Goal: Register for event/course: Sign up to attend an event or enroll in a course

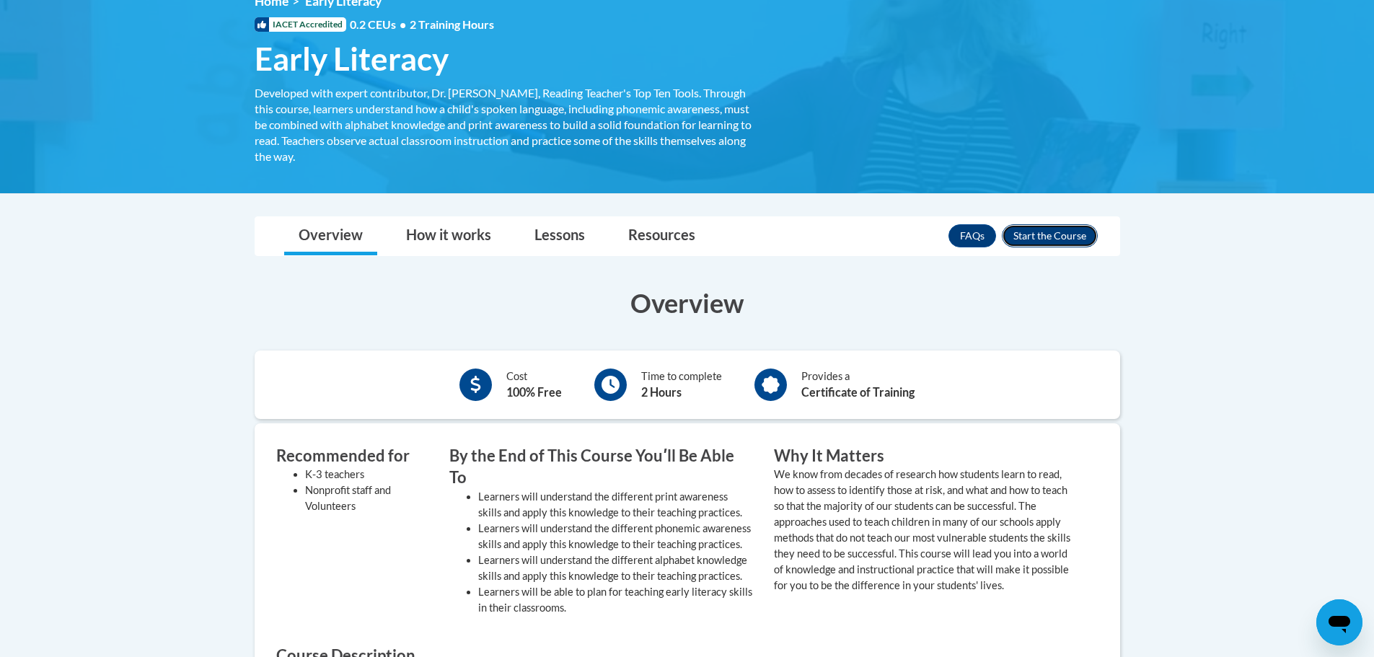
click at [1038, 226] on button "Enroll" at bounding box center [1050, 235] width 96 height 23
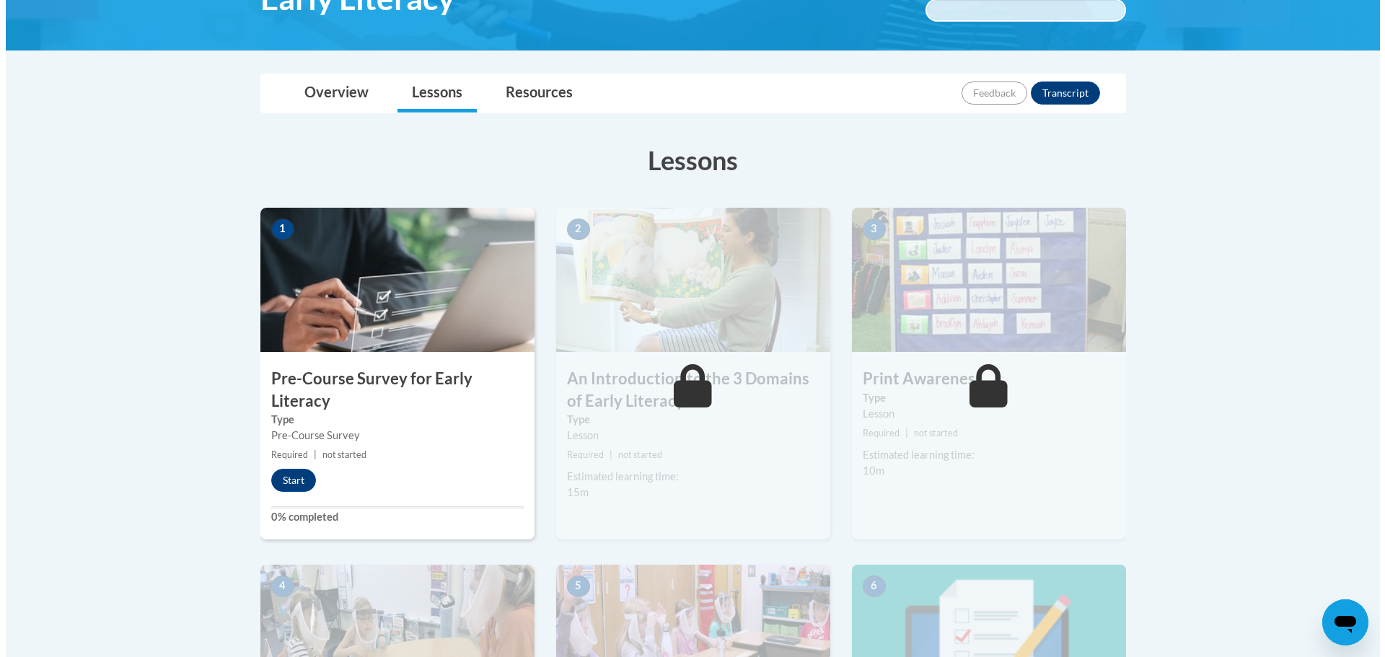
scroll to position [289, 0]
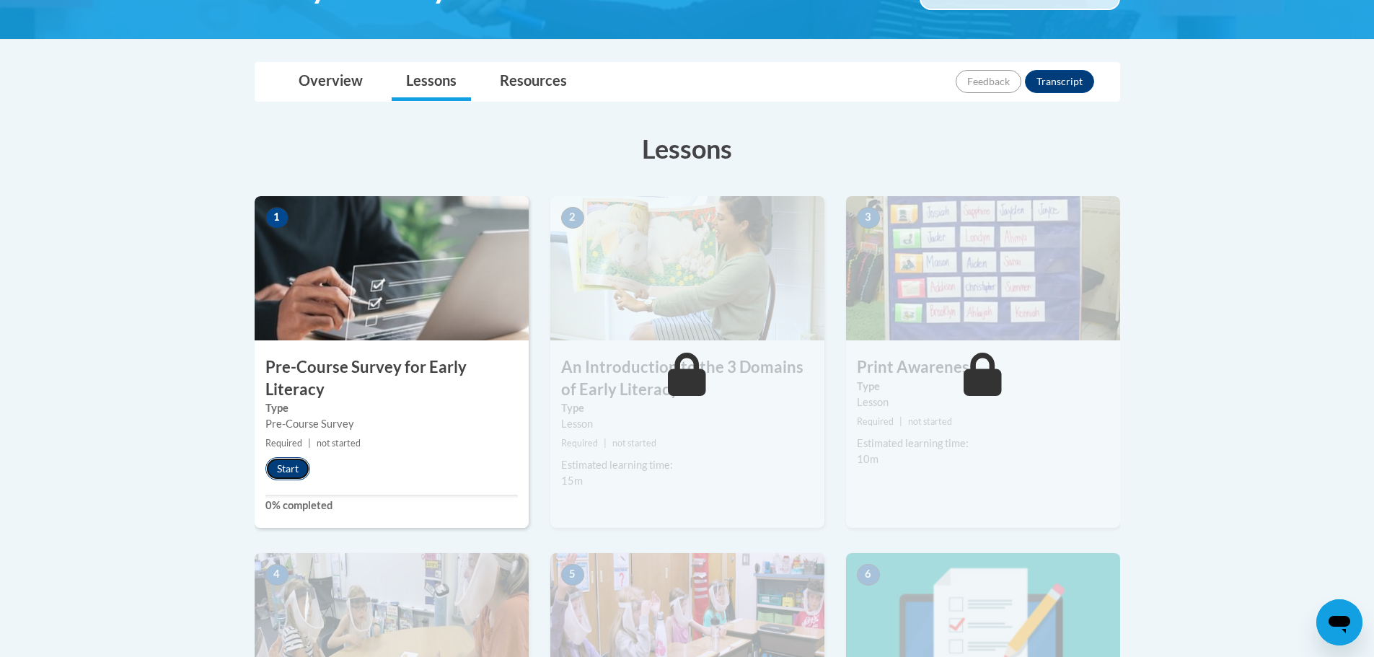
click at [281, 471] on button "Start" at bounding box center [288, 468] width 45 height 23
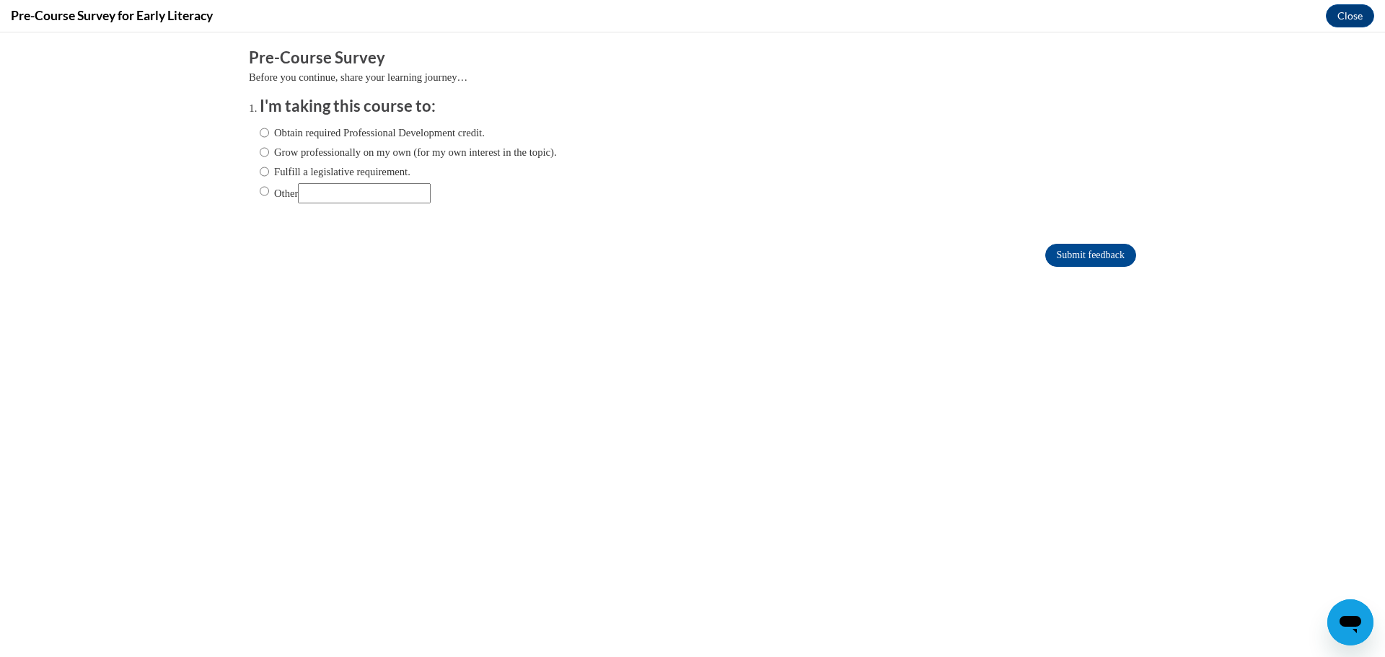
scroll to position [0, 0]
click at [396, 126] on label "Obtain required Professional Development credit." at bounding box center [372, 133] width 225 height 16
click at [269, 126] on input "Obtain required Professional Development credit." at bounding box center [264, 133] width 9 height 16
radio input "true"
click at [1045, 246] on input "Submit feedback" at bounding box center [1090, 255] width 91 height 23
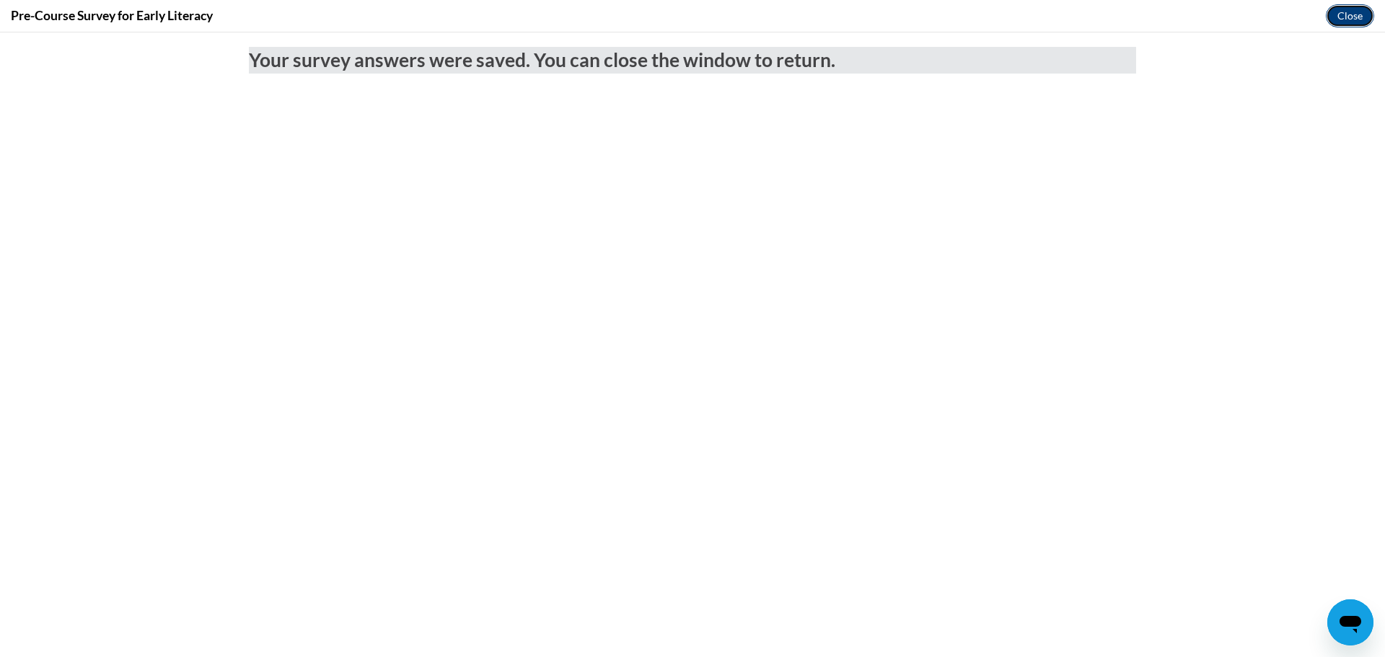
click at [1356, 22] on button "Close" at bounding box center [1350, 15] width 48 height 23
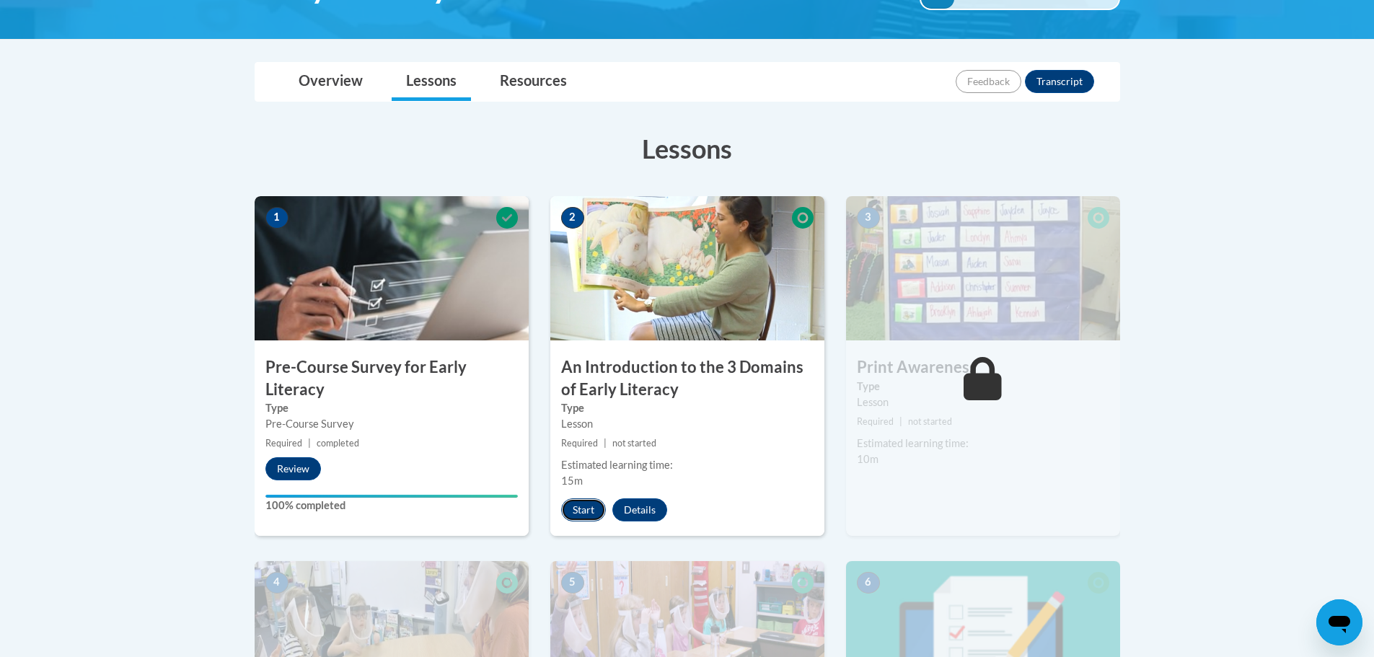
click at [570, 510] on button "Start" at bounding box center [583, 510] width 45 height 23
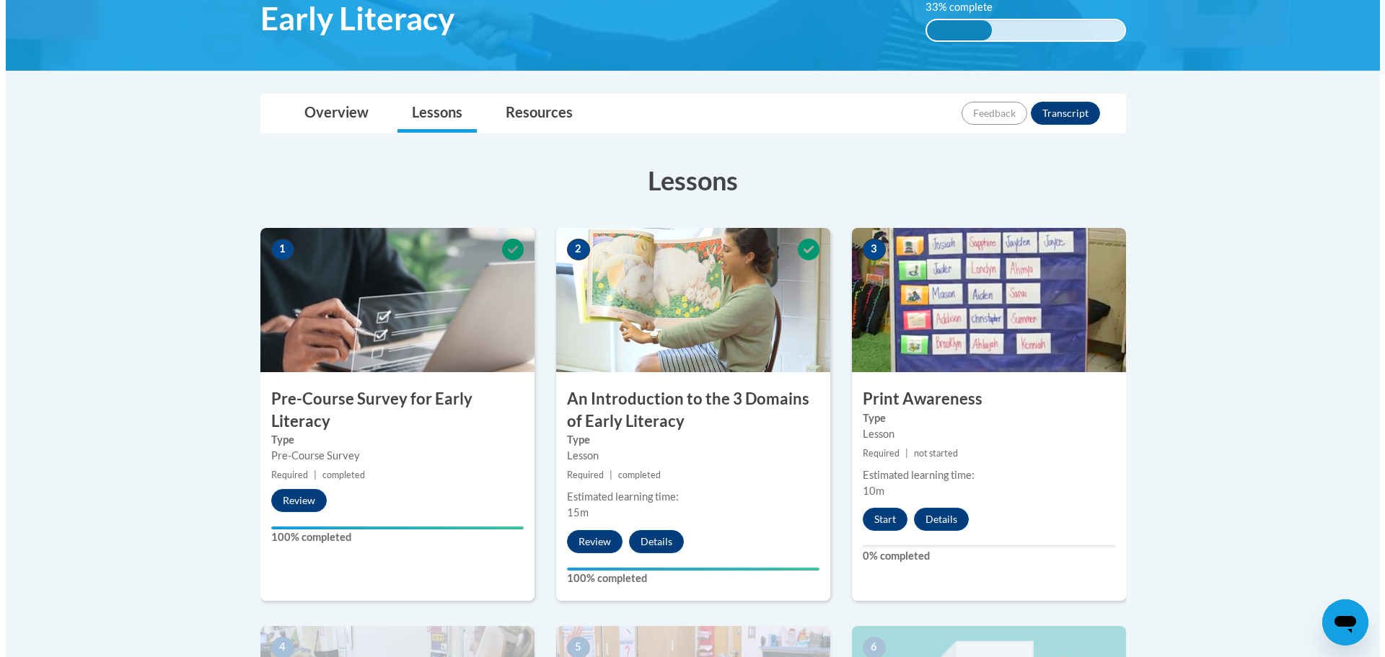
scroll to position [289, 0]
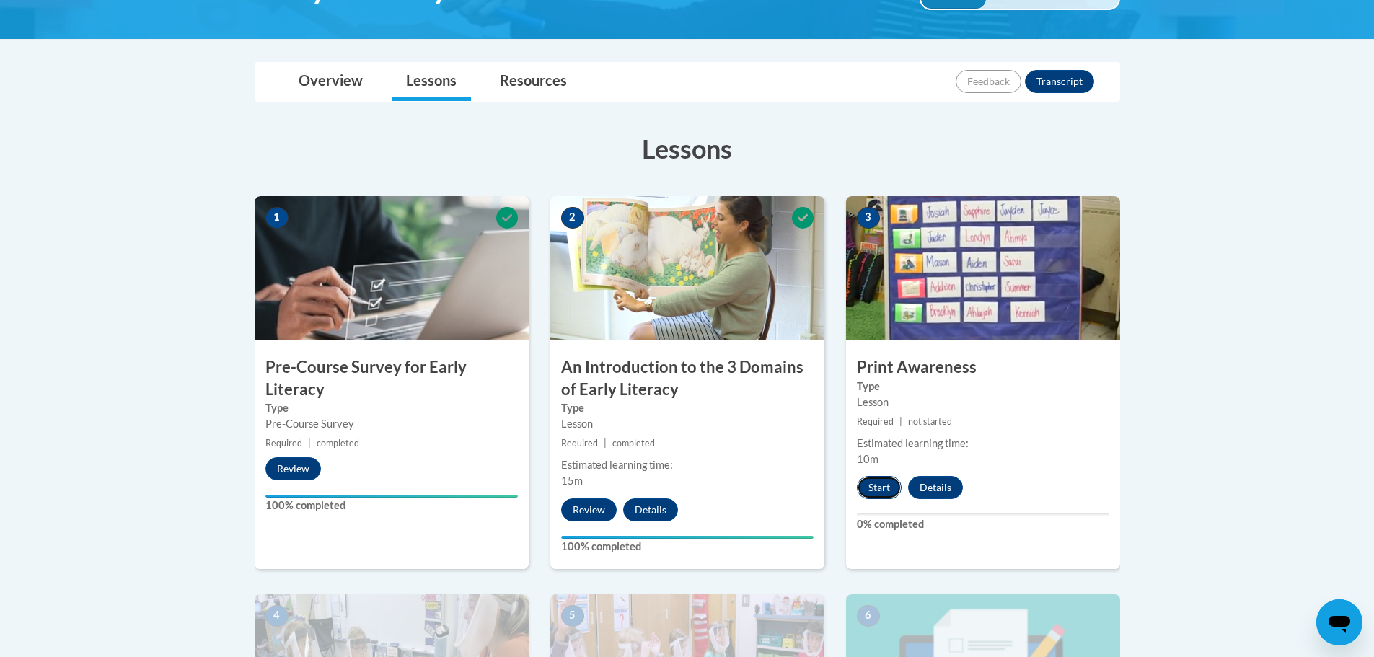
click at [867, 480] on button "Start" at bounding box center [879, 487] width 45 height 23
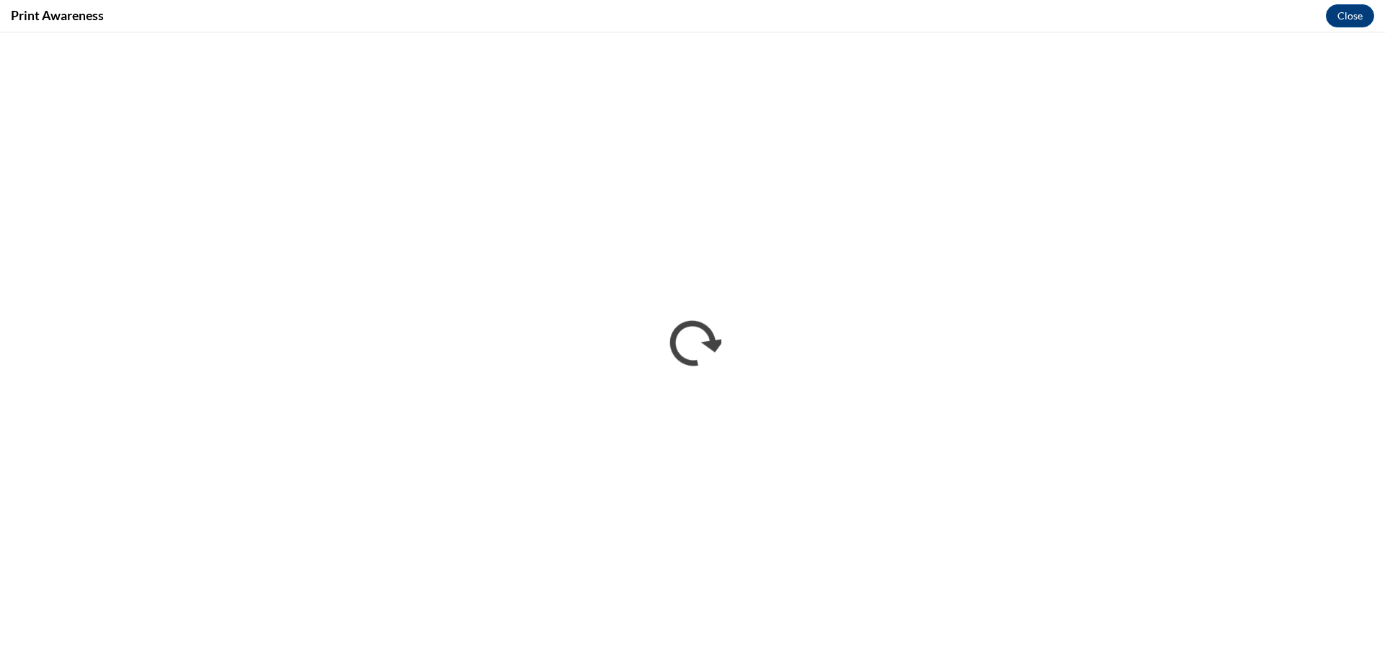
scroll to position [0, 0]
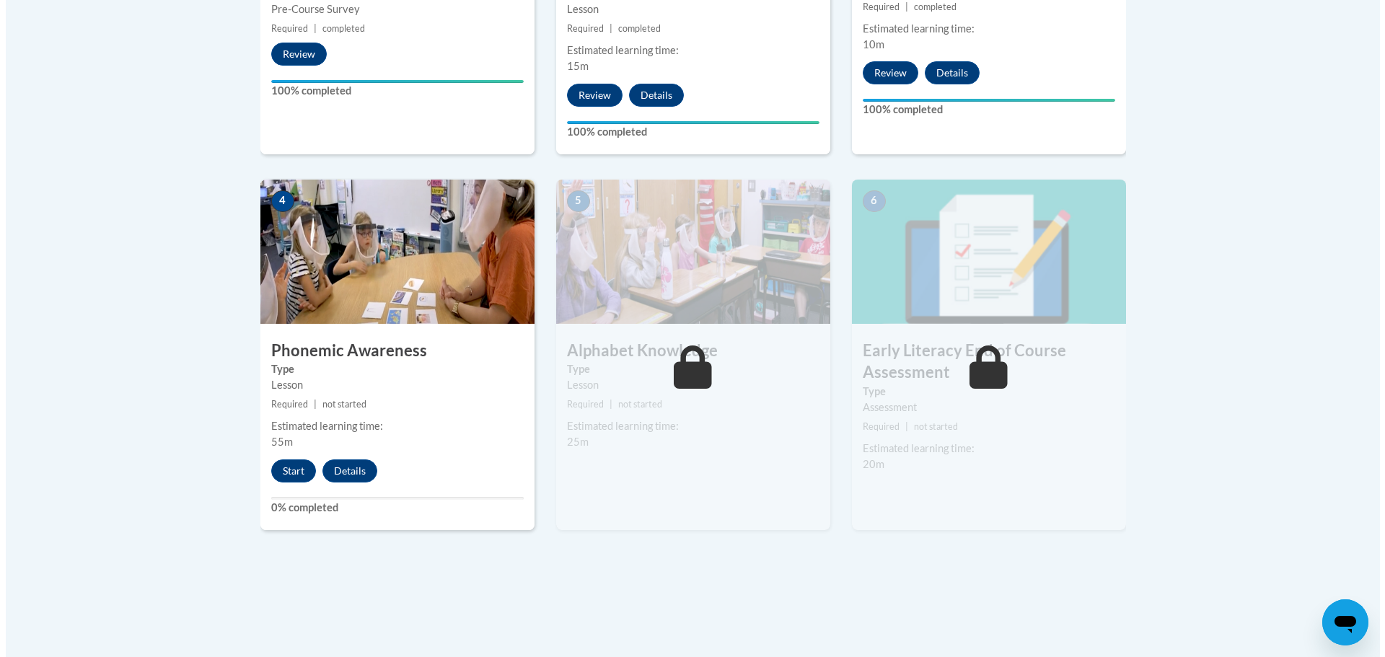
scroll to position [649, 0]
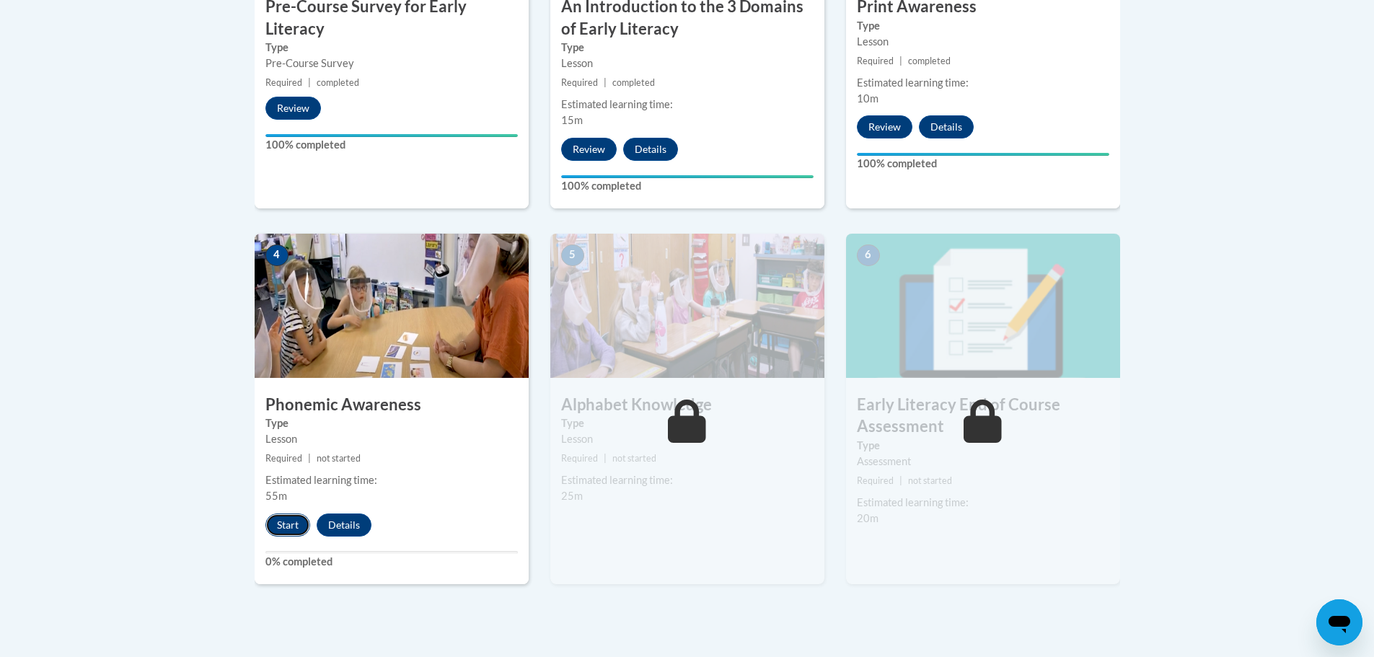
click at [285, 530] on button "Start" at bounding box center [288, 525] width 45 height 23
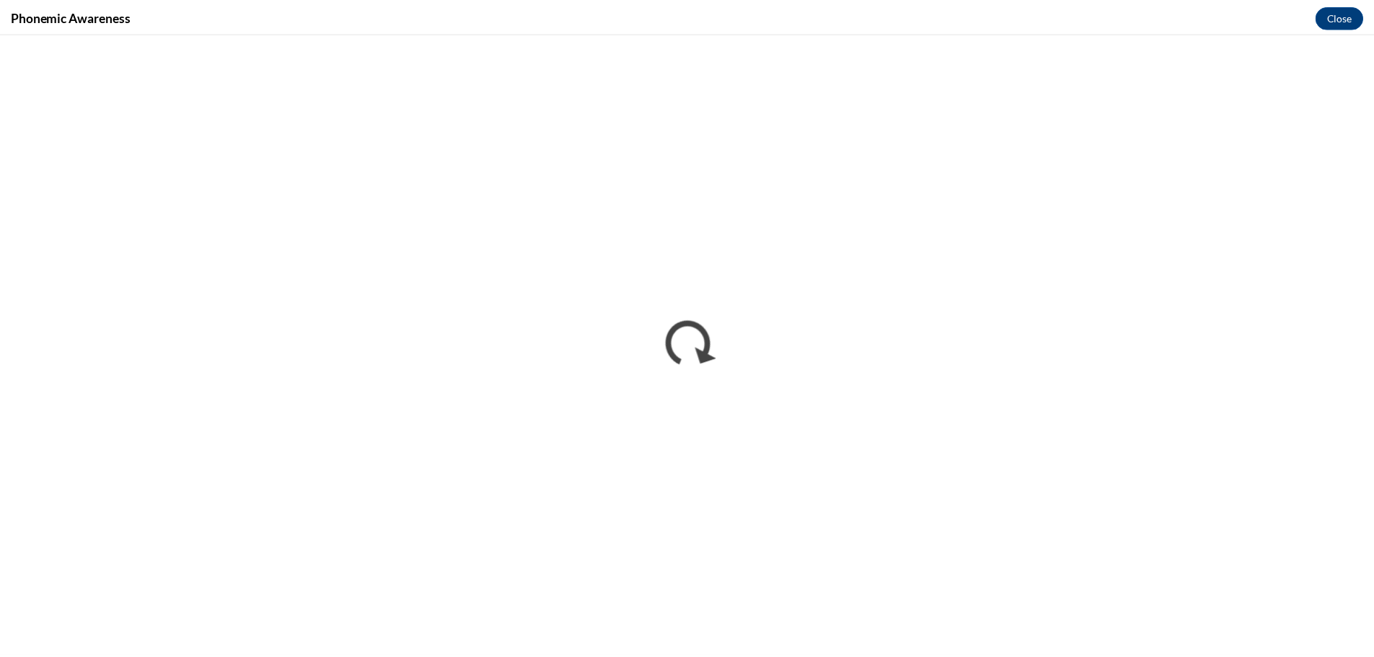
scroll to position [0, 0]
drag, startPoint x: 1343, startPoint y: 14, endPoint x: 1357, endPoint y: 6, distance: 15.5
click at [1342, 10] on button "Close" at bounding box center [1350, 15] width 48 height 23
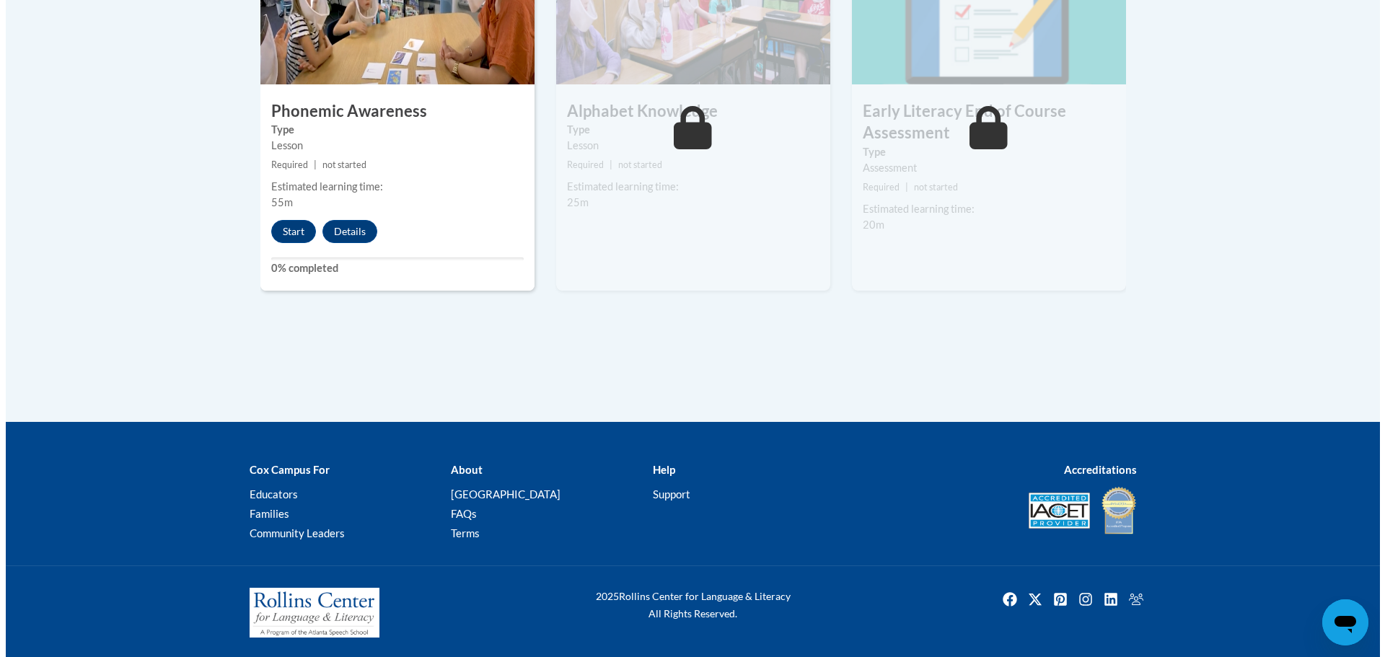
scroll to position [945, 0]
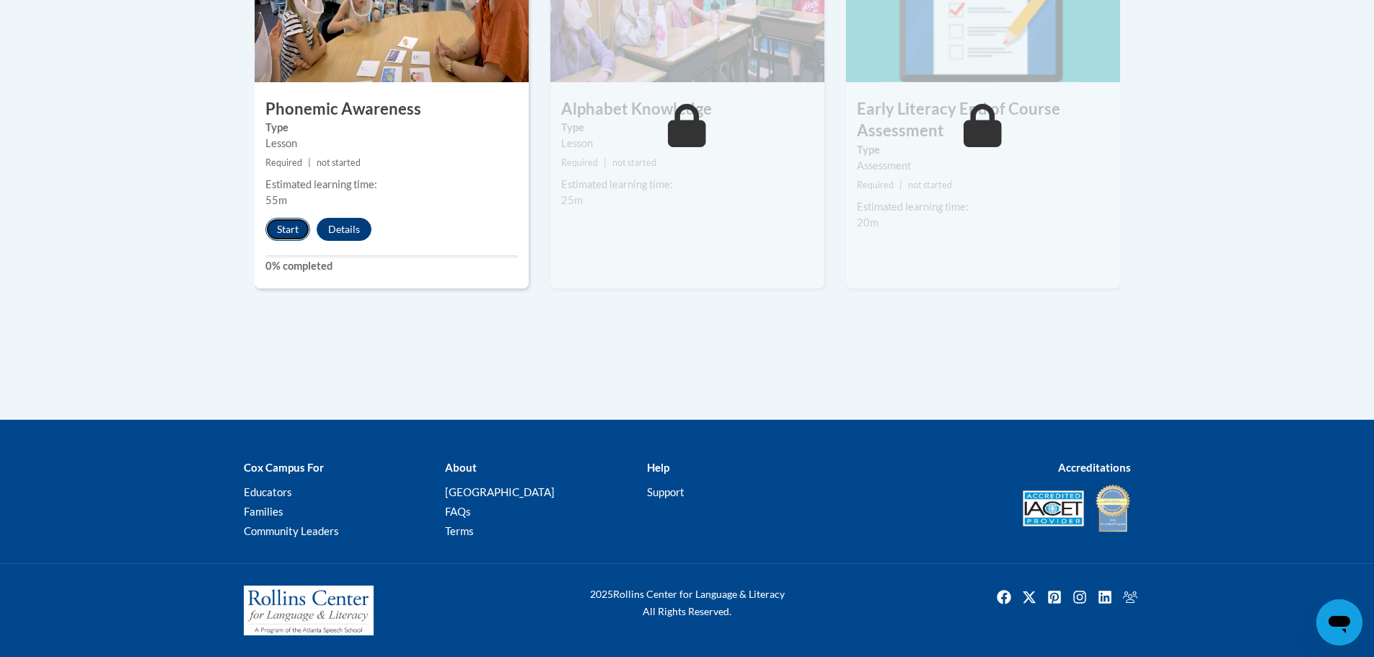
click at [284, 232] on button "Start" at bounding box center [288, 229] width 45 height 23
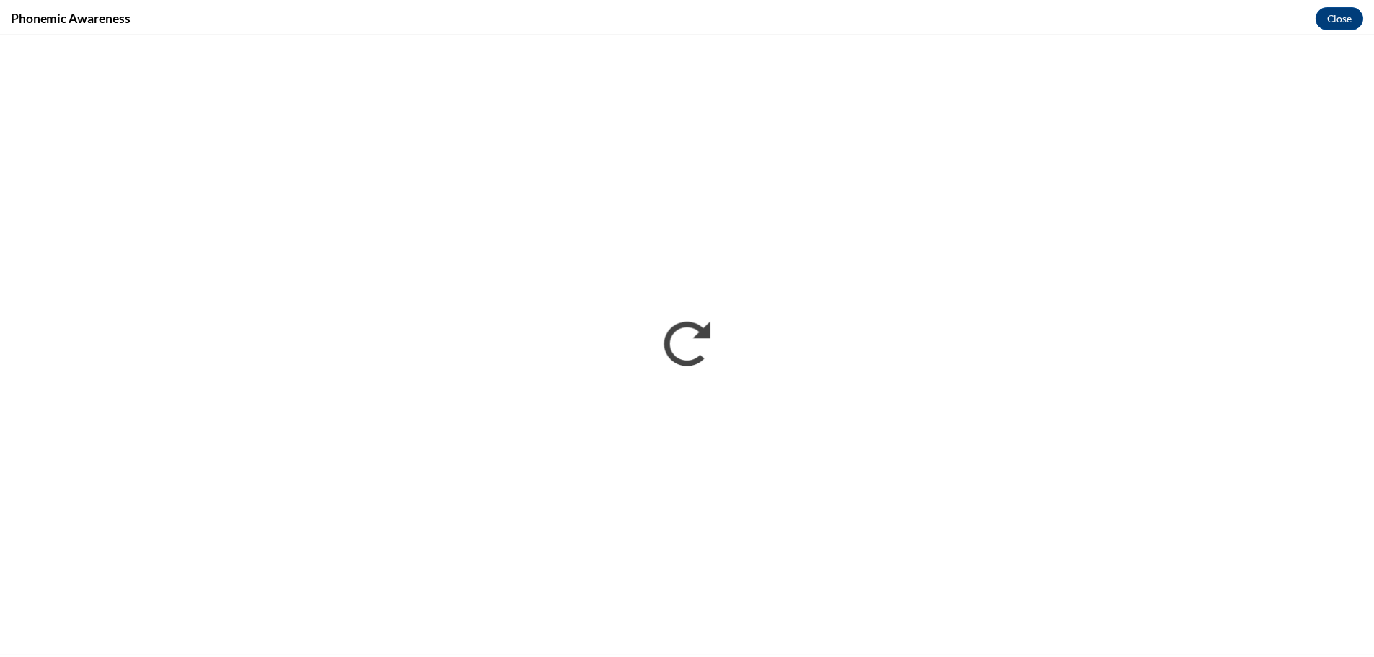
scroll to position [0, 0]
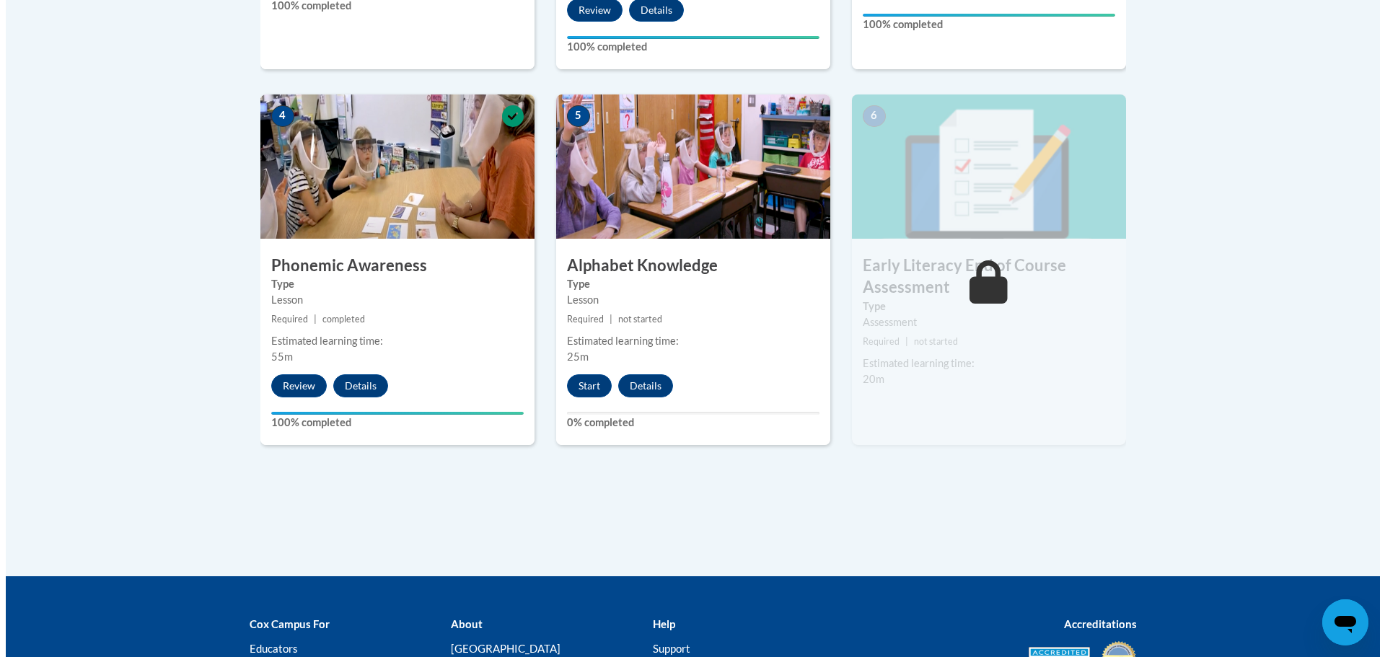
scroll to position [794, 0]
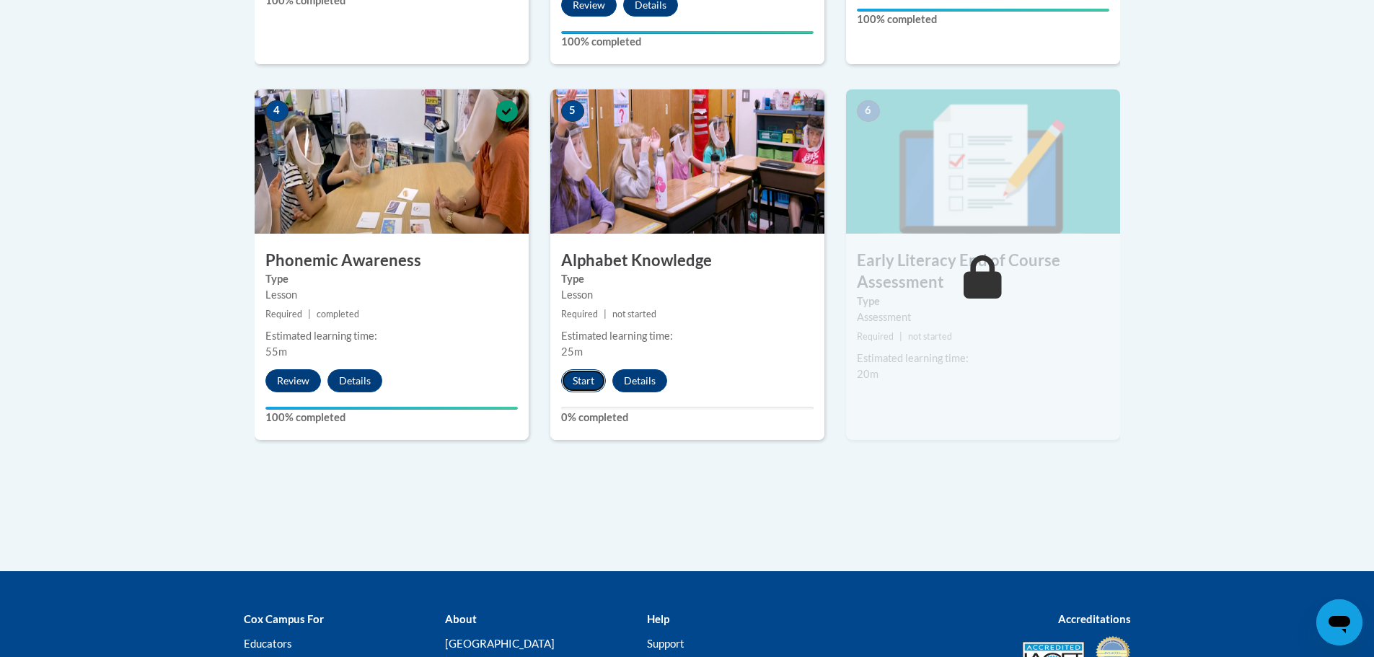
click at [586, 379] on button "Start" at bounding box center [583, 380] width 45 height 23
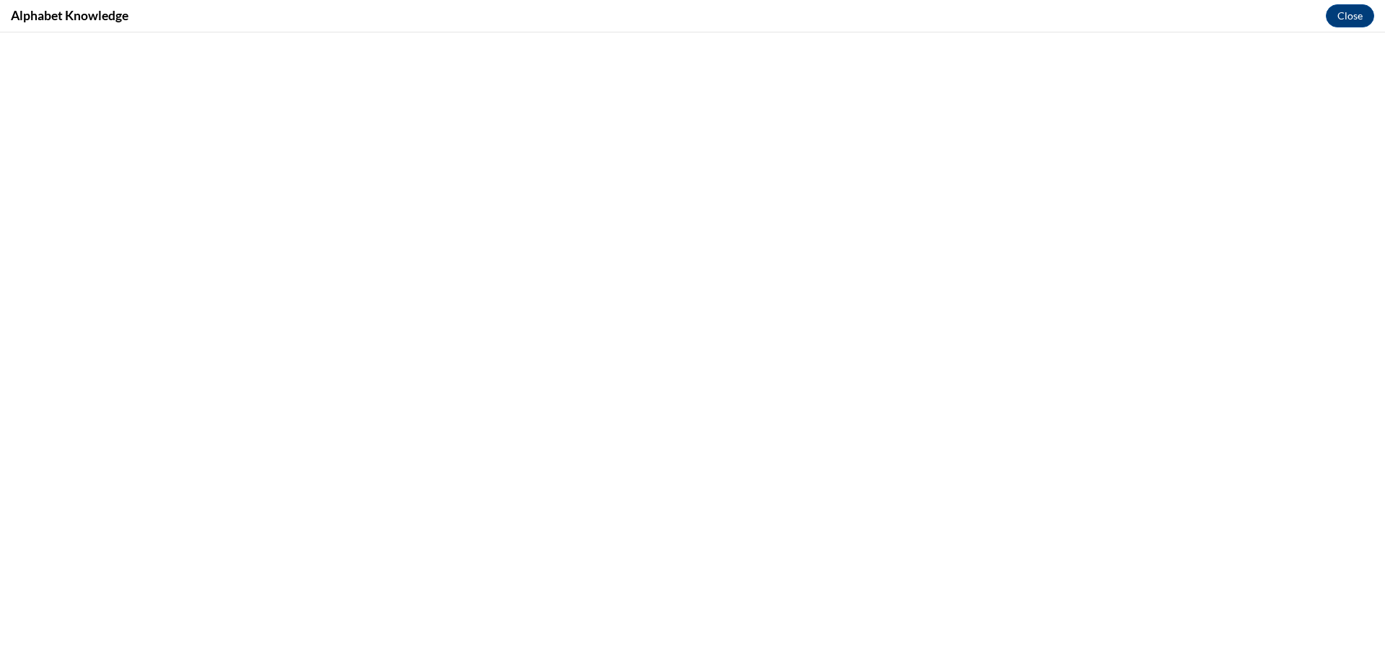
scroll to position [945, 0]
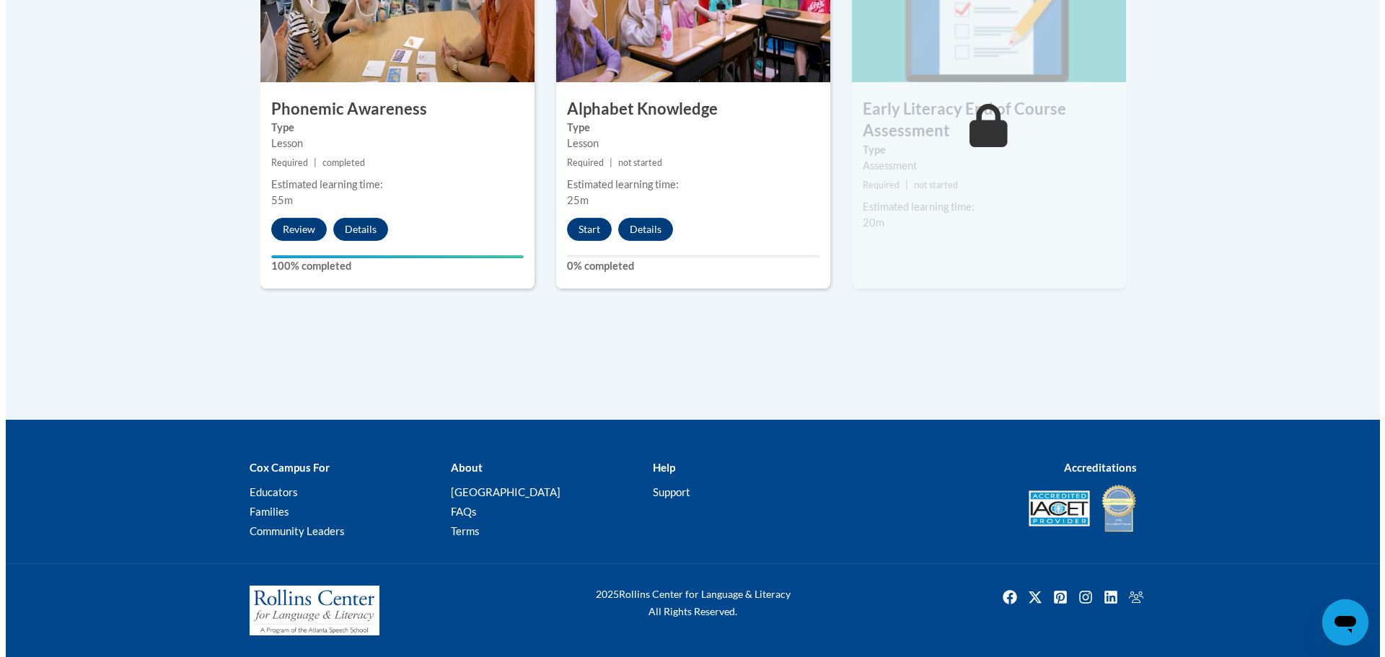
scroll to position [945, 0]
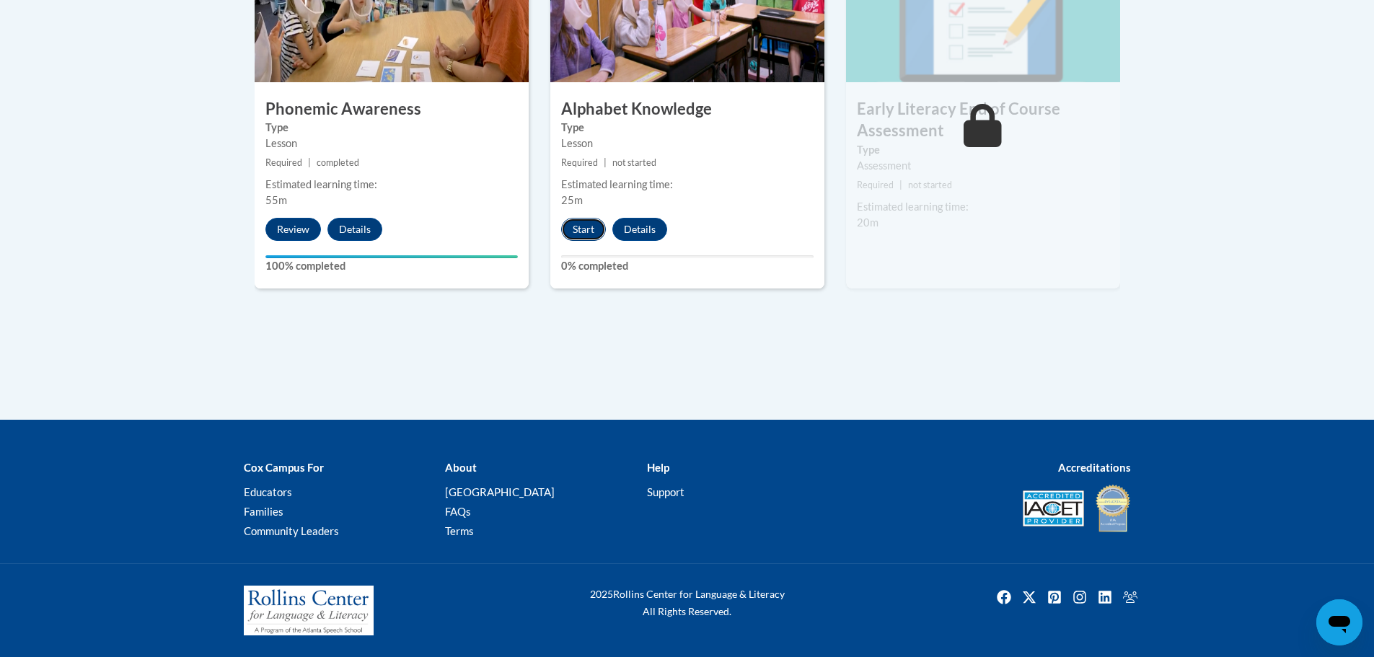
click at [571, 227] on button "Start" at bounding box center [583, 229] width 45 height 23
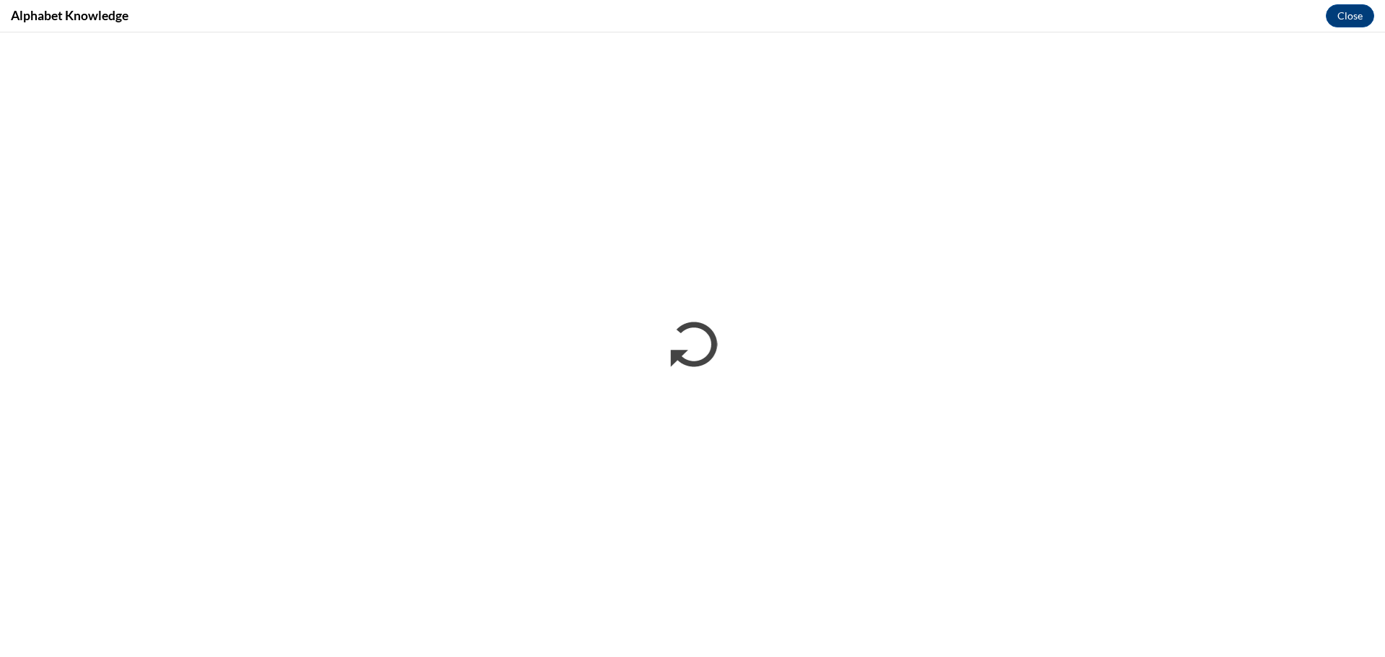
scroll to position [0, 0]
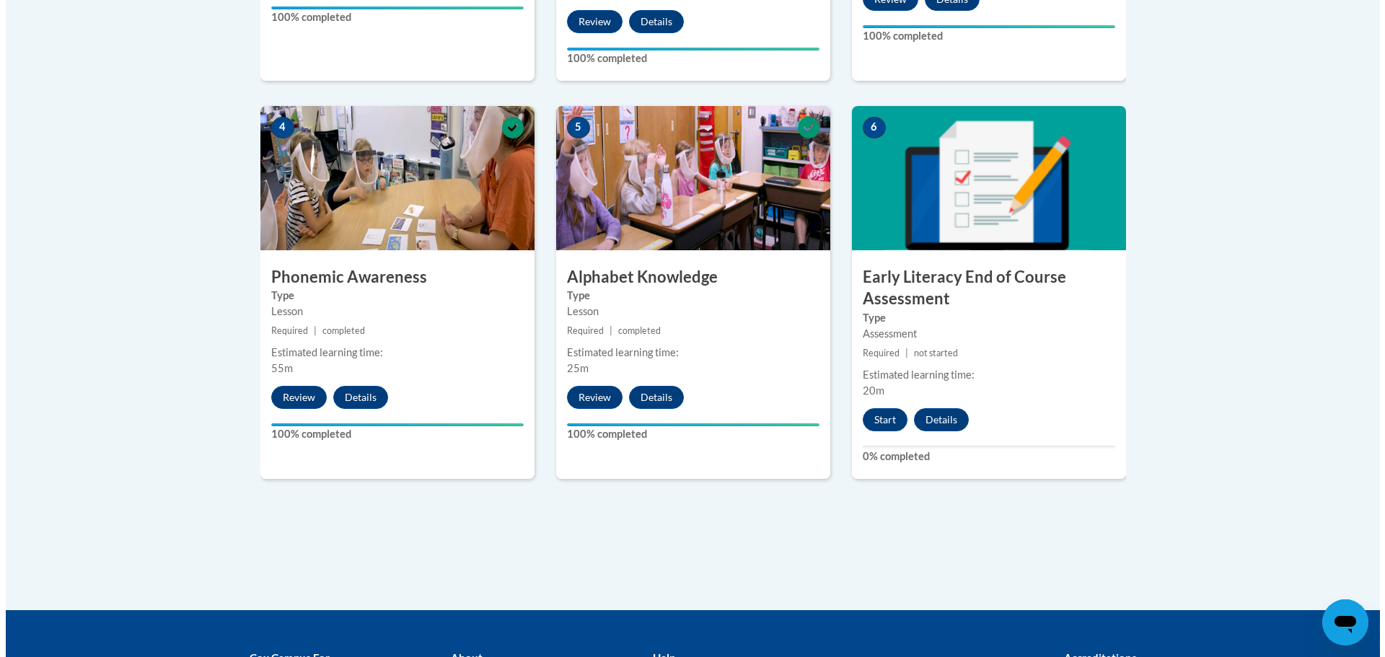
scroll to position [794, 0]
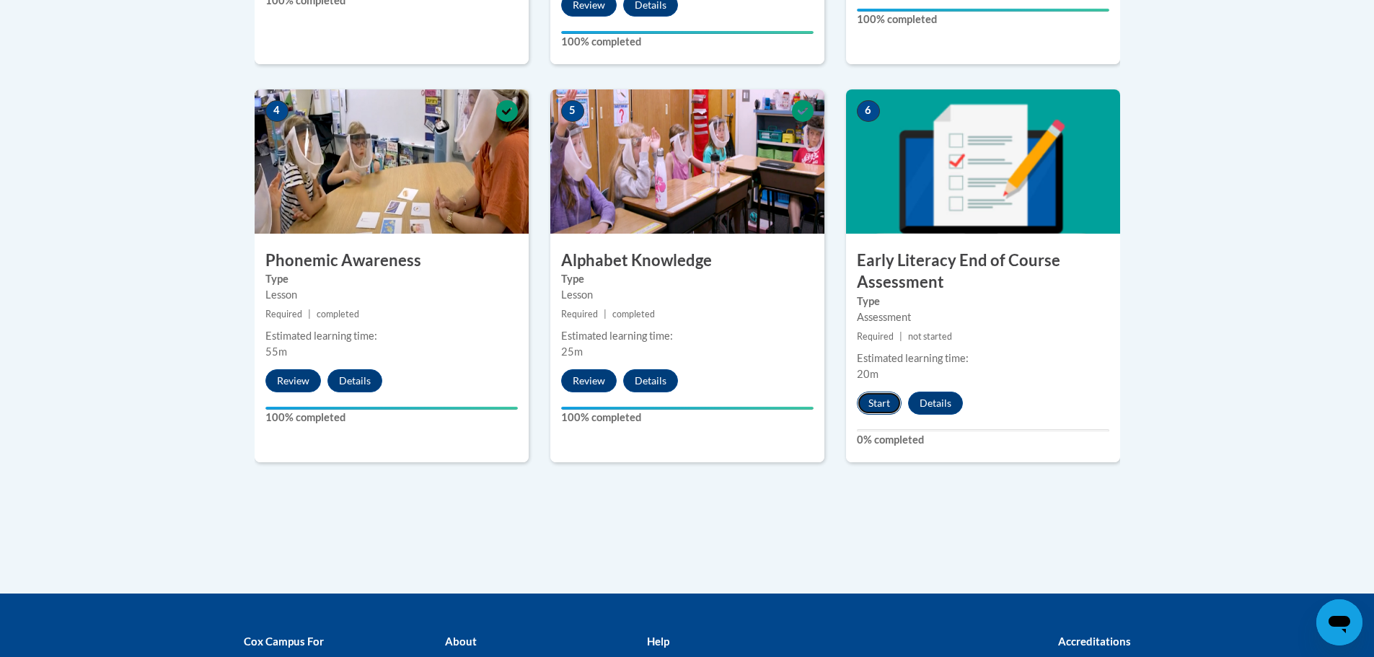
click at [866, 405] on button "Start" at bounding box center [879, 403] width 45 height 23
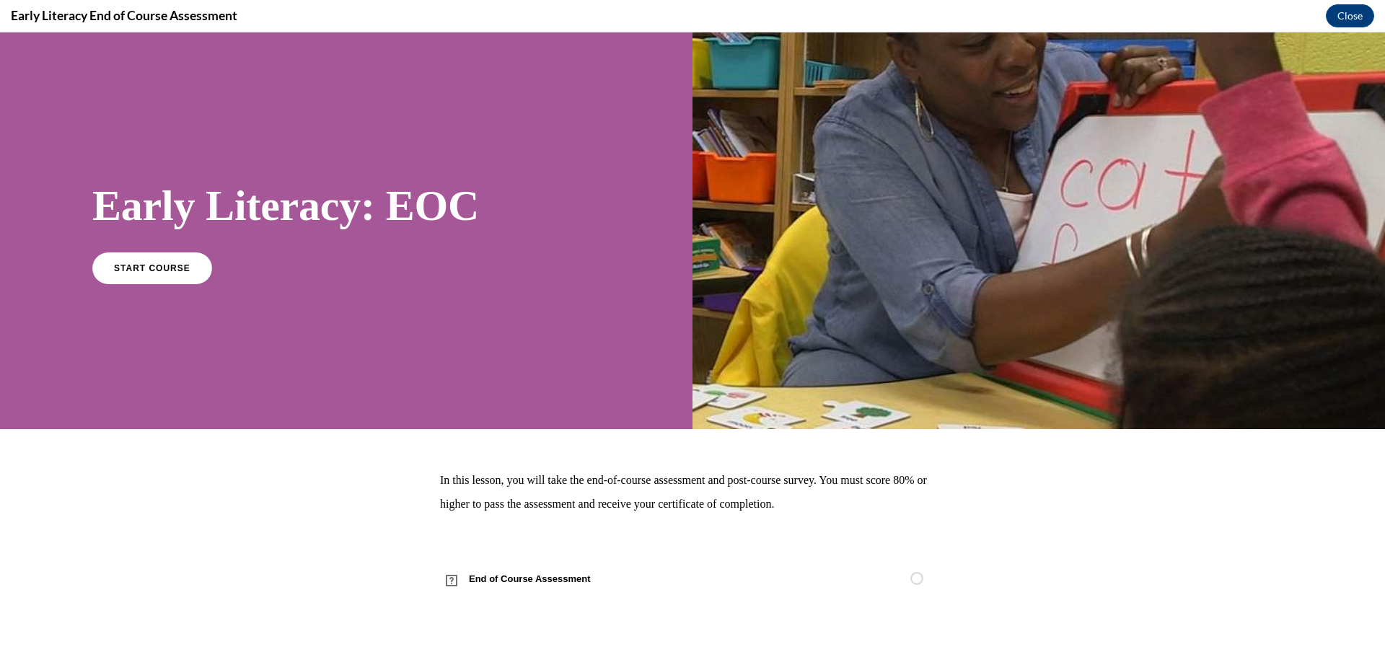
scroll to position [0, 0]
click at [763, 428] on div at bounding box center [1039, 230] width 693 height 397
click at [142, 269] on span "START COURSE" at bounding box center [152, 268] width 80 height 11
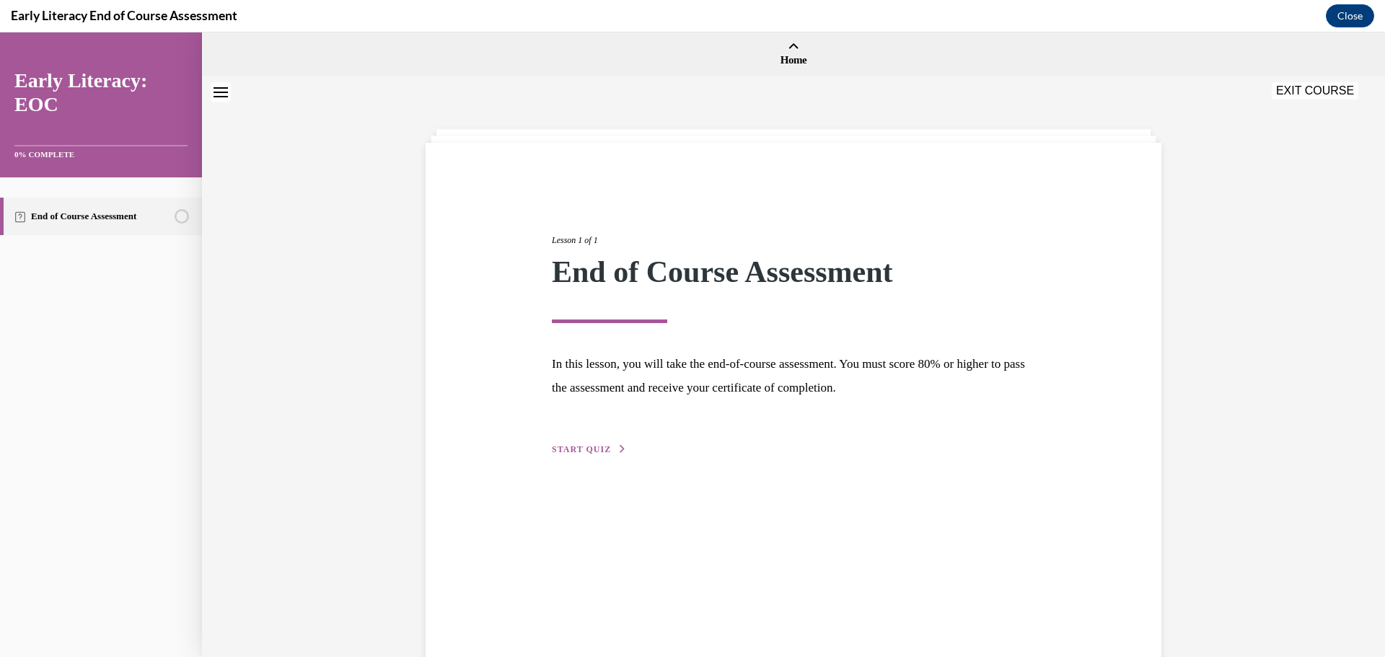
click at [593, 425] on div "Lesson 1 of 1 End of Course Assessment In this lesson, you will take the end-of…" at bounding box center [793, 329] width 505 height 257
click at [593, 442] on div "Lesson 1 of 1 End of Course Assessment In this lesson, you will take the end-of…" at bounding box center [793, 329] width 505 height 257
click at [592, 442] on div "Lesson 1 of 1 End of Course Assessment In this lesson, you will take the end-of…" at bounding box center [793, 329] width 505 height 257
click at [592, 447] on span "START QUIZ" at bounding box center [581, 449] width 59 height 10
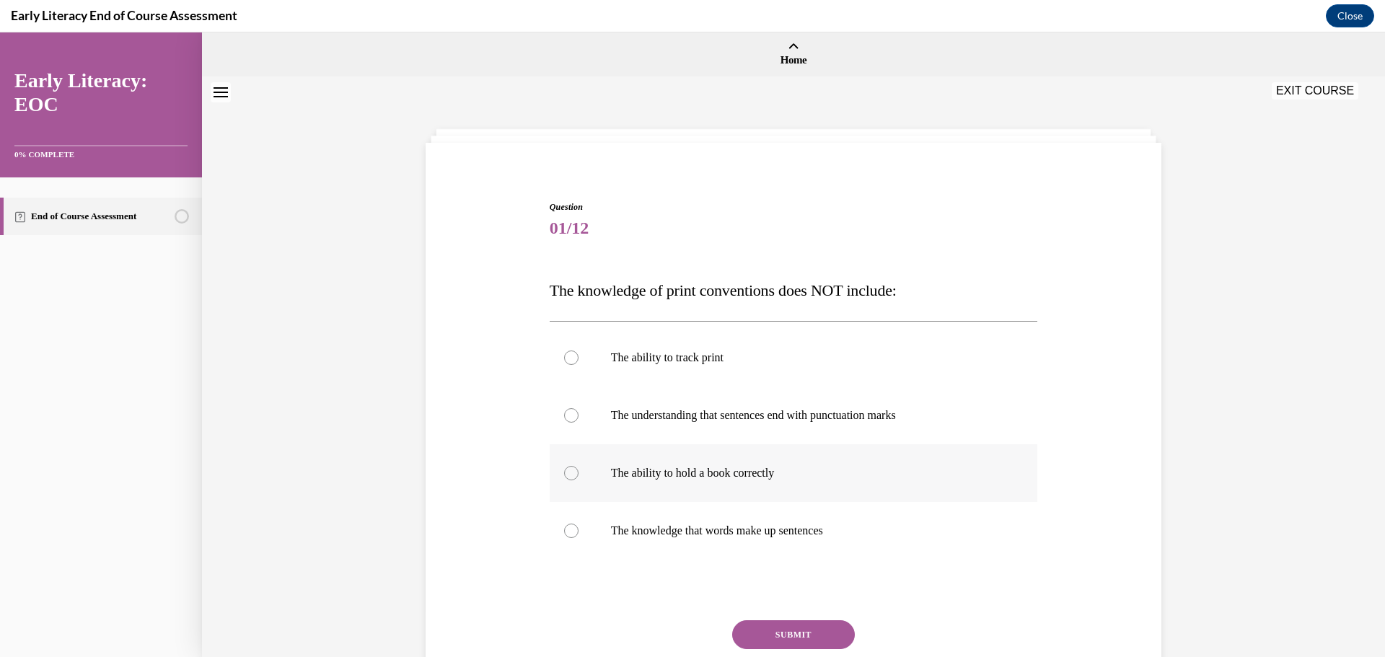
click at [745, 475] on p "The ability to hold a book correctly" at bounding box center [806, 473] width 391 height 14
click at [763, 631] on button "SUBMIT" at bounding box center [793, 634] width 123 height 29
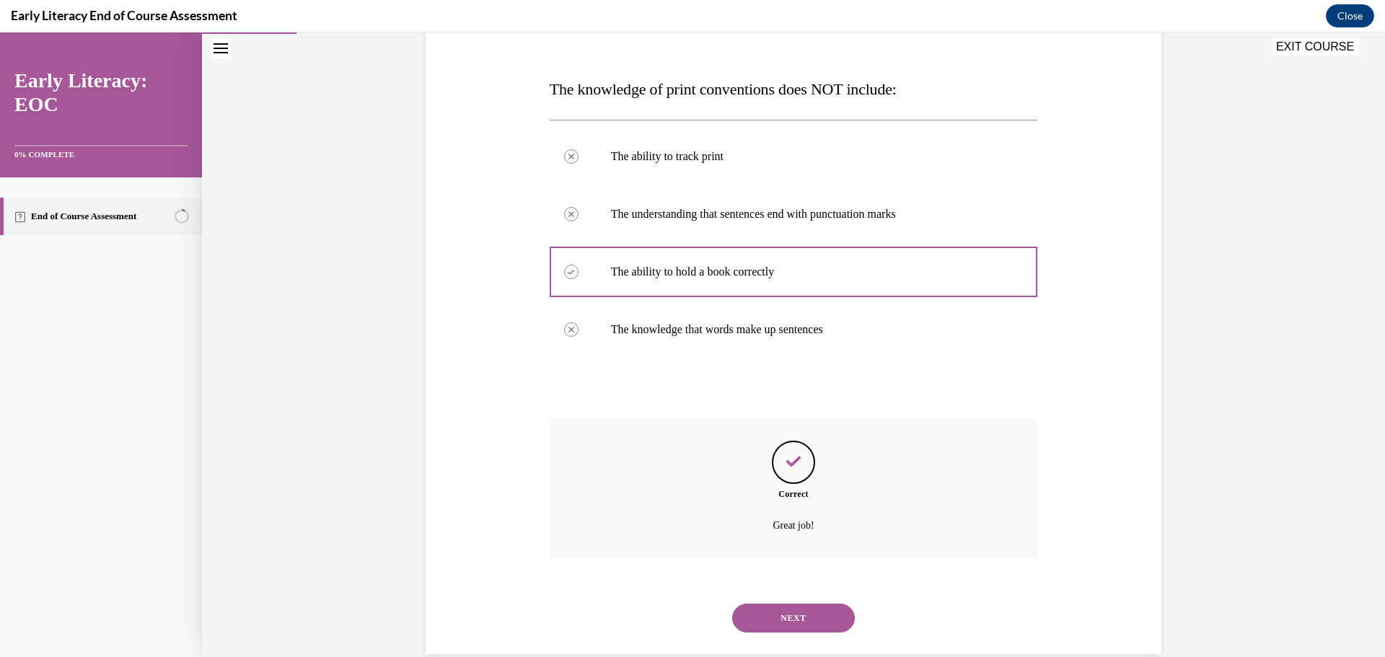
scroll to position [227, 0]
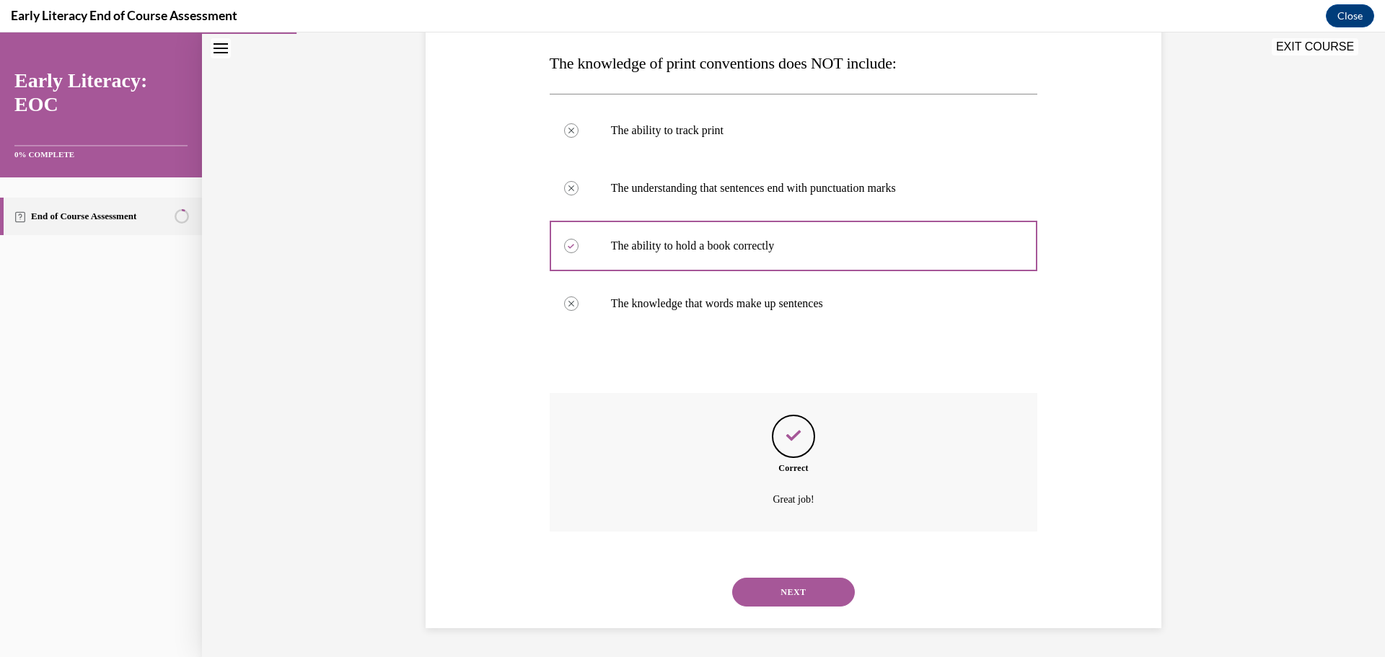
click at [805, 589] on button "NEXT" at bounding box center [793, 592] width 123 height 29
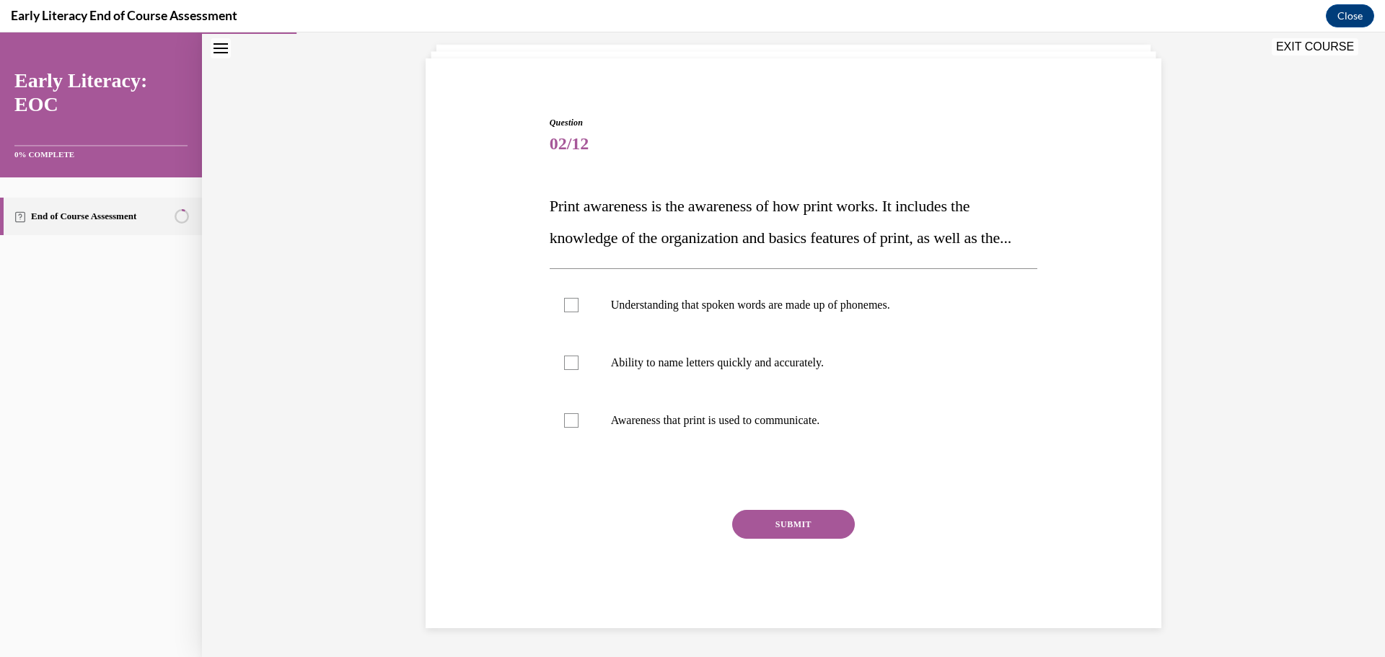
scroll to position [116, 0]
click at [825, 433] on div at bounding box center [794, 421] width 488 height 58
click at [778, 532] on button "SUBMIT" at bounding box center [793, 524] width 123 height 29
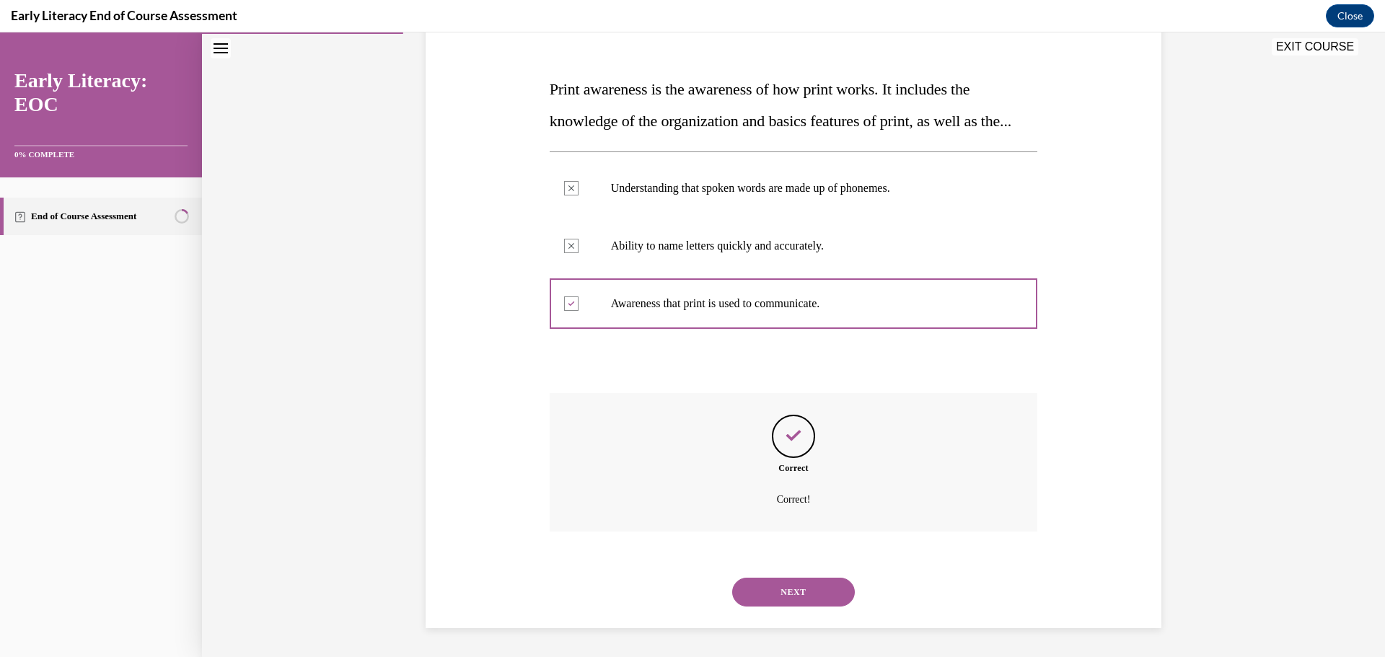
scroll to position [233, 0]
click at [813, 592] on button "NEXT" at bounding box center [793, 592] width 123 height 29
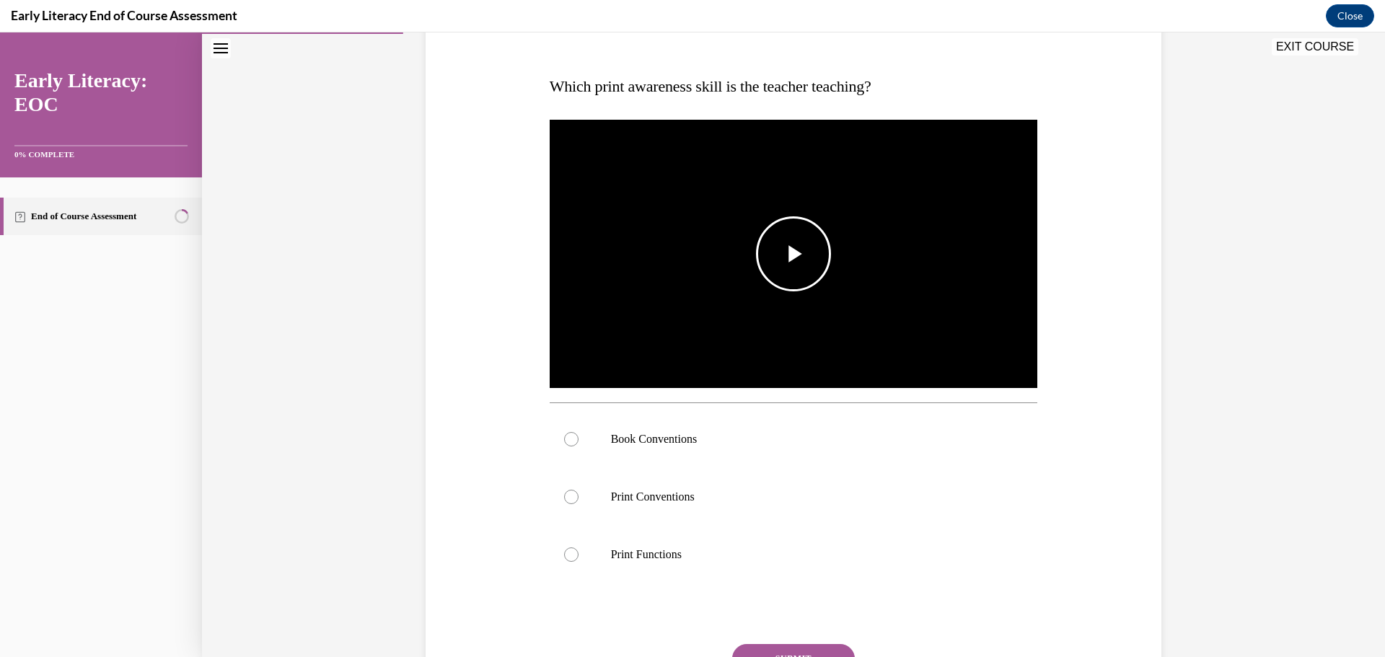
scroll to position [215, 0]
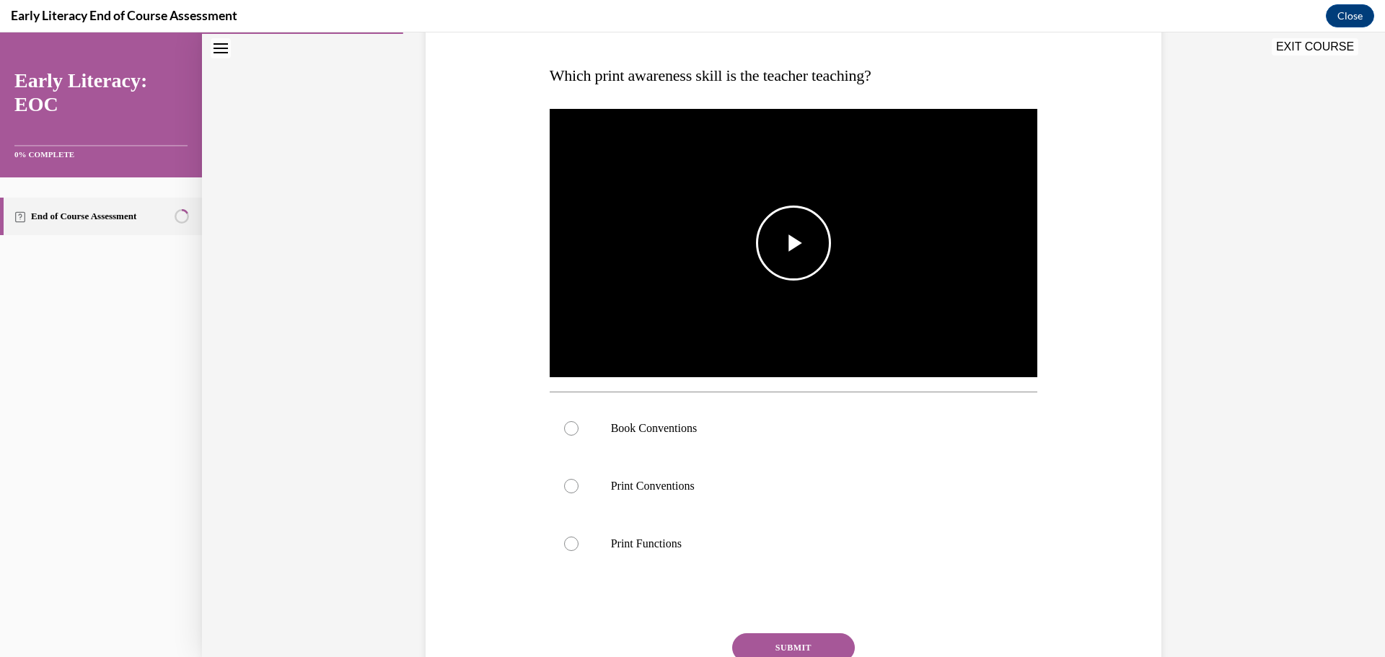
click at [794, 243] on span "Video player" at bounding box center [794, 243] width 0 height 0
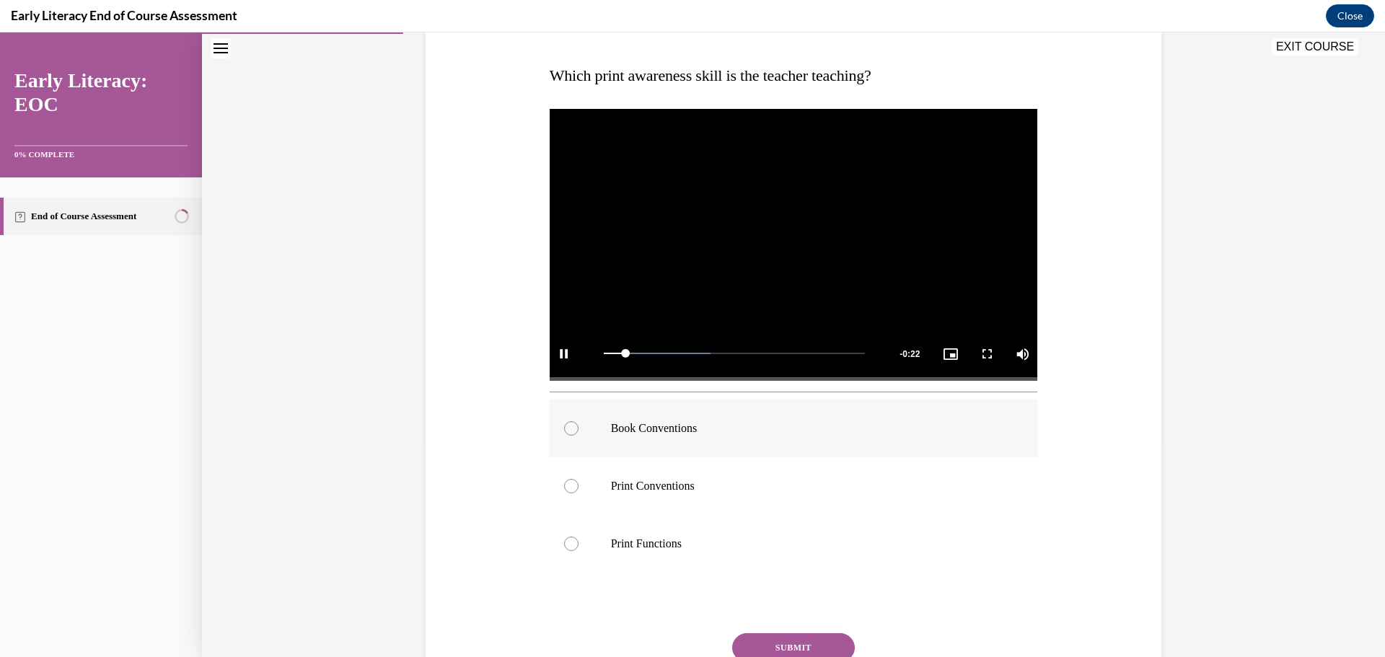
click at [665, 429] on p "Book Conventions" at bounding box center [806, 428] width 391 height 14
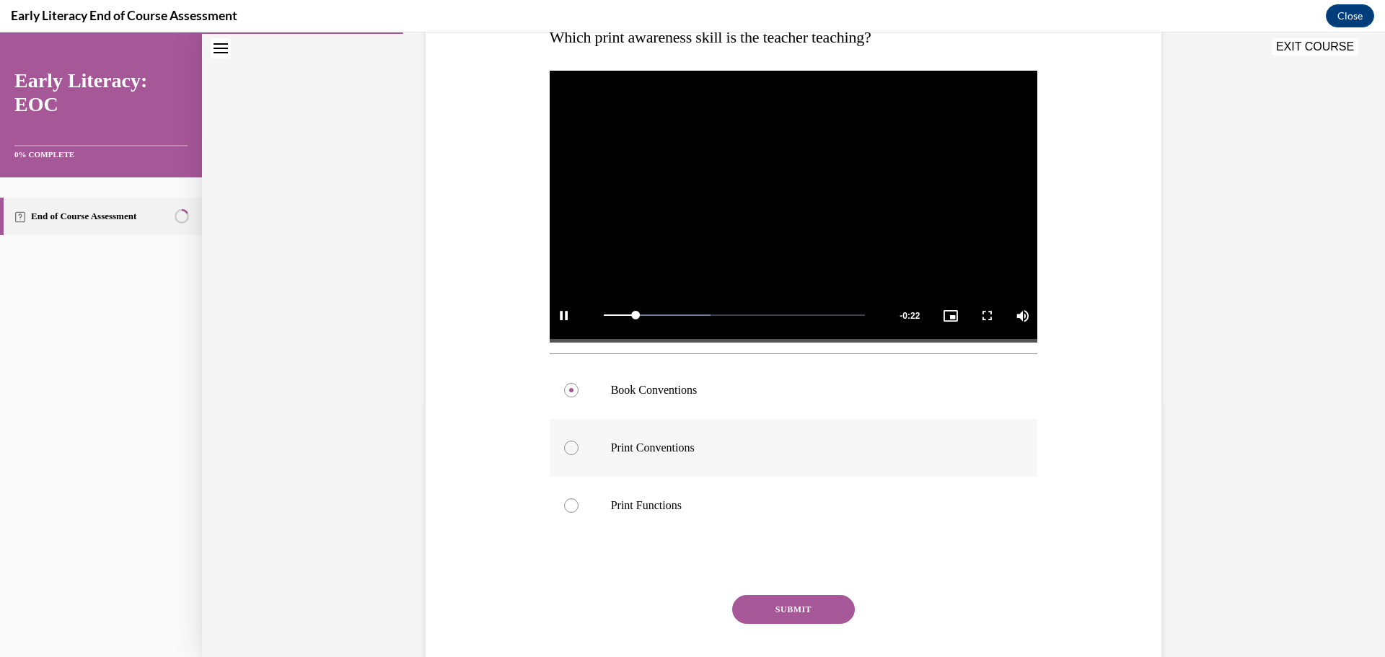
scroll to position [287, 0]
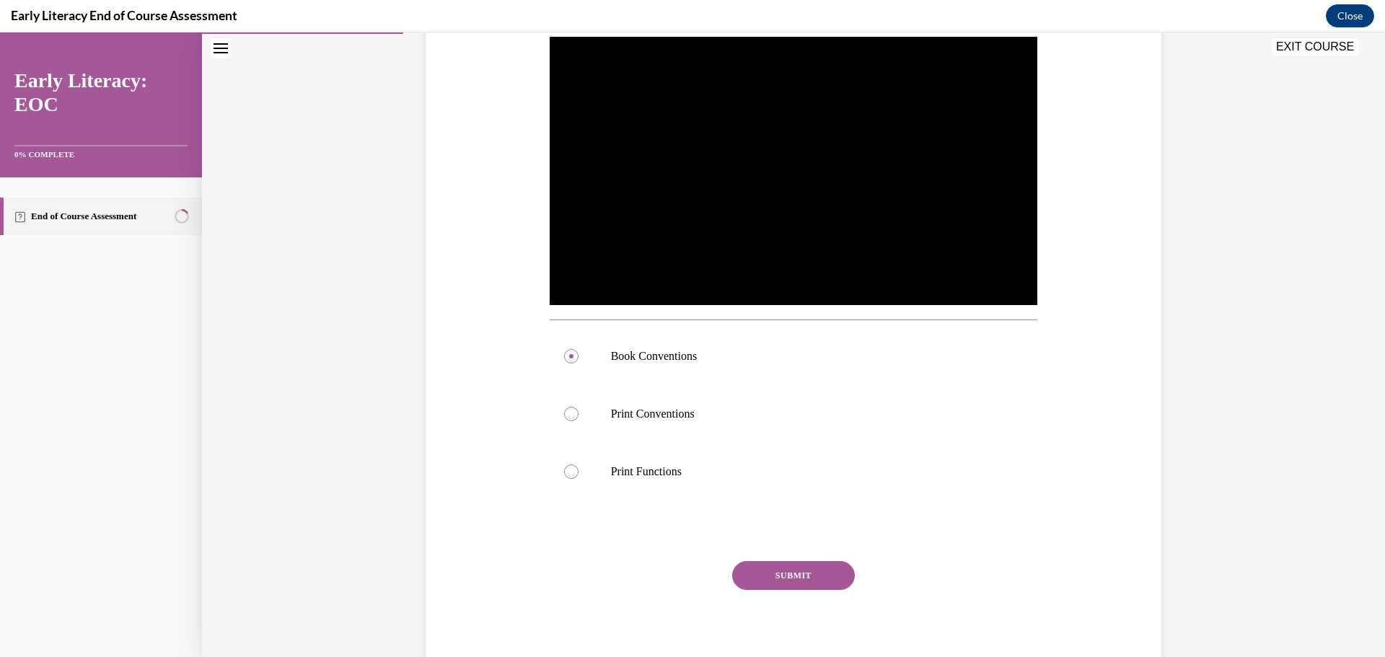
click at [767, 571] on button "SUBMIT" at bounding box center [793, 575] width 123 height 29
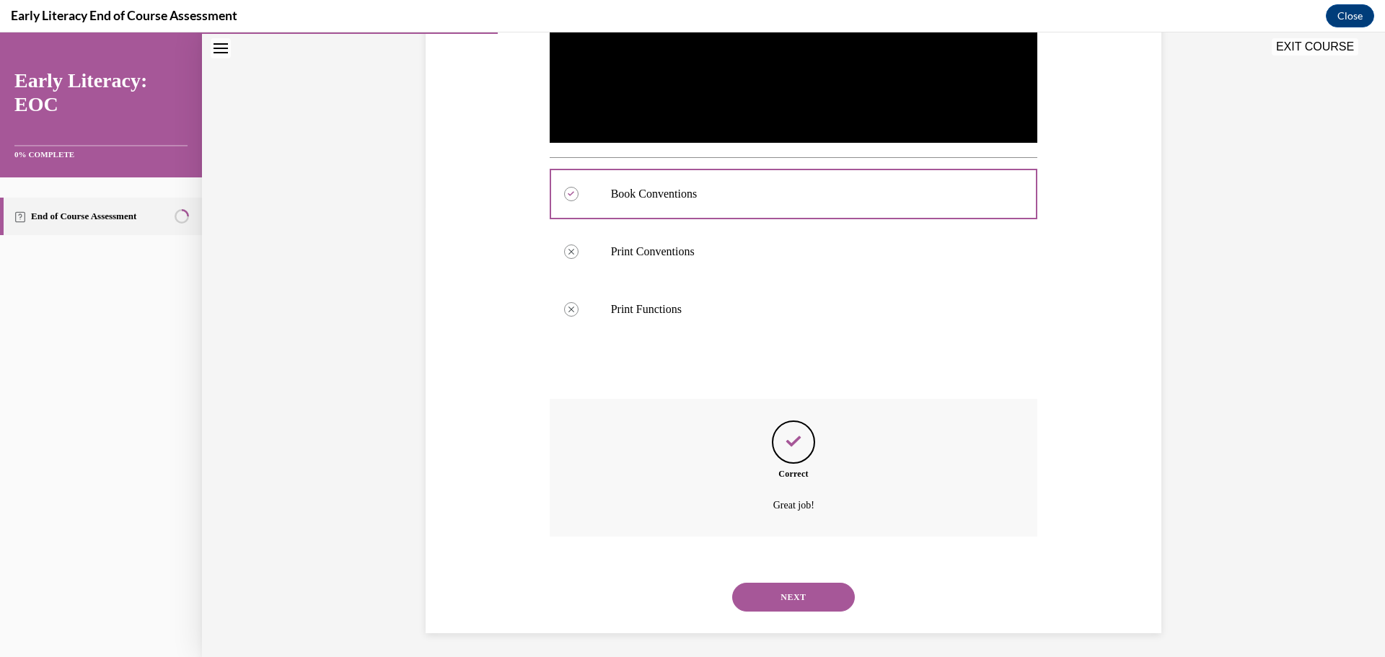
scroll to position [455, 0]
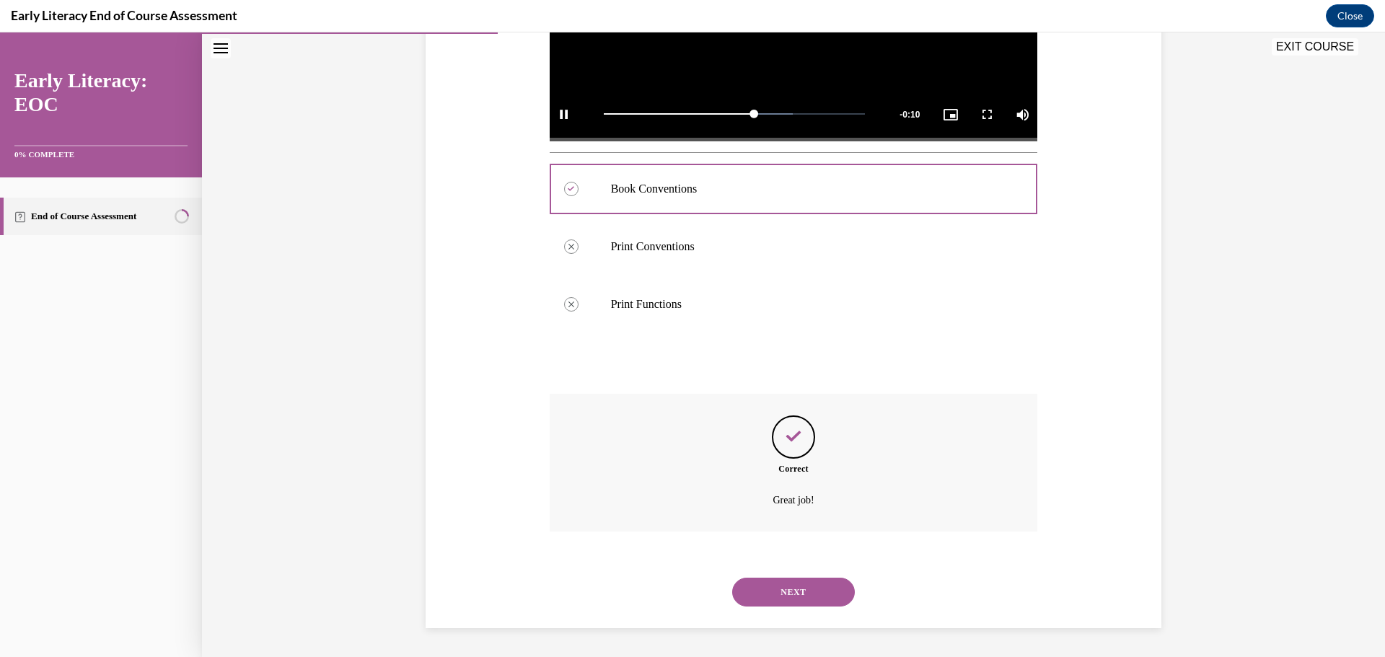
click at [814, 580] on button "NEXT" at bounding box center [793, 592] width 123 height 29
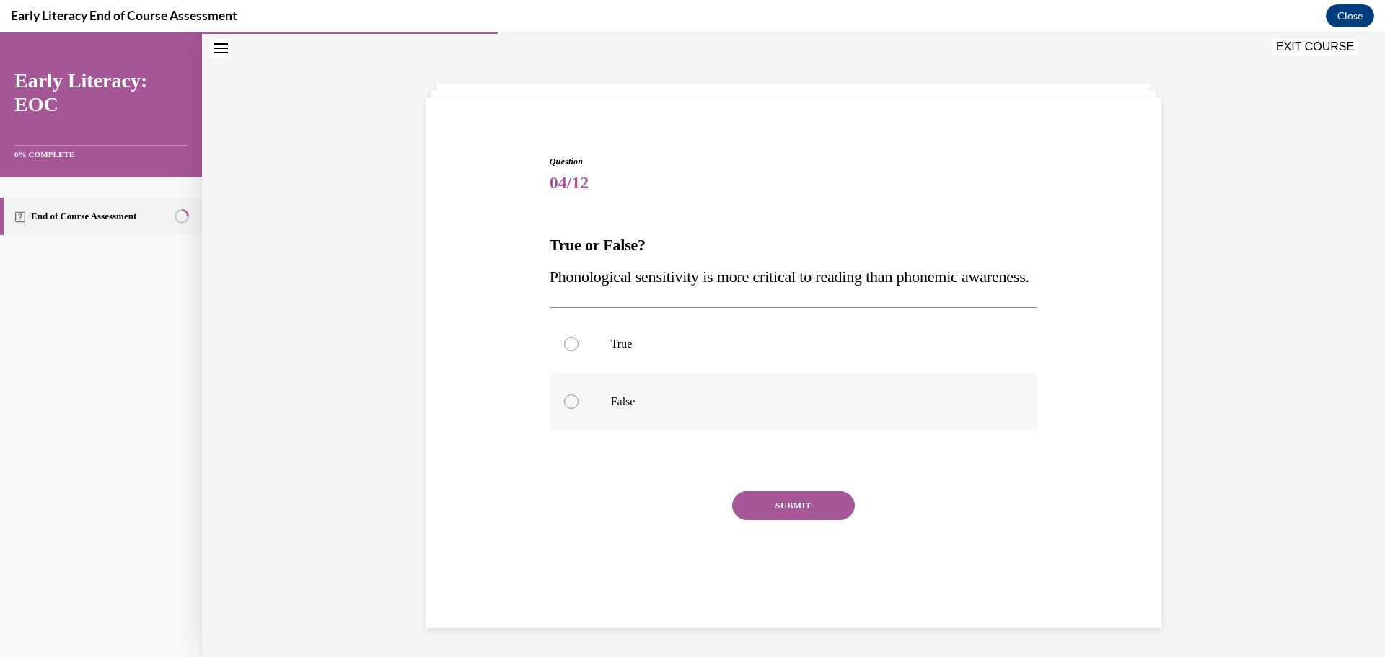
click at [583, 420] on div at bounding box center [794, 402] width 488 height 58
click at [781, 510] on button "SUBMIT" at bounding box center [793, 505] width 123 height 29
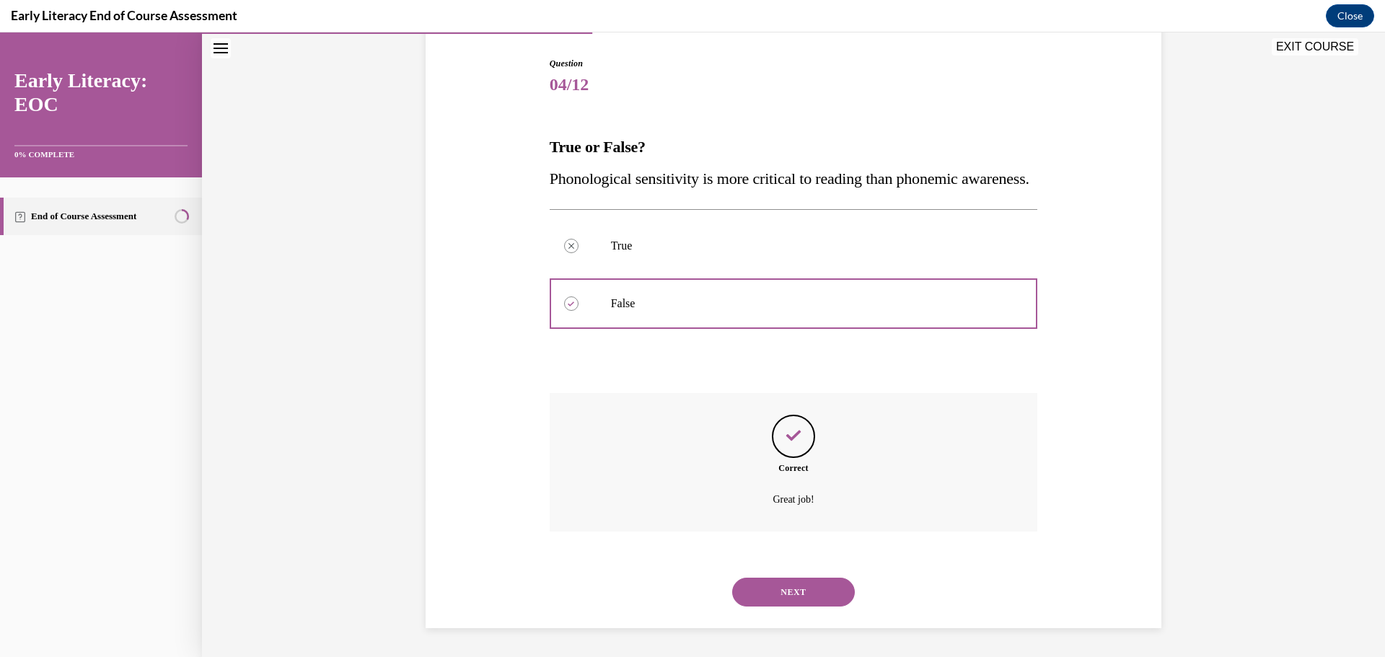
scroll to position [175, 0]
click at [788, 590] on button "NEXT" at bounding box center [793, 592] width 123 height 29
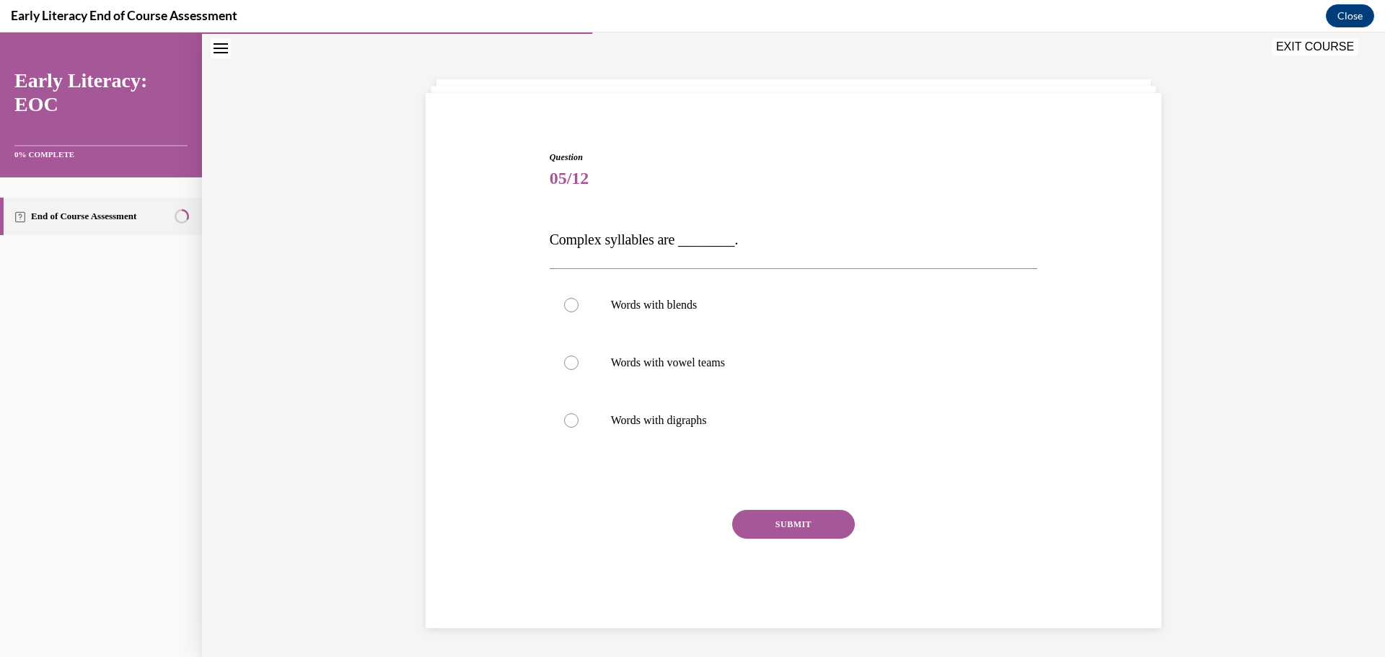
scroll to position [50, 0]
click at [742, 294] on div at bounding box center [794, 305] width 488 height 58
click at [770, 521] on button "SUBMIT" at bounding box center [793, 524] width 123 height 29
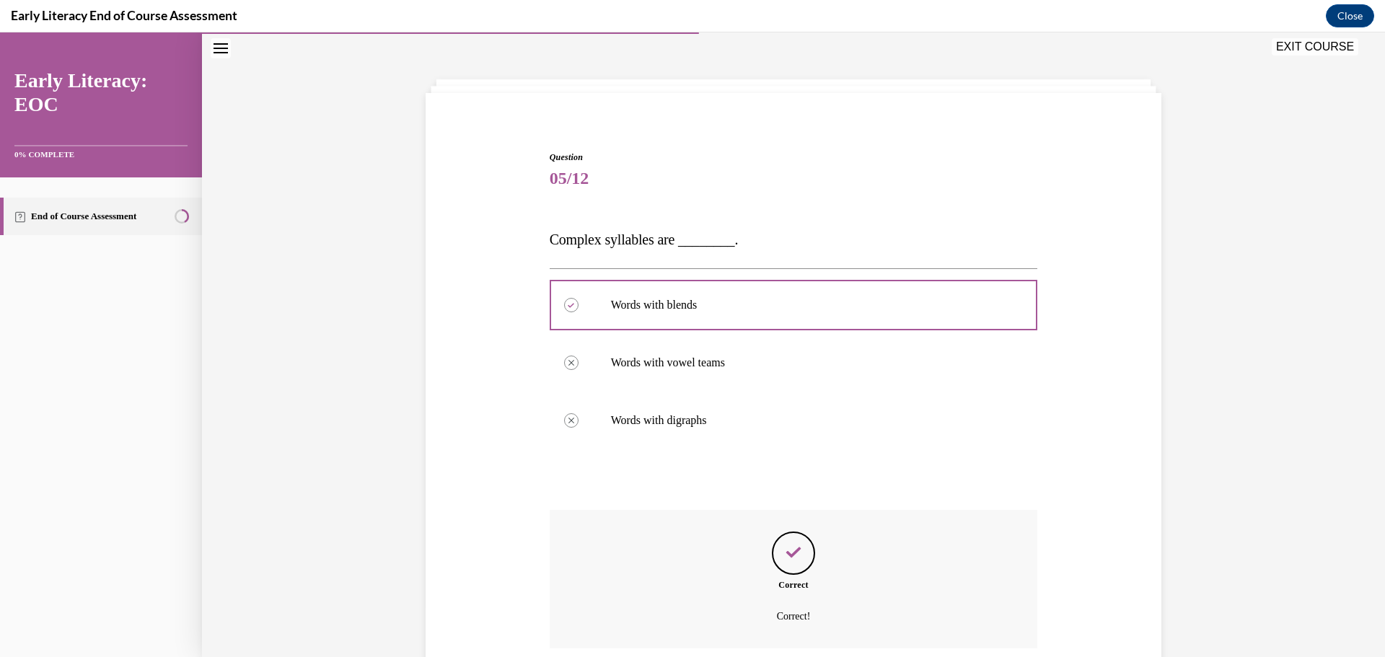
scroll to position [167, 0]
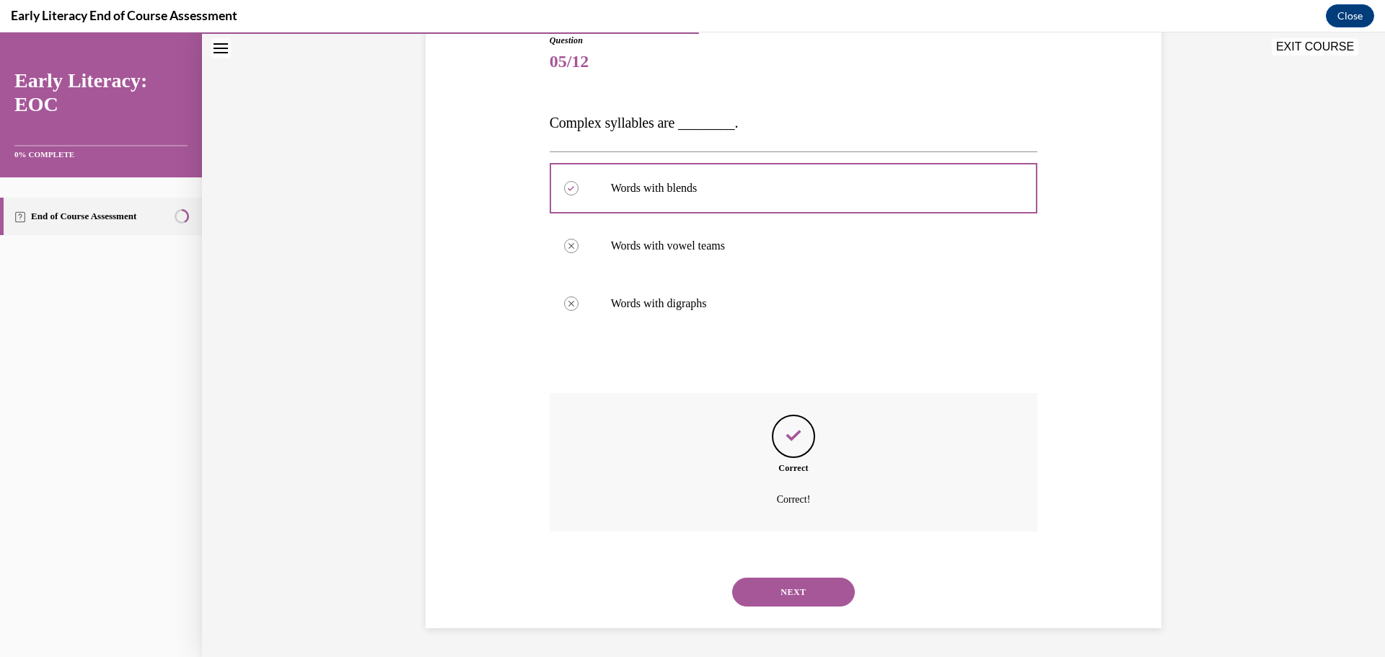
click at [796, 582] on button "NEXT" at bounding box center [793, 592] width 123 height 29
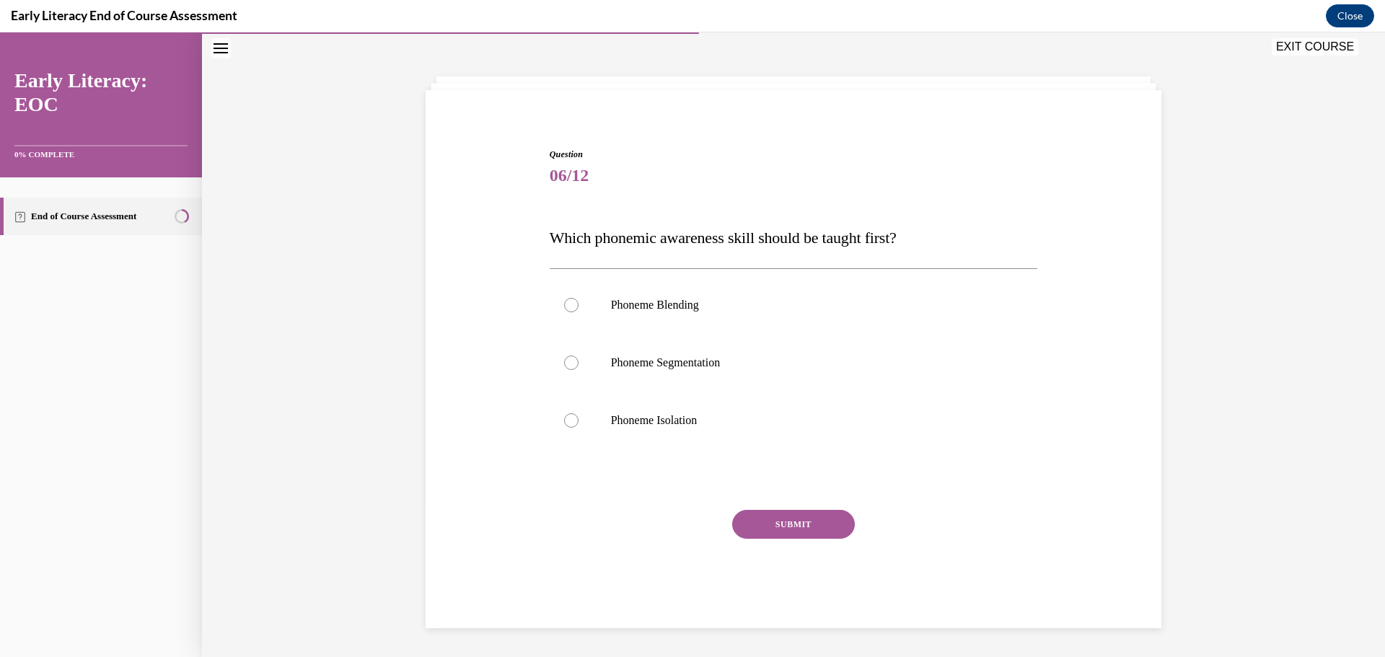
scroll to position [53, 0]
click at [678, 416] on p "Phoneme Isolation" at bounding box center [806, 420] width 391 height 14
click at [755, 517] on button "SUBMIT" at bounding box center [793, 524] width 123 height 29
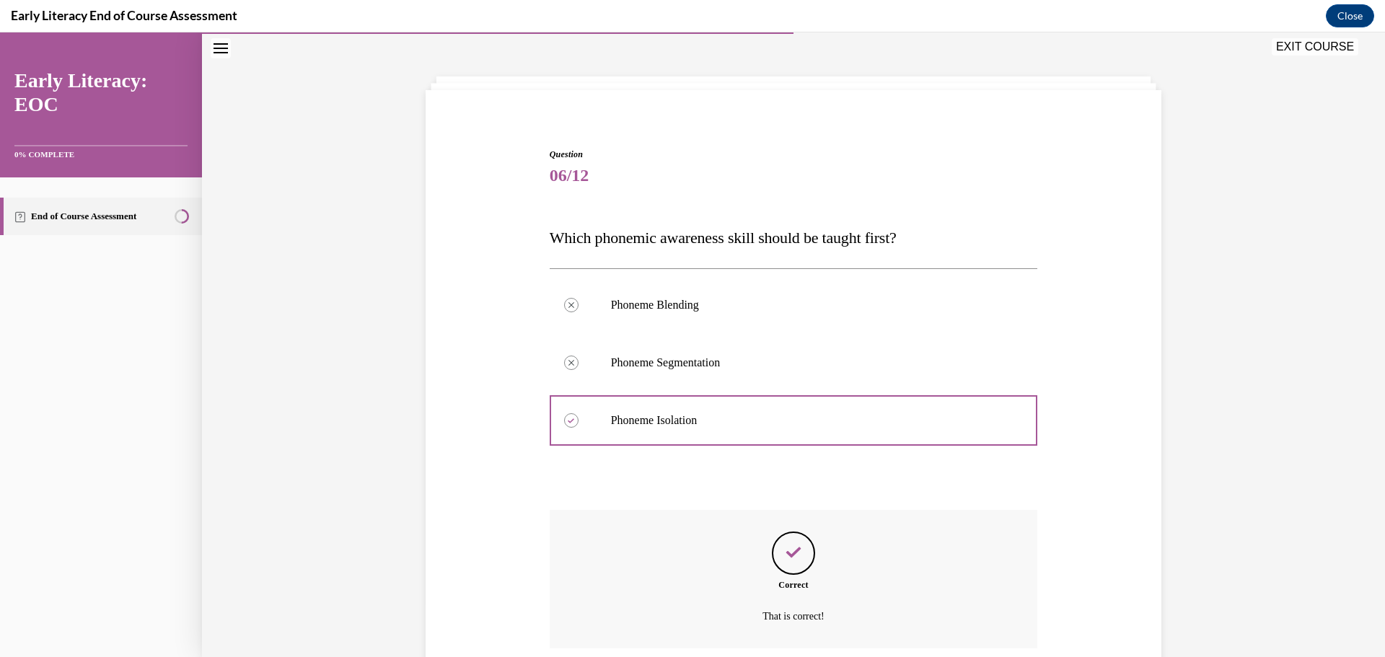
scroll to position [170, 0]
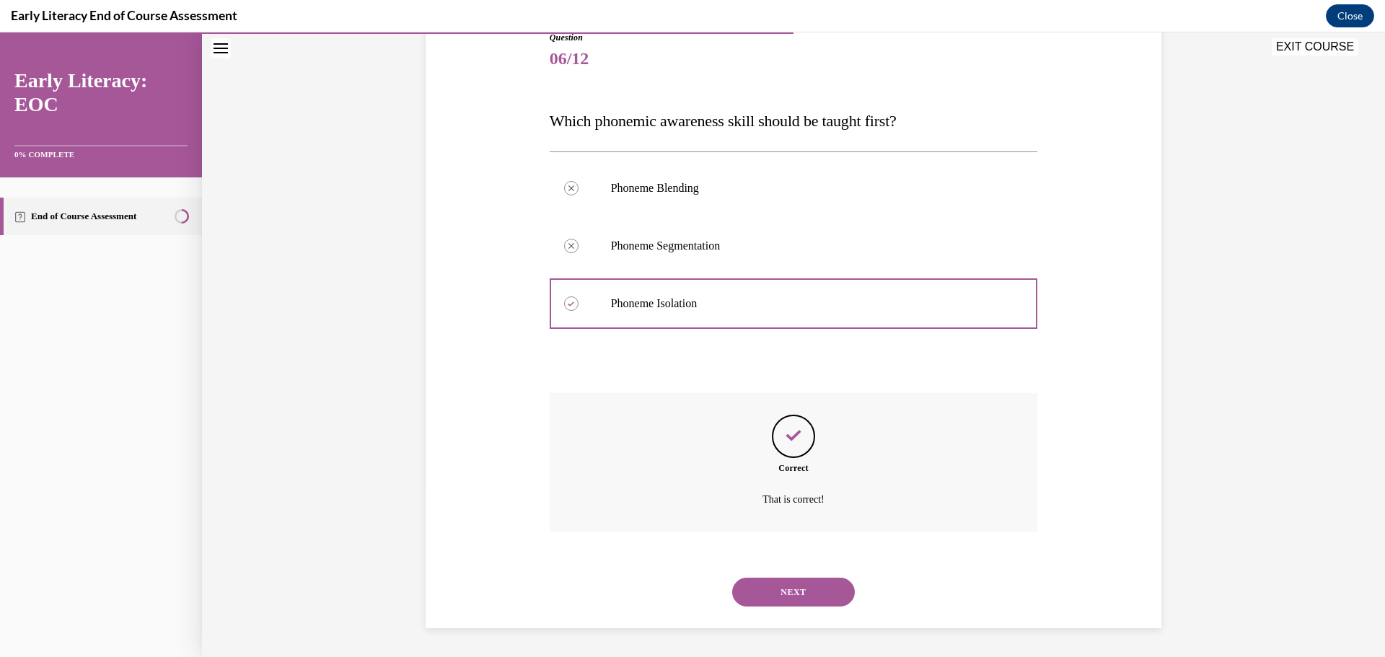
click at [780, 597] on button "NEXT" at bounding box center [793, 592] width 123 height 29
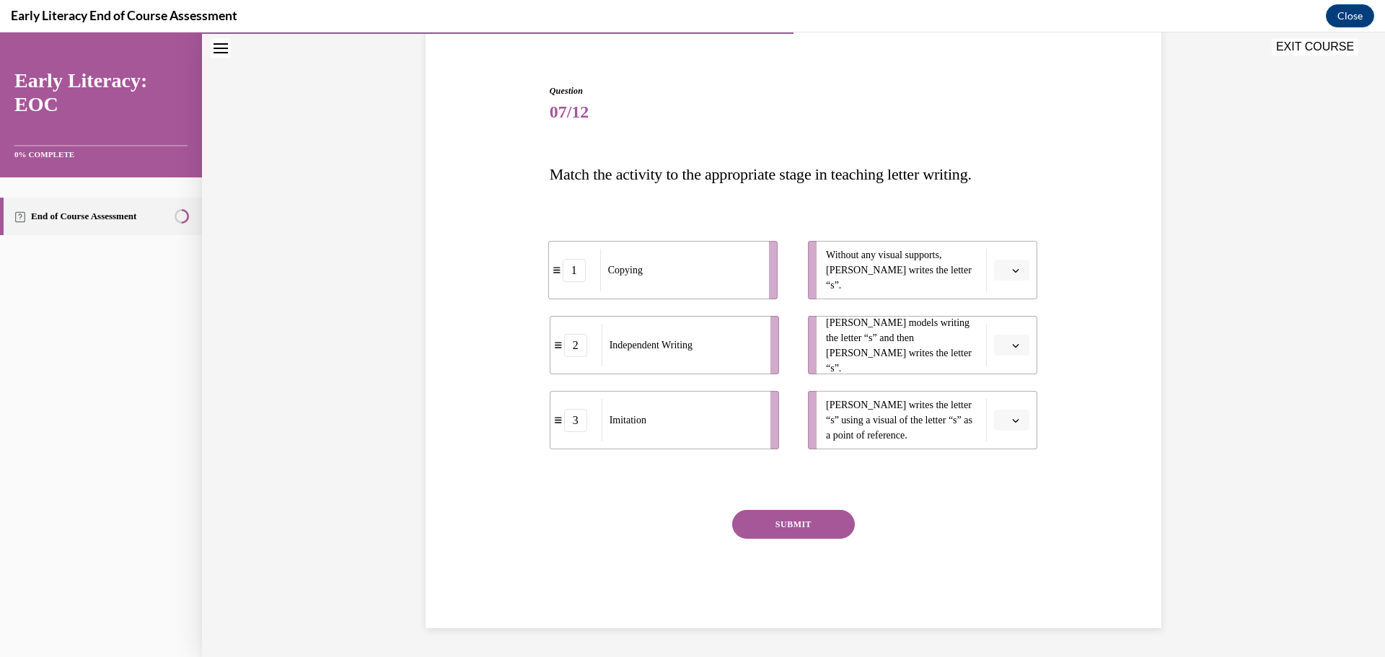
click at [584, 276] on div "1" at bounding box center [574, 270] width 51 height 23
click at [1015, 266] on span "button" at bounding box center [1016, 271] width 10 height 10
click at [1003, 361] on span "2" at bounding box center [1001, 360] width 5 height 12
click at [1012, 346] on icon "button" at bounding box center [1015, 345] width 7 height 7
click at [1003, 468] on span "3" at bounding box center [1001, 464] width 5 height 12
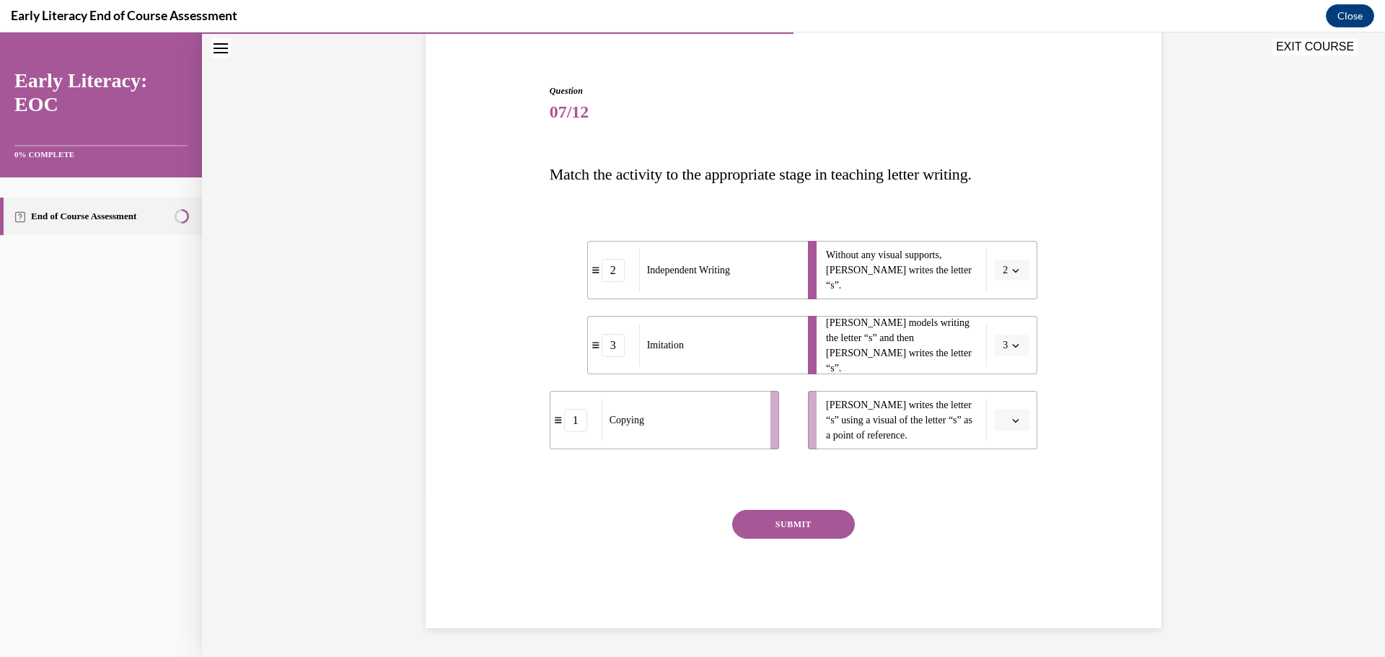
click at [1014, 434] on li "Tina writes the letter “s” using a visual of the letter “s” as a point of refer…" at bounding box center [922, 420] width 229 height 58
click at [1011, 426] on button "button" at bounding box center [1011, 421] width 35 height 22
click at [1009, 472] on div "1" at bounding box center [1005, 481] width 36 height 29
click at [785, 526] on button "SUBMIT" at bounding box center [793, 524] width 123 height 29
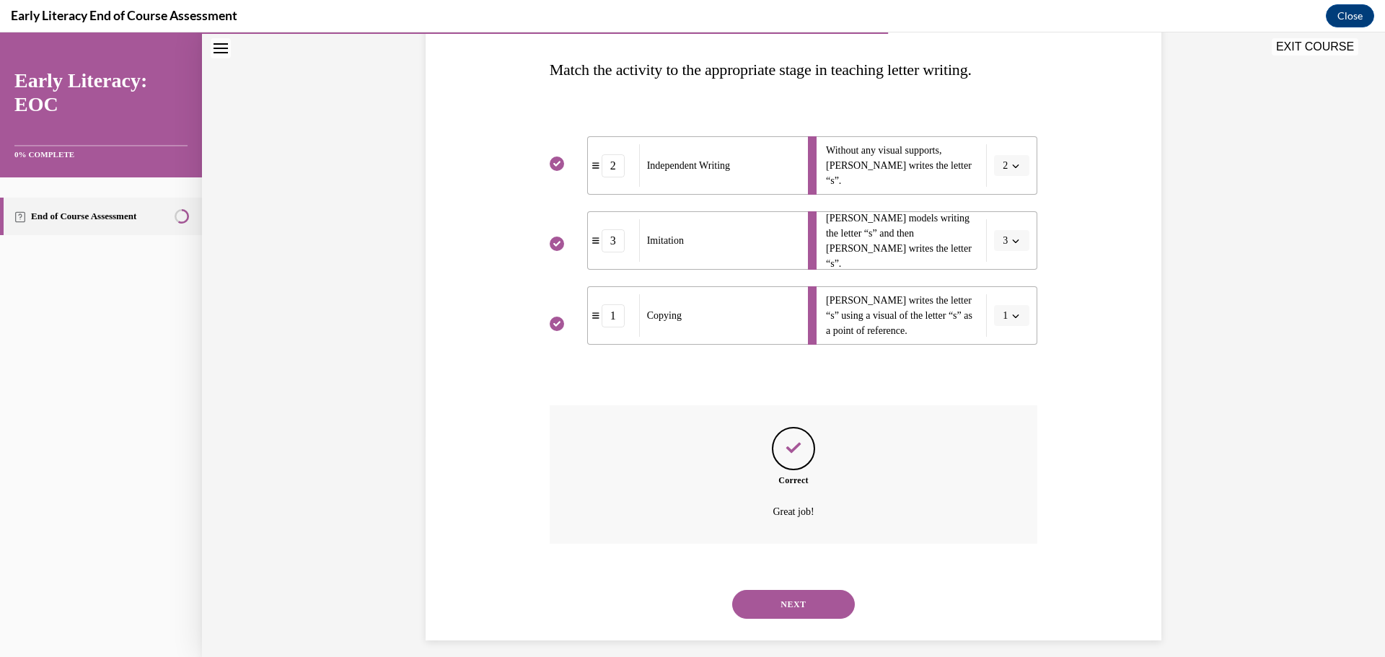
scroll to position [233, 0]
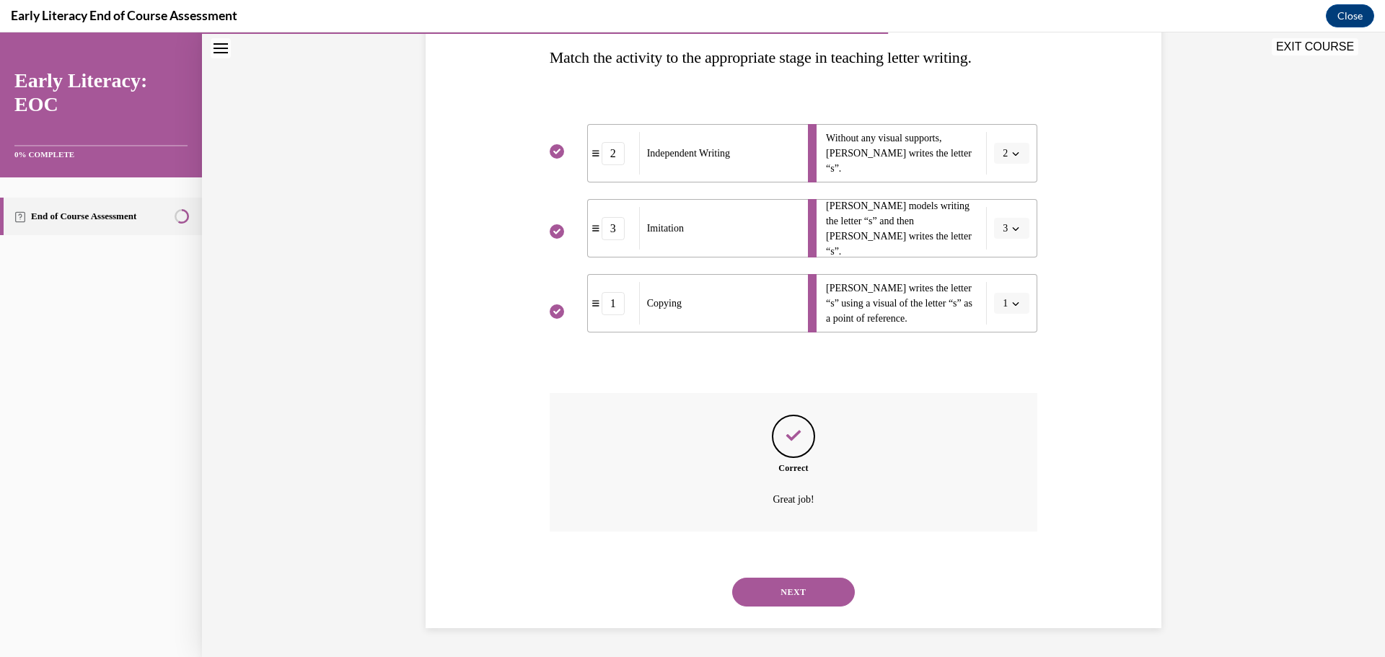
click at [810, 579] on button "NEXT" at bounding box center [793, 592] width 123 height 29
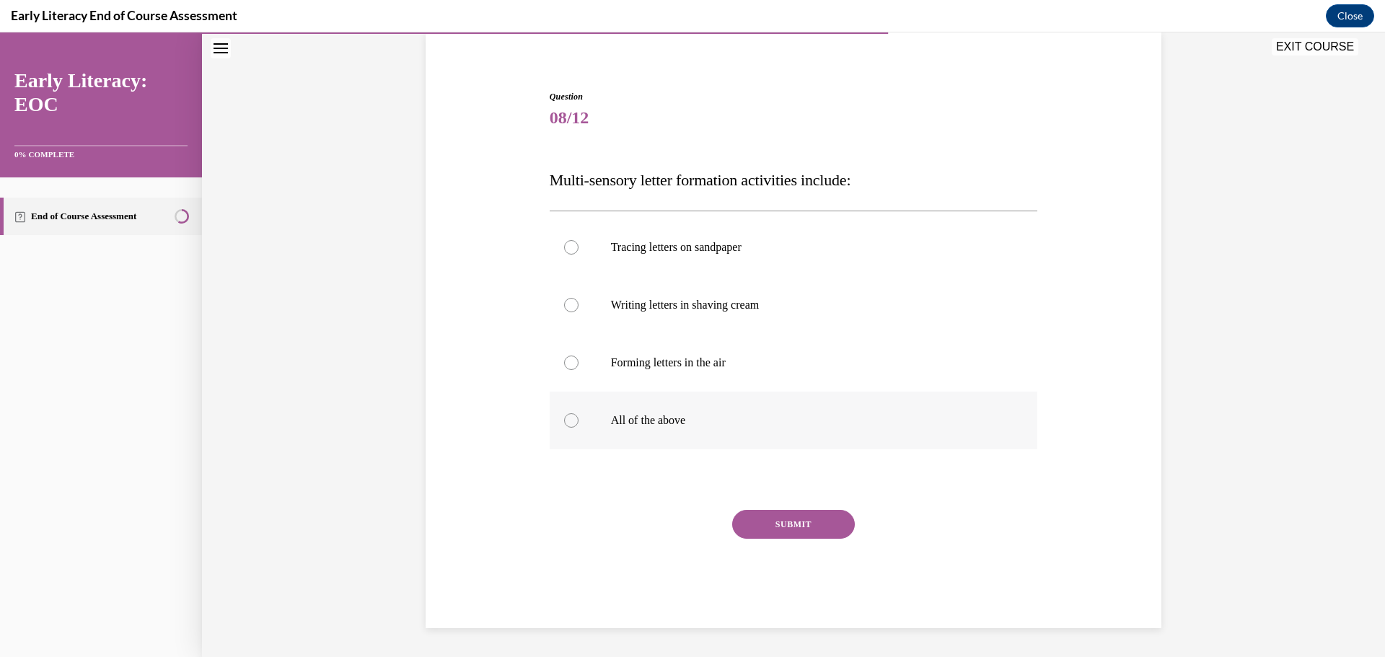
click at [667, 408] on div at bounding box center [794, 421] width 488 height 58
click at [750, 516] on button "SUBMIT" at bounding box center [793, 524] width 123 height 29
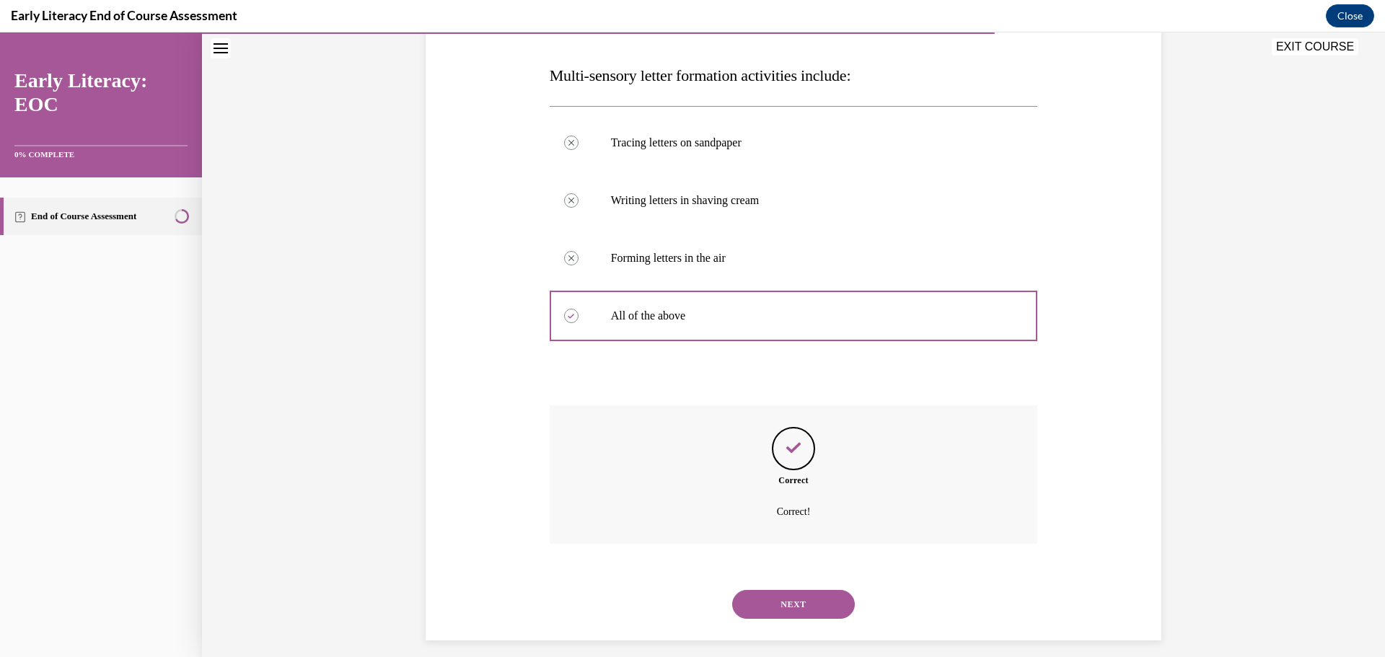
scroll to position [227, 0]
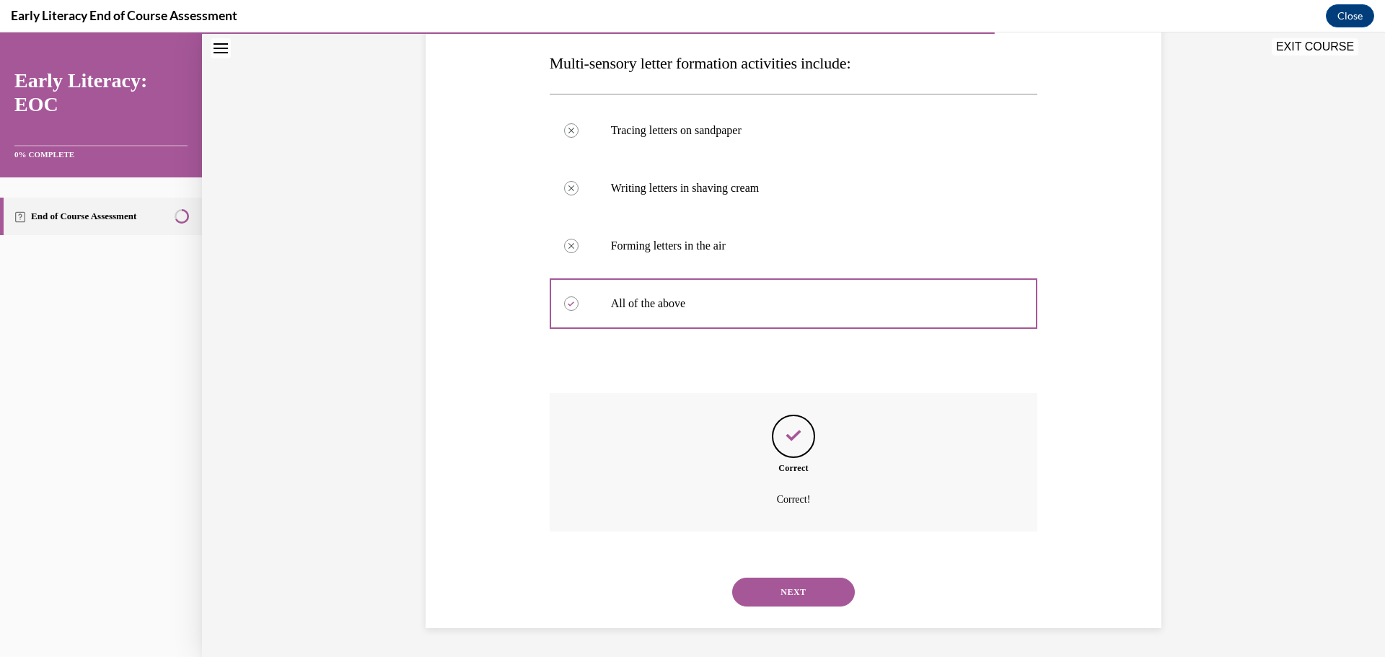
click at [773, 593] on button "NEXT" at bounding box center [793, 592] width 123 height 29
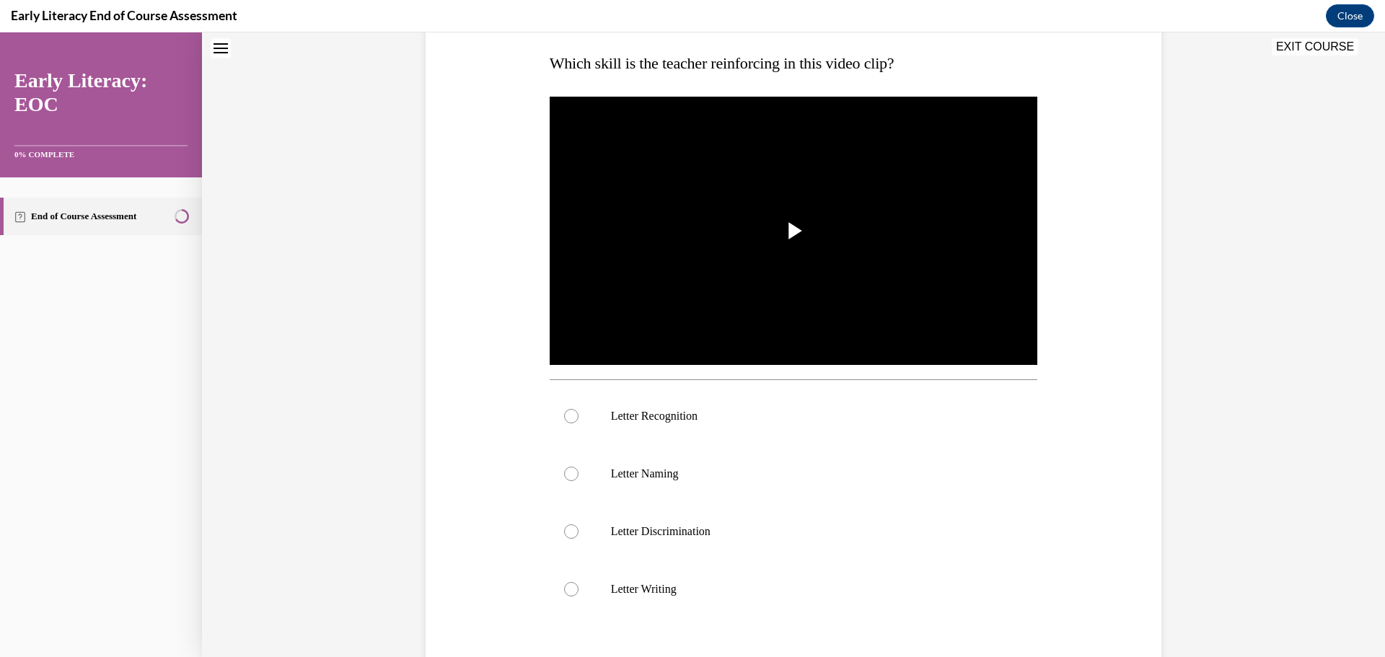
scroll to position [0, 0]
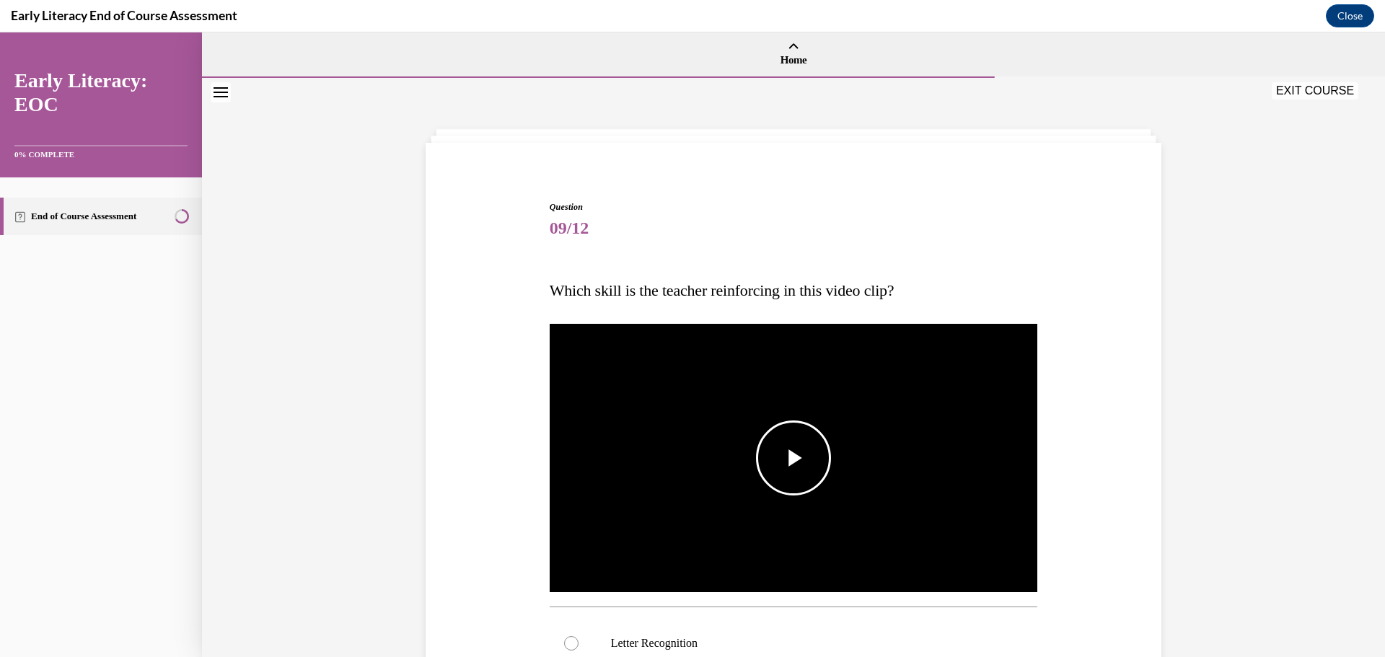
click at [794, 458] on span "Video player" at bounding box center [794, 458] width 0 height 0
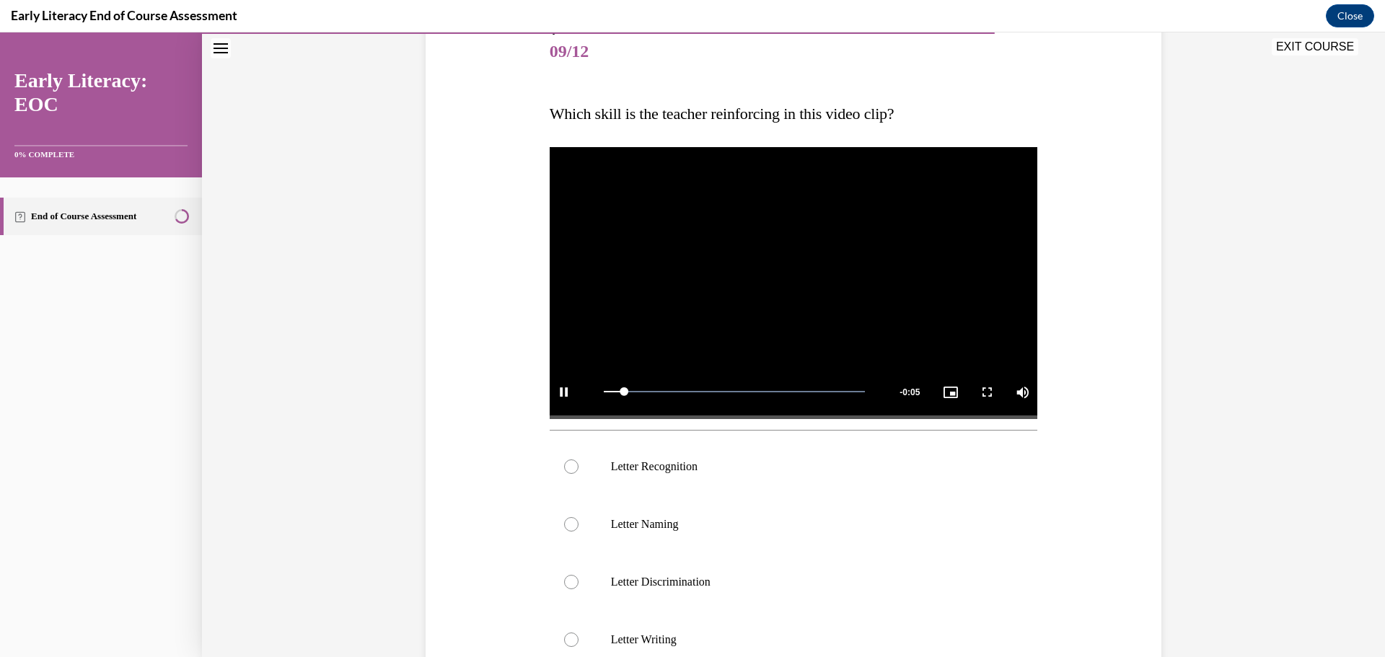
scroll to position [216, 0]
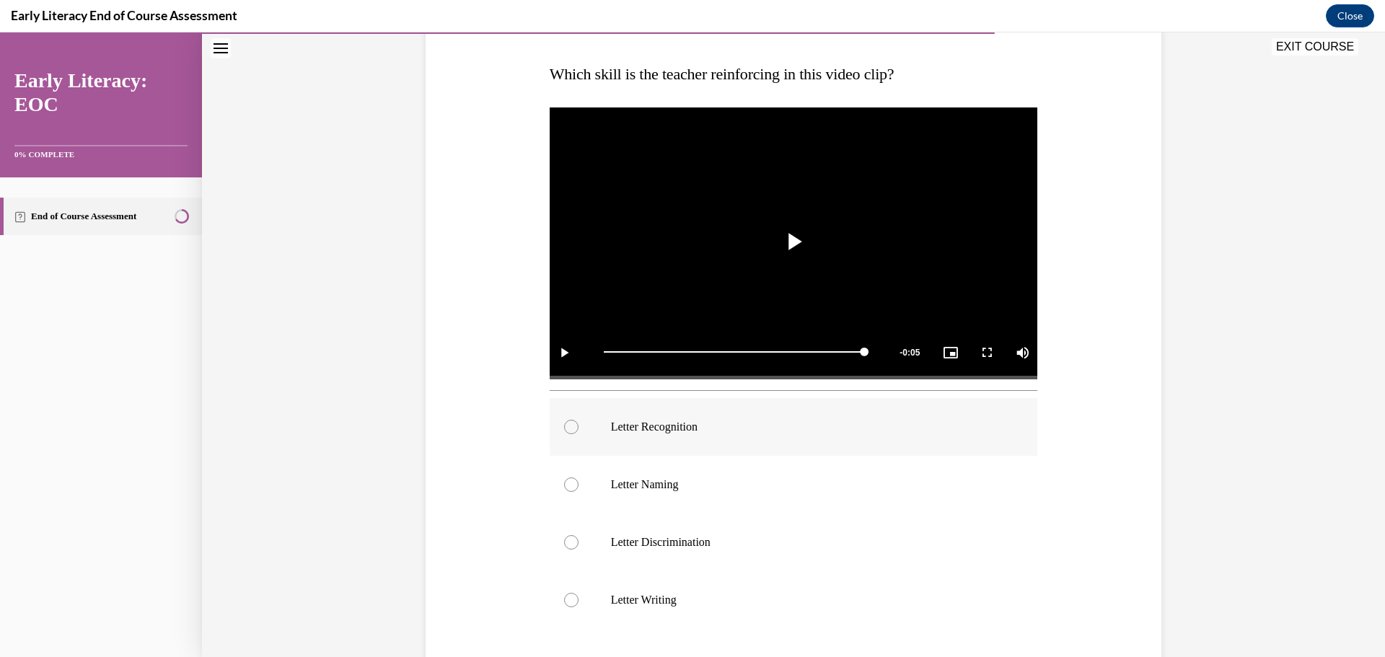
click at [734, 432] on p "Letter Recognition" at bounding box center [806, 427] width 391 height 14
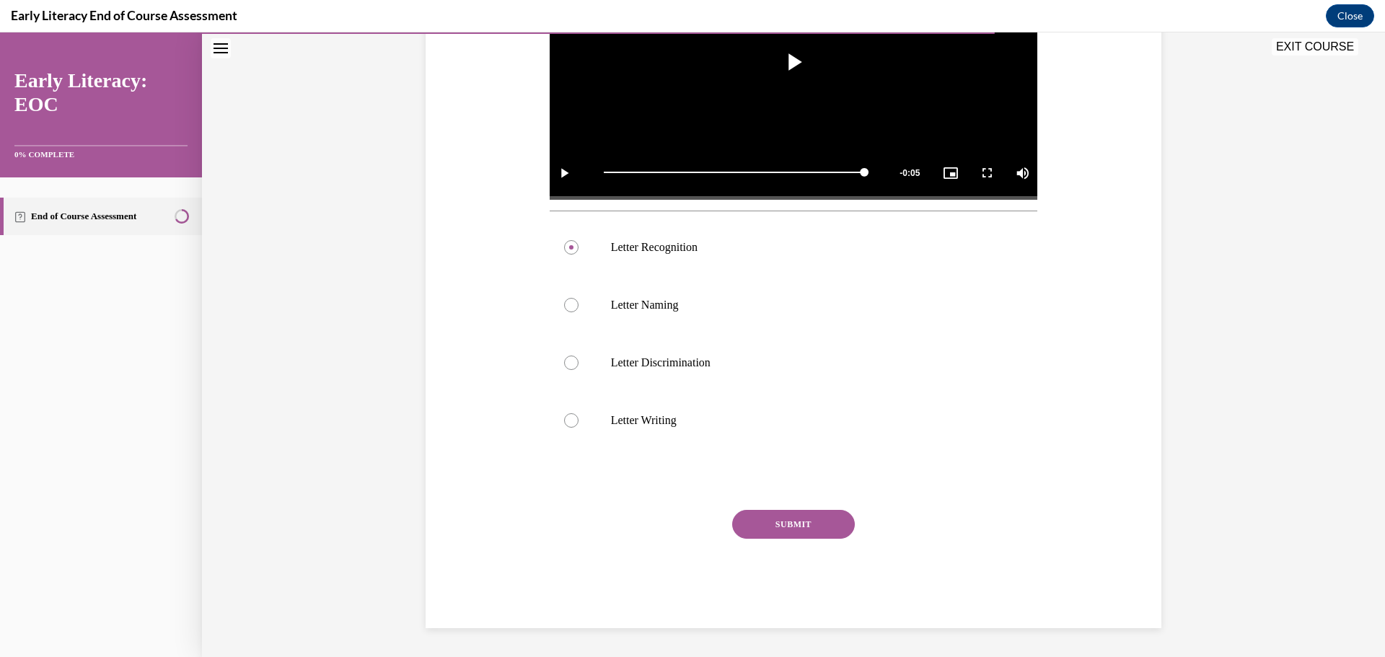
click at [825, 527] on button "SUBMIT" at bounding box center [793, 524] width 123 height 29
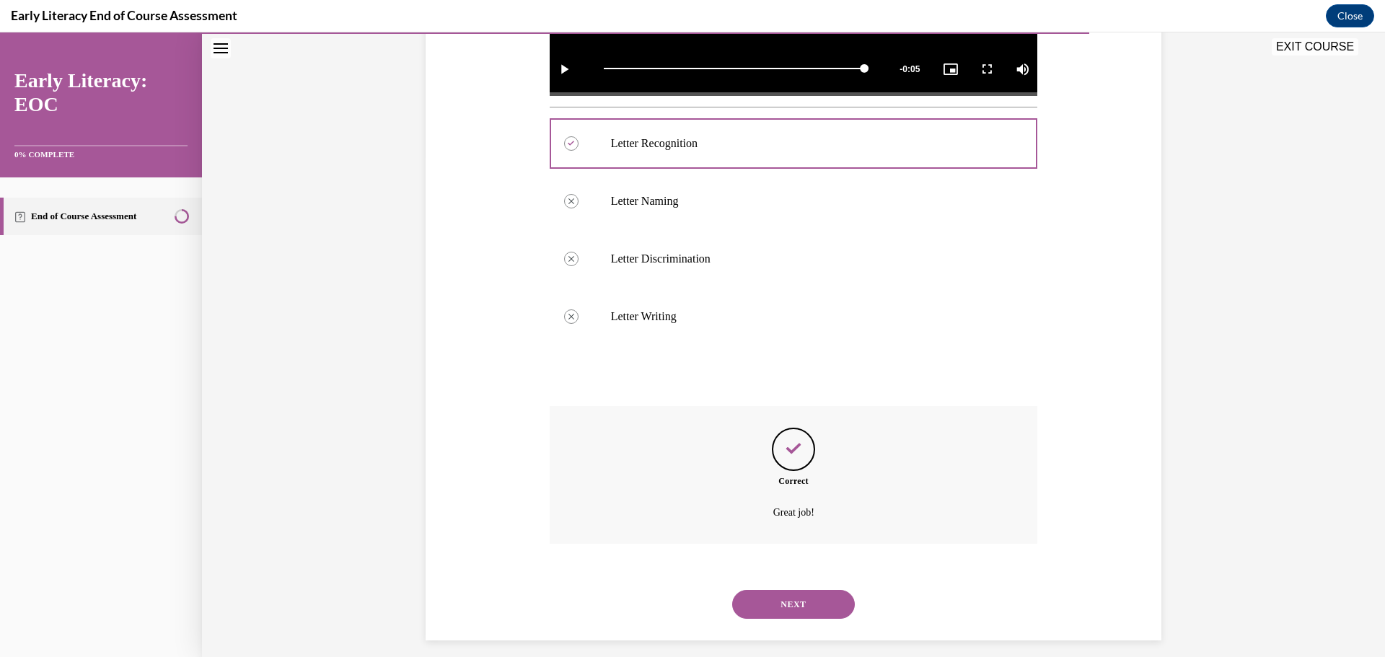
scroll to position [512, 0]
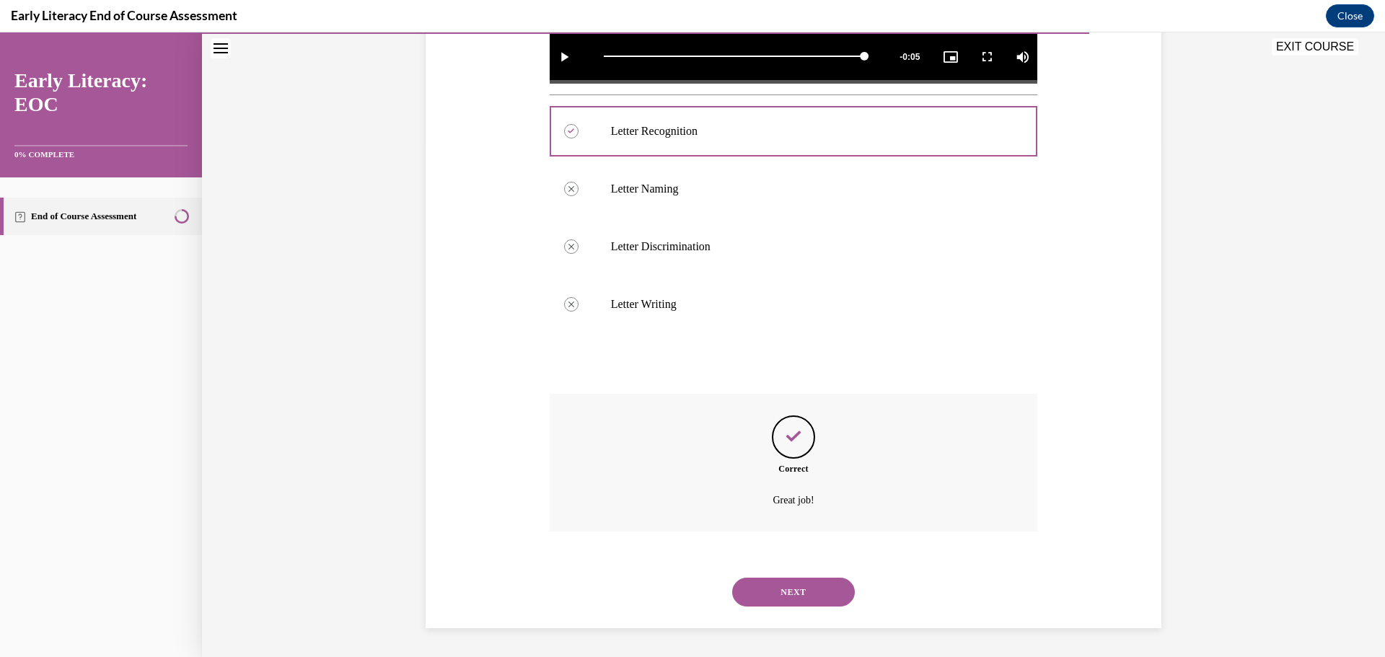
click at [798, 595] on button "NEXT" at bounding box center [793, 592] width 123 height 29
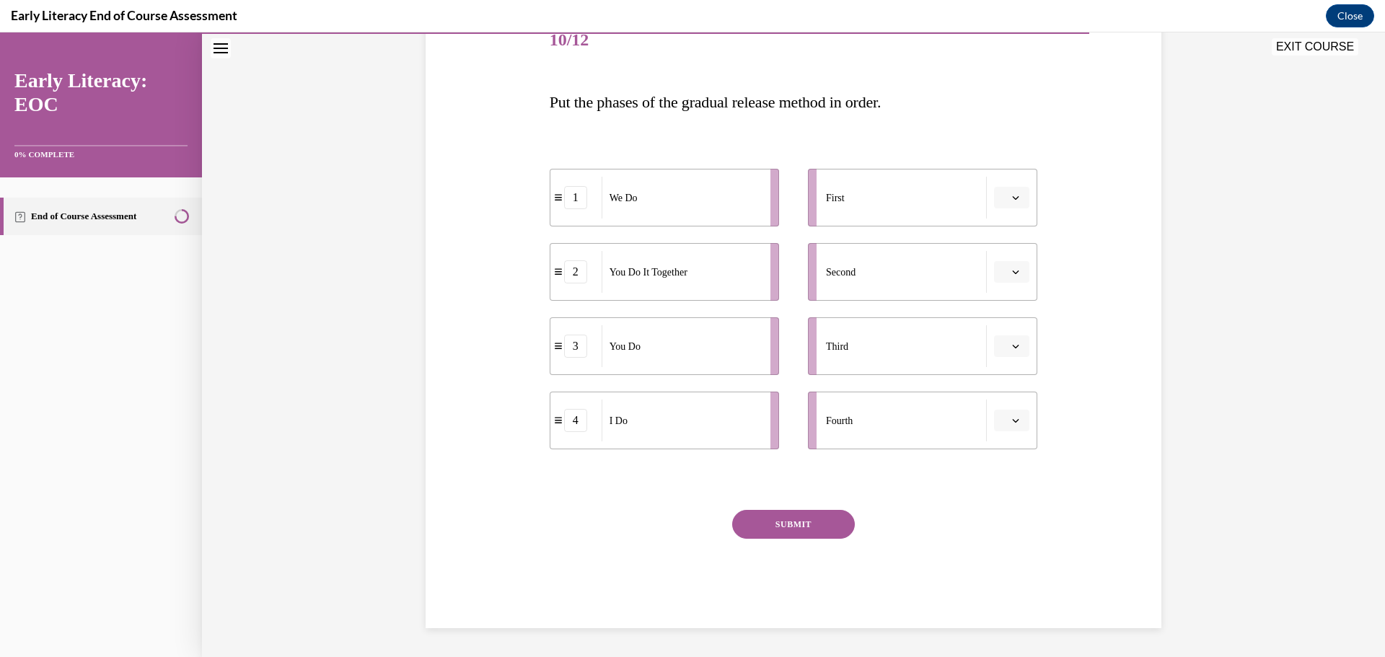
scroll to position [162, 0]
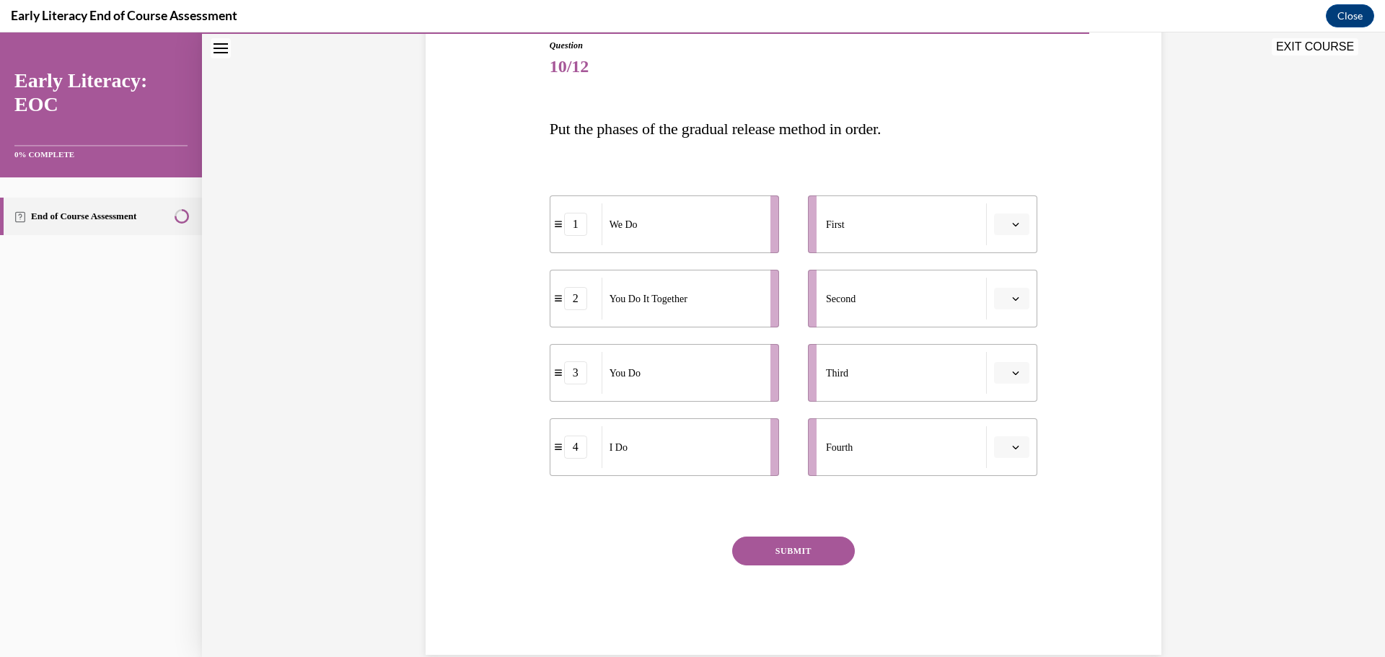
click at [1012, 446] on icon "button" at bounding box center [1015, 447] width 7 height 7
click at [1009, 502] on div "1" at bounding box center [1005, 508] width 36 height 29
click at [630, 237] on div "I Do" at bounding box center [681, 224] width 159 height 42
drag, startPoint x: 633, startPoint y: 237, endPoint x: 906, endPoint y: 234, distance: 273.5
click at [906, 234] on div "I Do" at bounding box center [954, 221] width 159 height 42
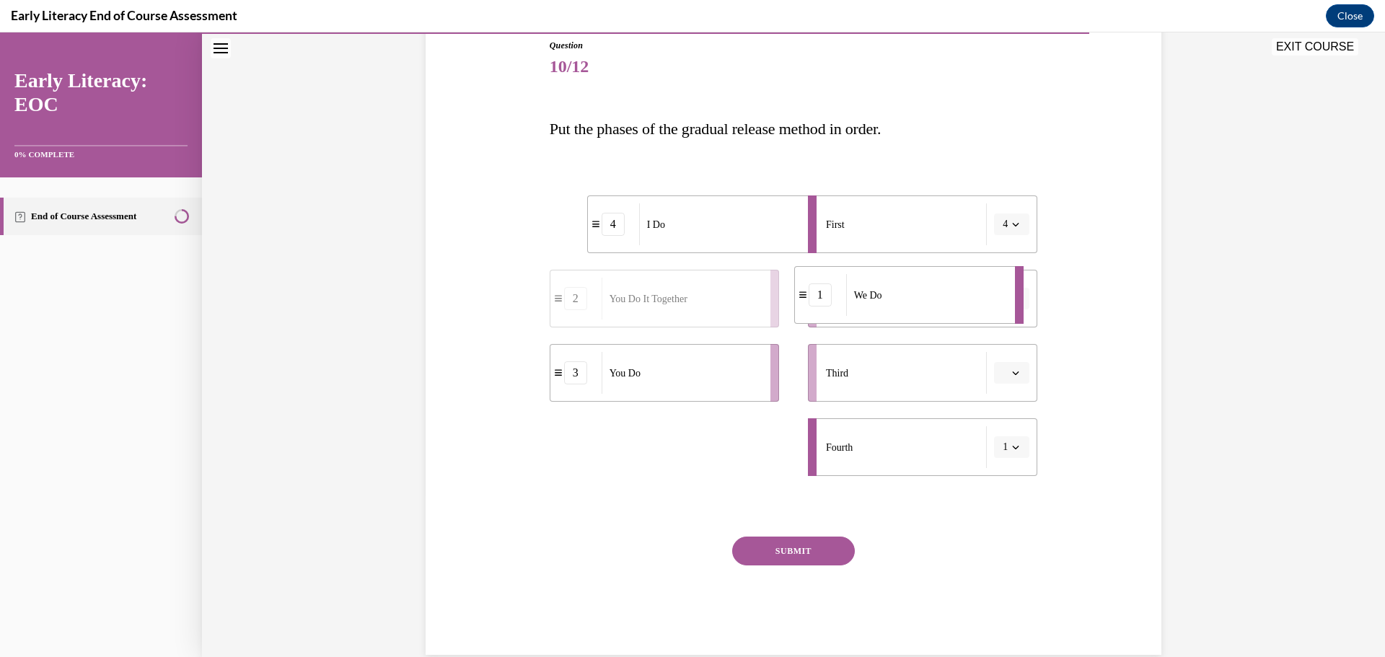
drag, startPoint x: 740, startPoint y: 475, endPoint x: 953, endPoint y: 320, distance: 263.9
click at [953, 320] on li "1 We Do" at bounding box center [908, 295] width 229 height 58
click at [701, 392] on div "You Do" at bounding box center [681, 373] width 159 height 42
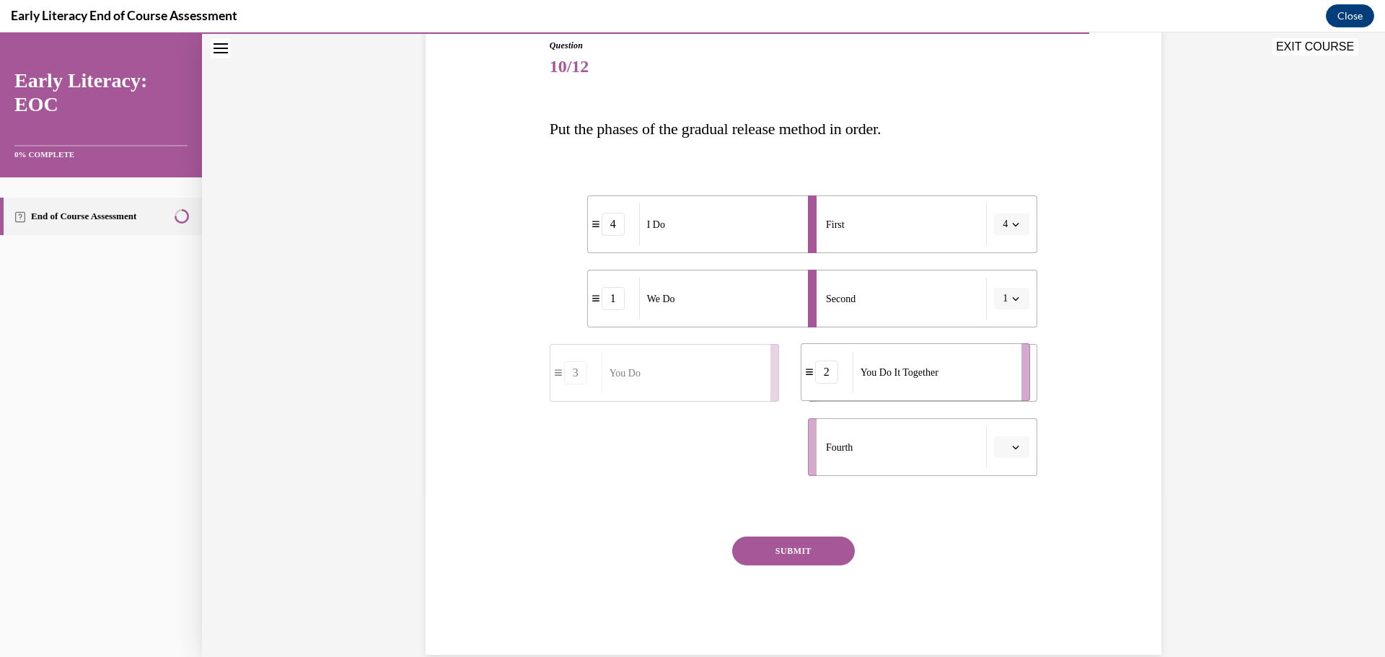
drag, startPoint x: 677, startPoint y: 465, endPoint x: 923, endPoint y: 398, distance: 254.8
click at [929, 390] on div "You Do It Together" at bounding box center [932, 372] width 159 height 42
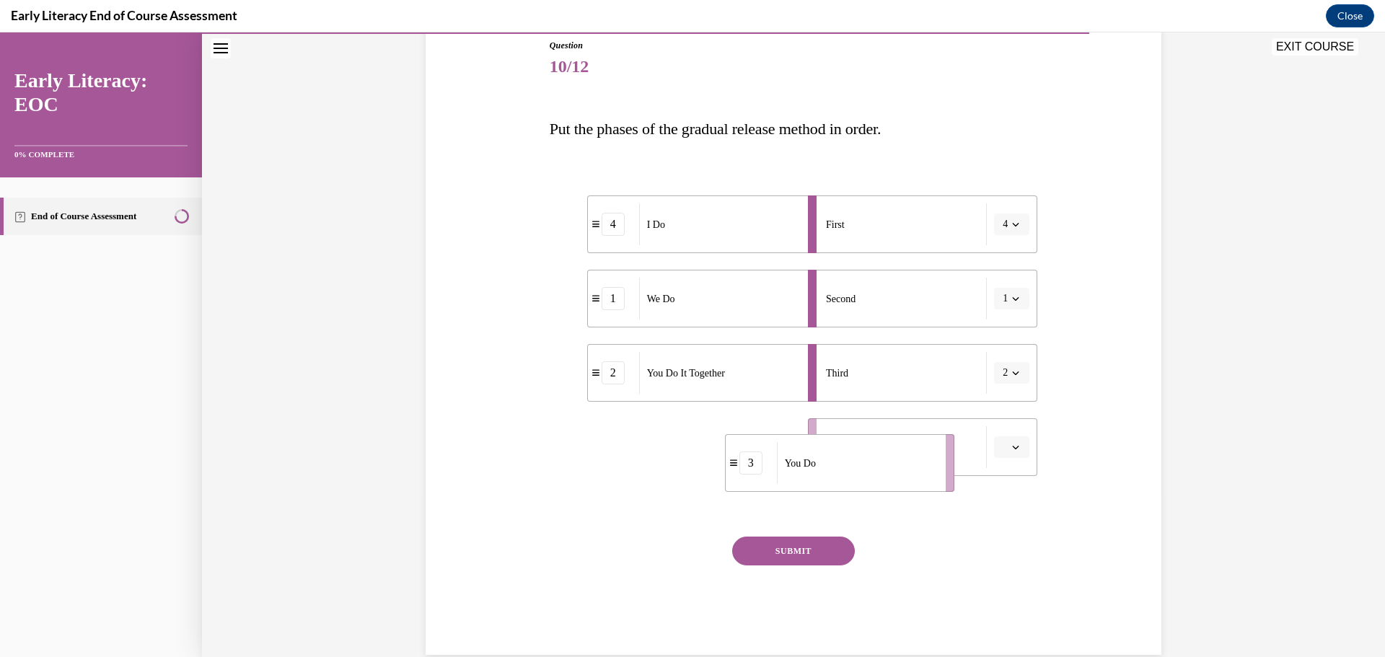
drag, startPoint x: 693, startPoint y: 454, endPoint x: 866, endPoint y: 466, distance: 173.6
click at [866, 467] on div "You Do" at bounding box center [856, 463] width 159 height 42
click at [810, 551] on button "SUBMIT" at bounding box center [793, 551] width 123 height 29
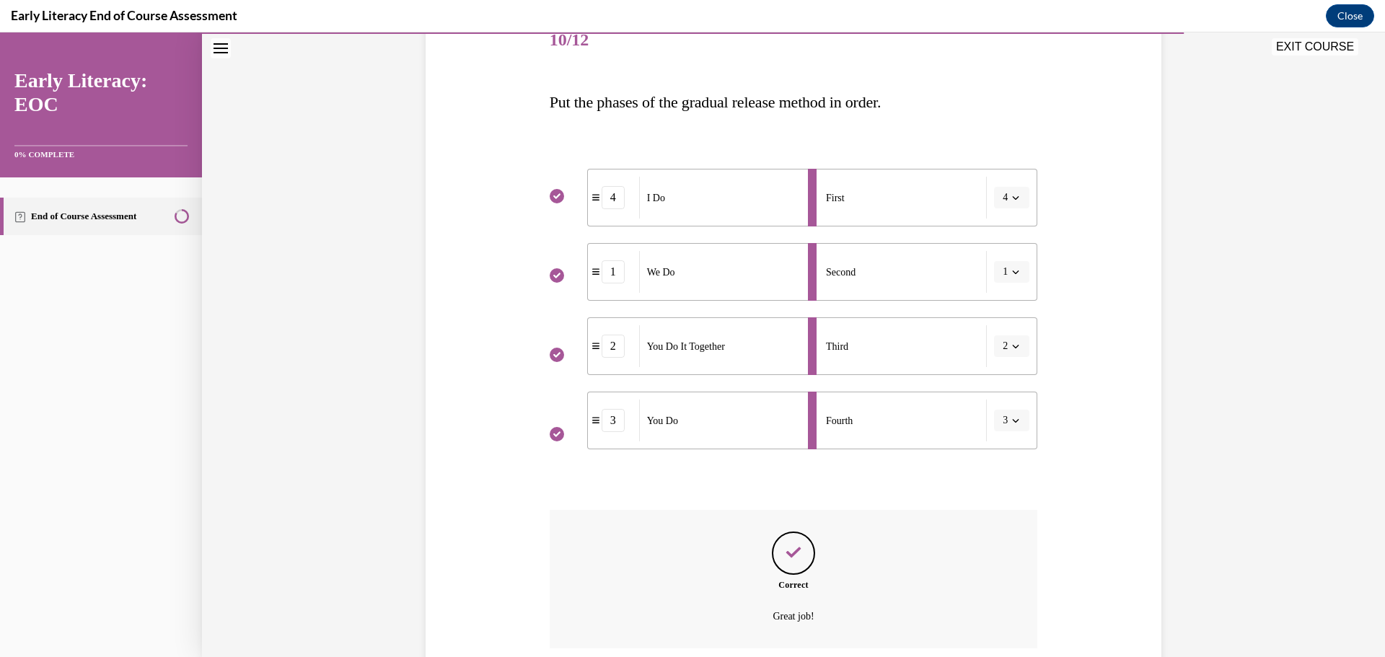
scroll to position [305, 0]
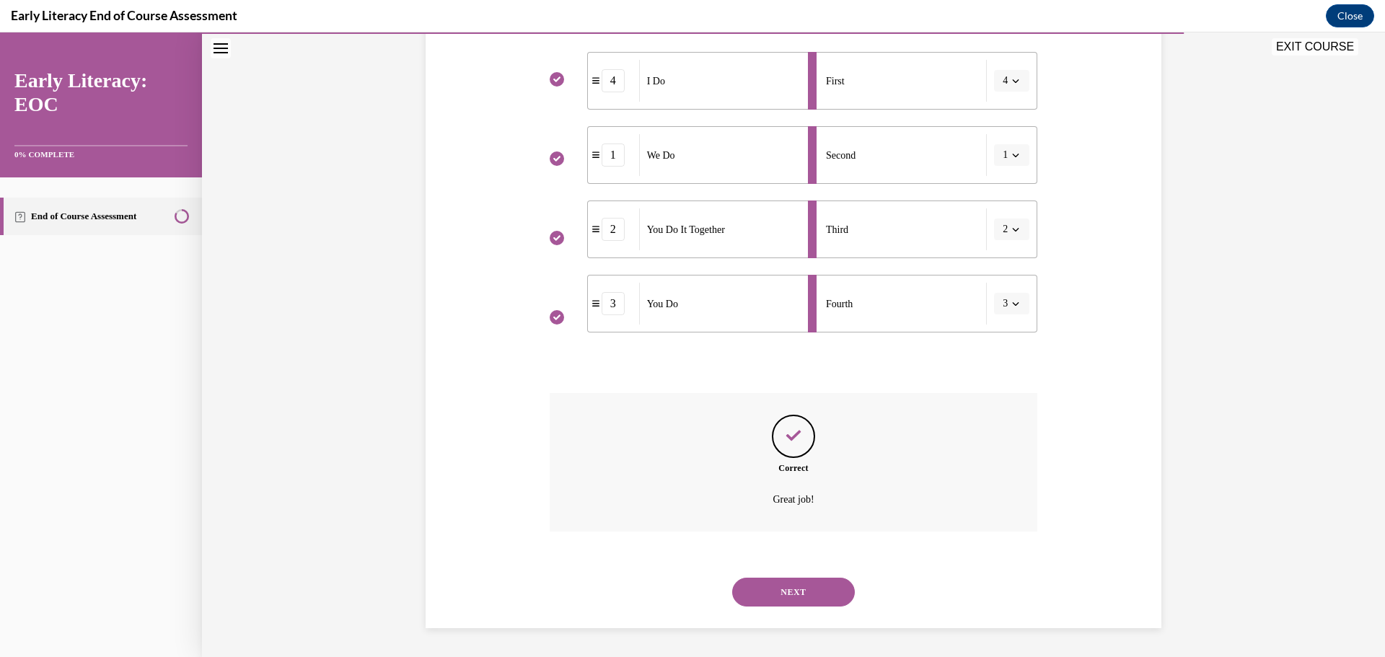
click at [747, 589] on button "NEXT" at bounding box center [793, 592] width 123 height 29
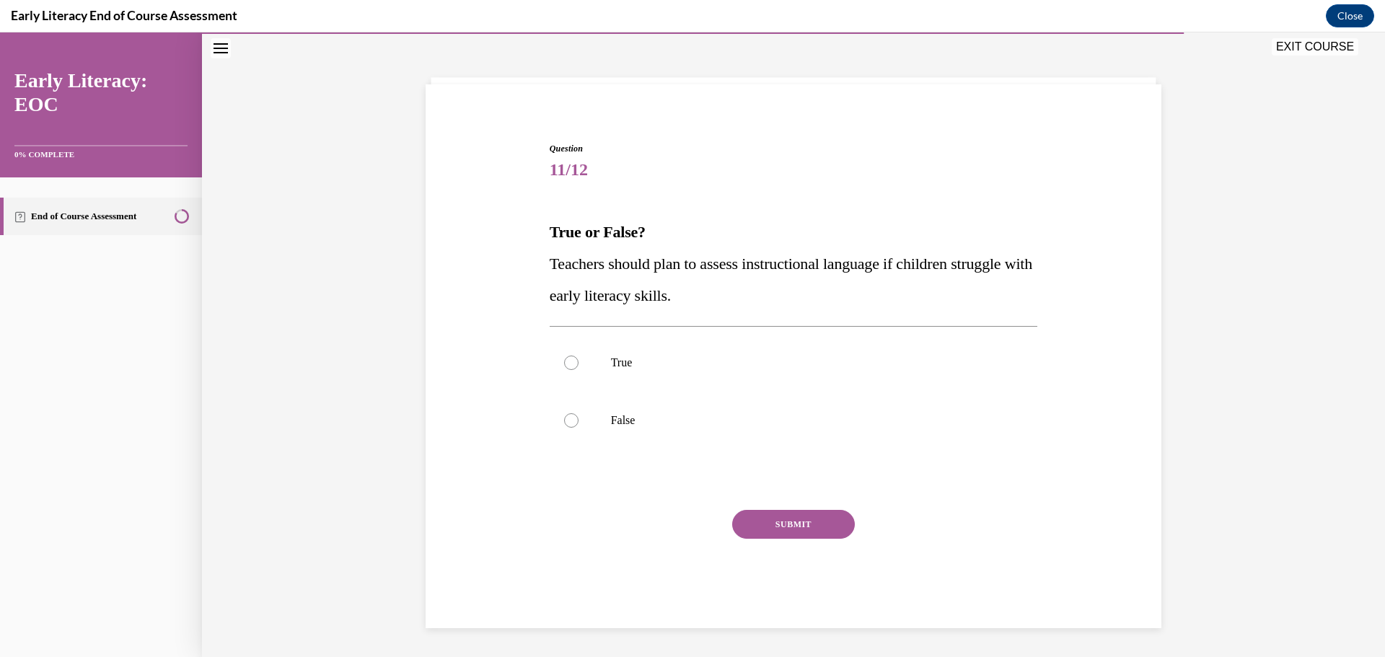
scroll to position [58, 0]
click at [614, 355] on div at bounding box center [794, 363] width 488 height 58
click at [773, 506] on div "Question 11/12 True or False? Teachers should plan to assess instructional lang…" at bounding box center [794, 385] width 488 height 486
click at [784, 522] on button "SUBMIT" at bounding box center [793, 524] width 123 height 29
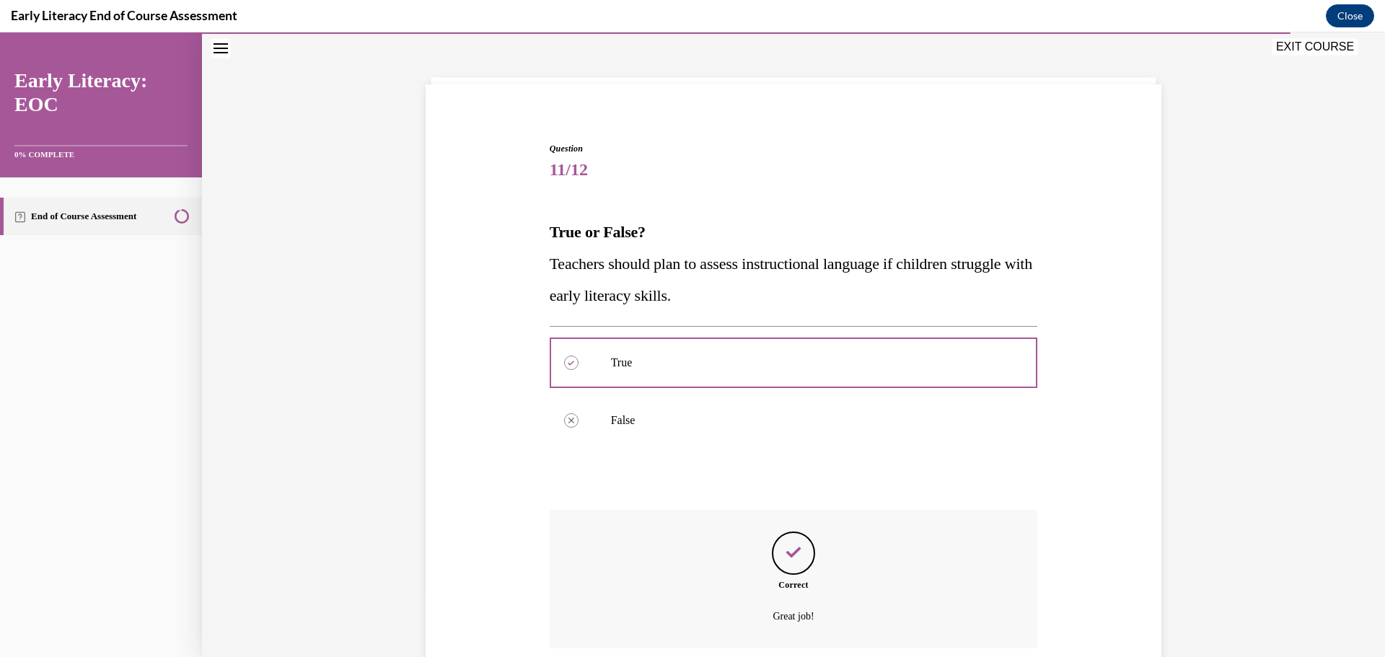
scroll to position [175, 0]
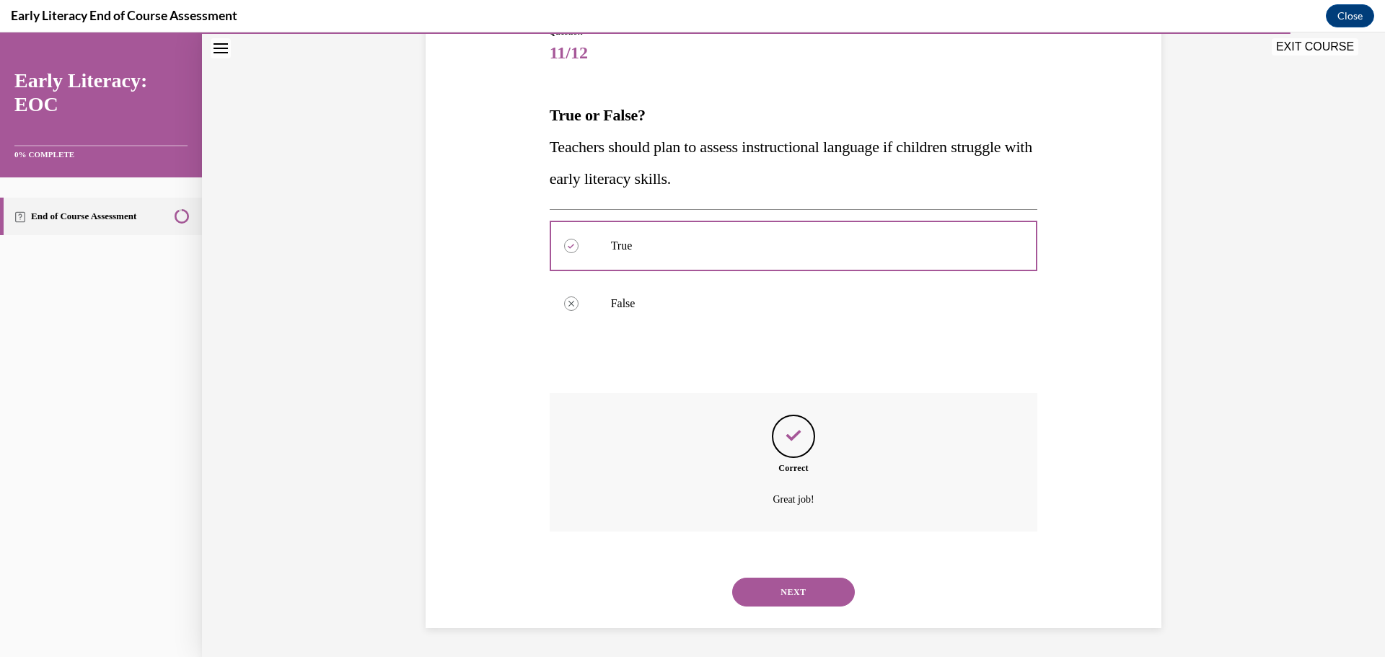
click at [807, 589] on button "NEXT" at bounding box center [793, 592] width 123 height 29
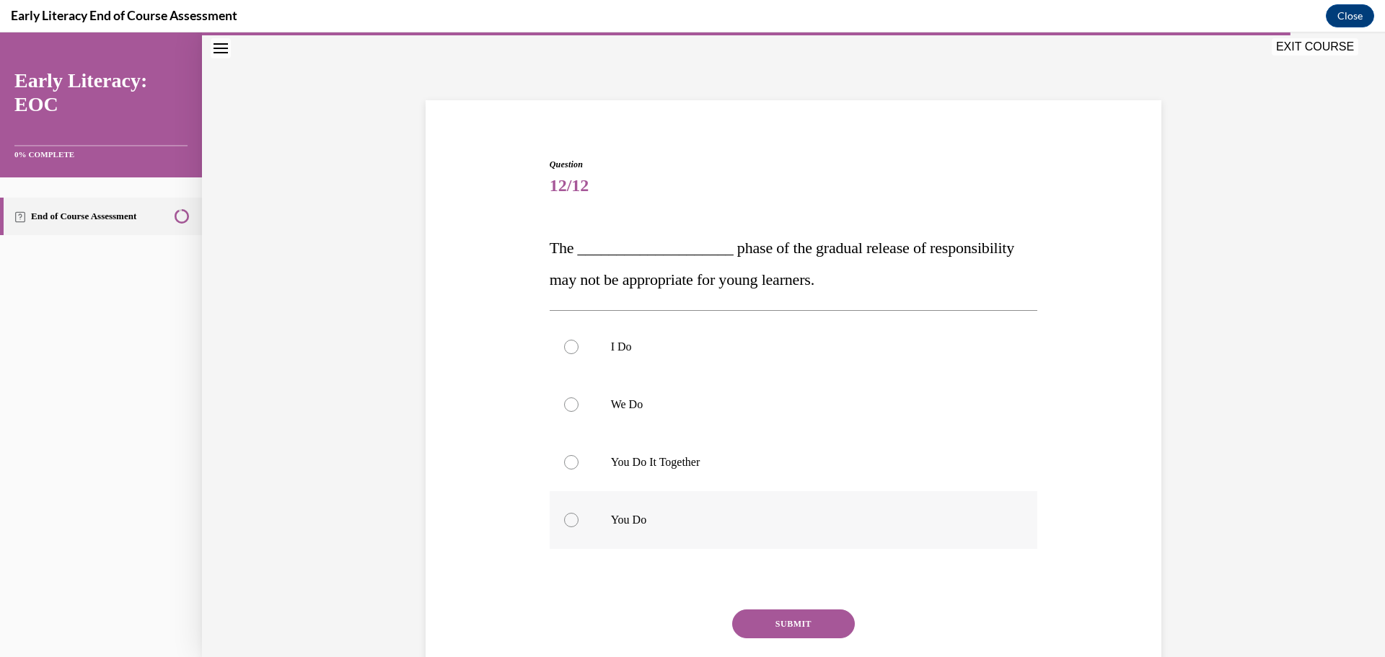
scroll to position [56, 0]
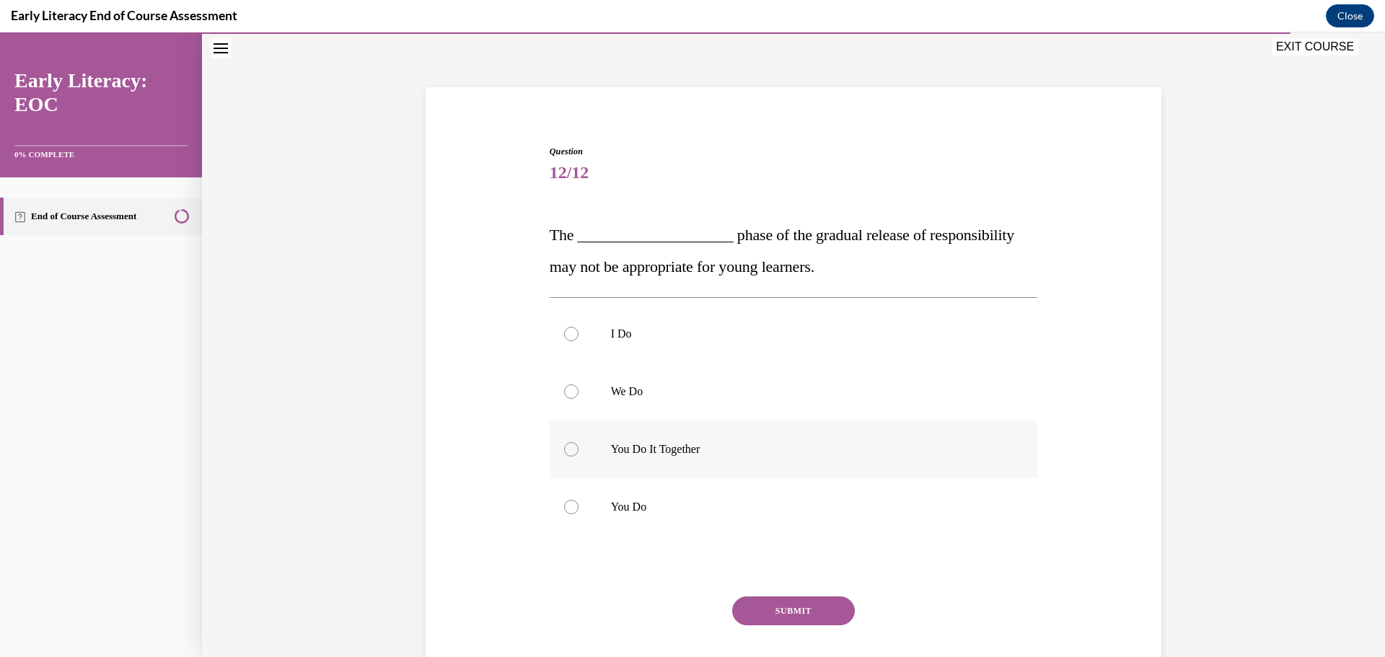
click at [695, 447] on p "You Do It Together" at bounding box center [806, 449] width 391 height 14
click at [776, 601] on button "SUBMIT" at bounding box center [793, 611] width 123 height 29
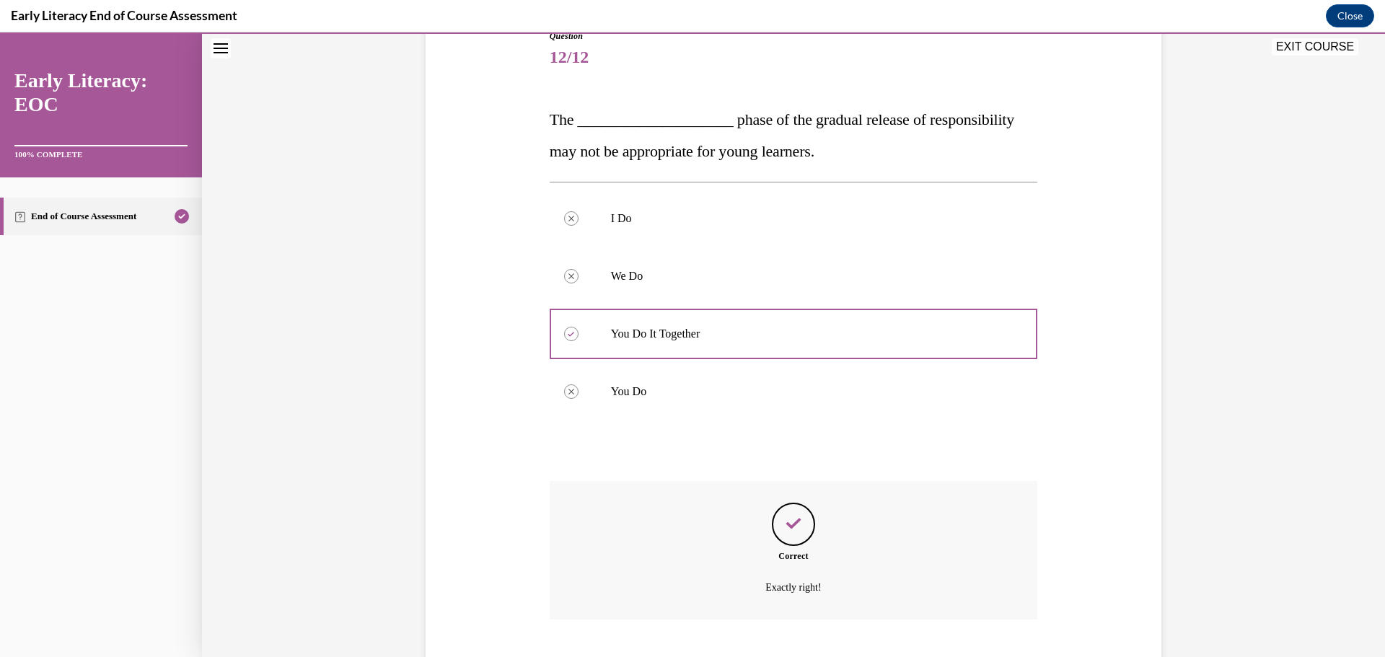
scroll to position [259, 0]
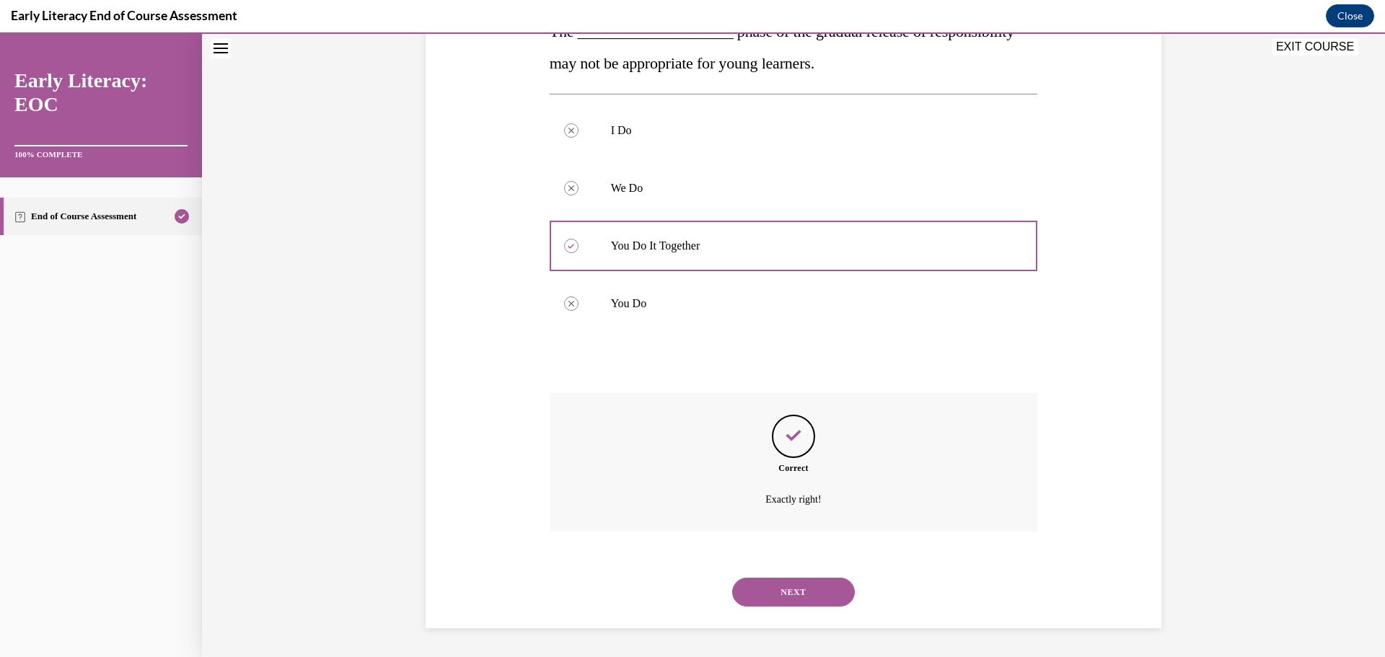
click at [798, 589] on button "NEXT" at bounding box center [793, 592] width 123 height 29
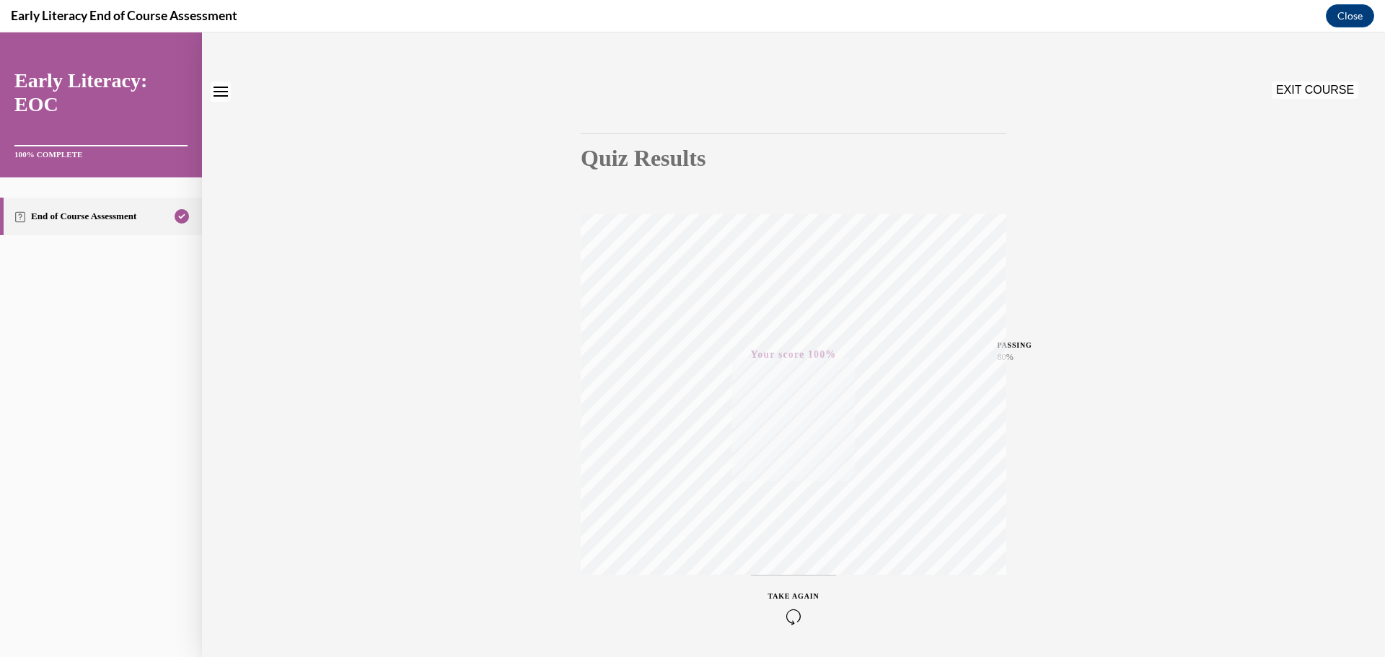
scroll to position [115, 0]
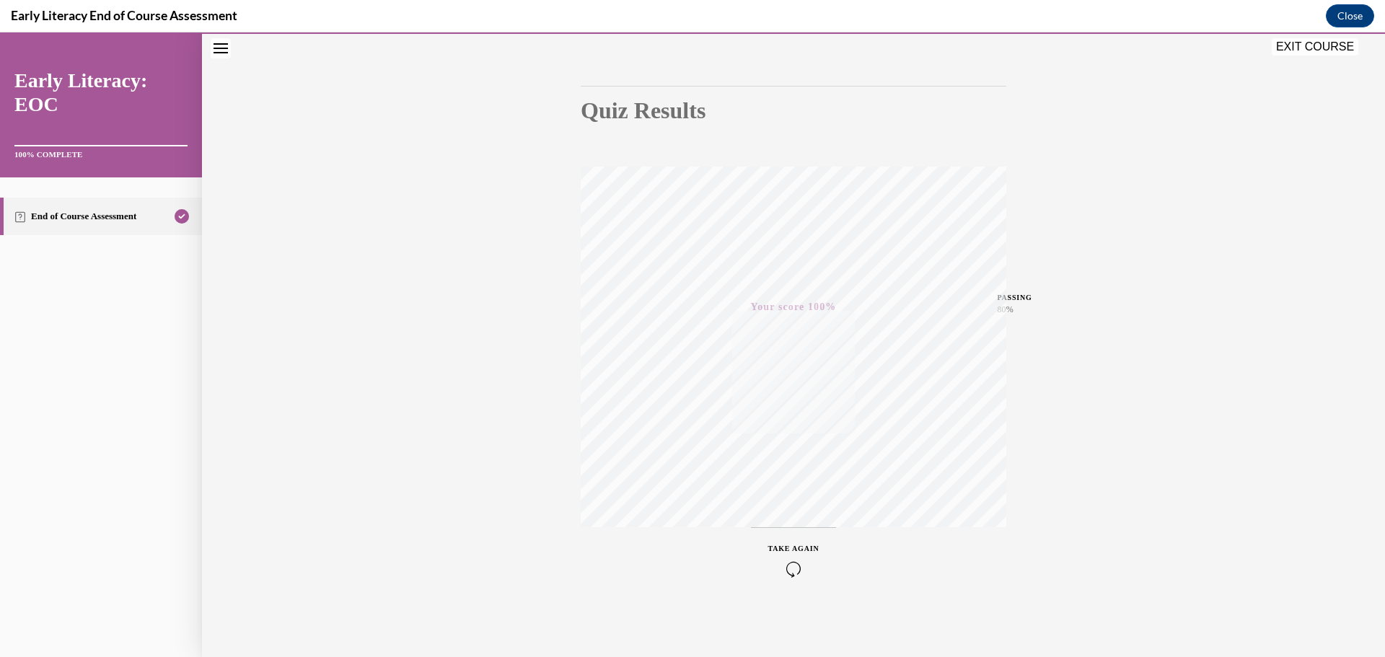
click at [1245, 420] on div "Quiz Results PASSING 80% Your score 100% Passed PASSING 80% Your score Your sco…" at bounding box center [793, 310] width 1183 height 694
drag, startPoint x: 1048, startPoint y: 318, endPoint x: 1005, endPoint y: 310, distance: 43.4
click at [1046, 318] on div "Quiz Results PASSING 80% Your score 100% Passed PASSING 80% Your score Your sco…" at bounding box center [793, 310] width 1183 height 694
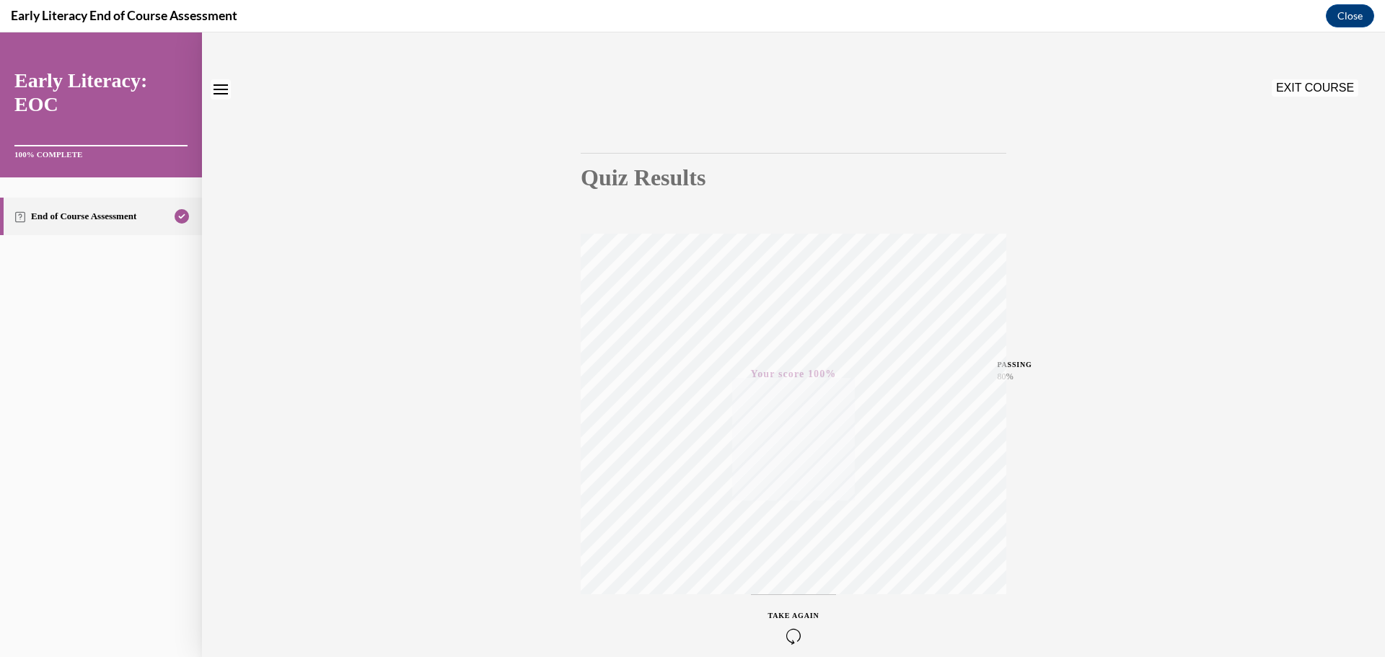
scroll to position [0, 0]
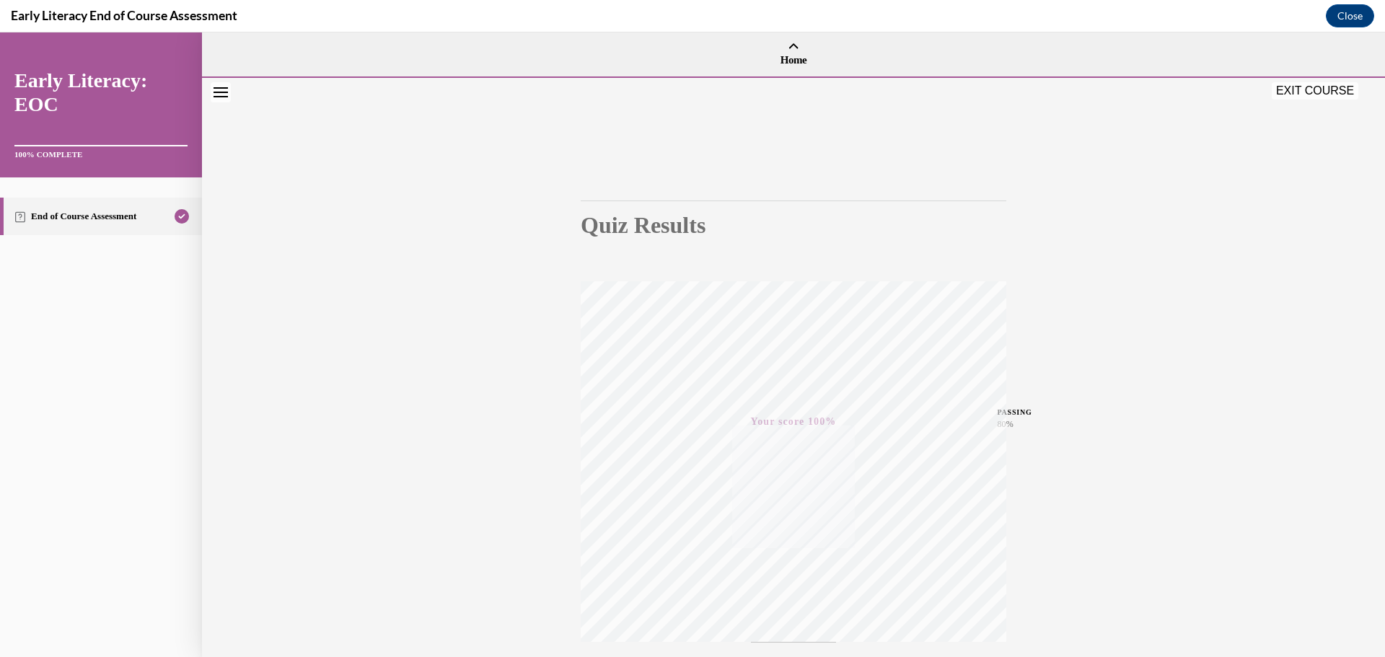
click at [1321, 90] on button "EXIT COURSE" at bounding box center [1315, 90] width 87 height 17
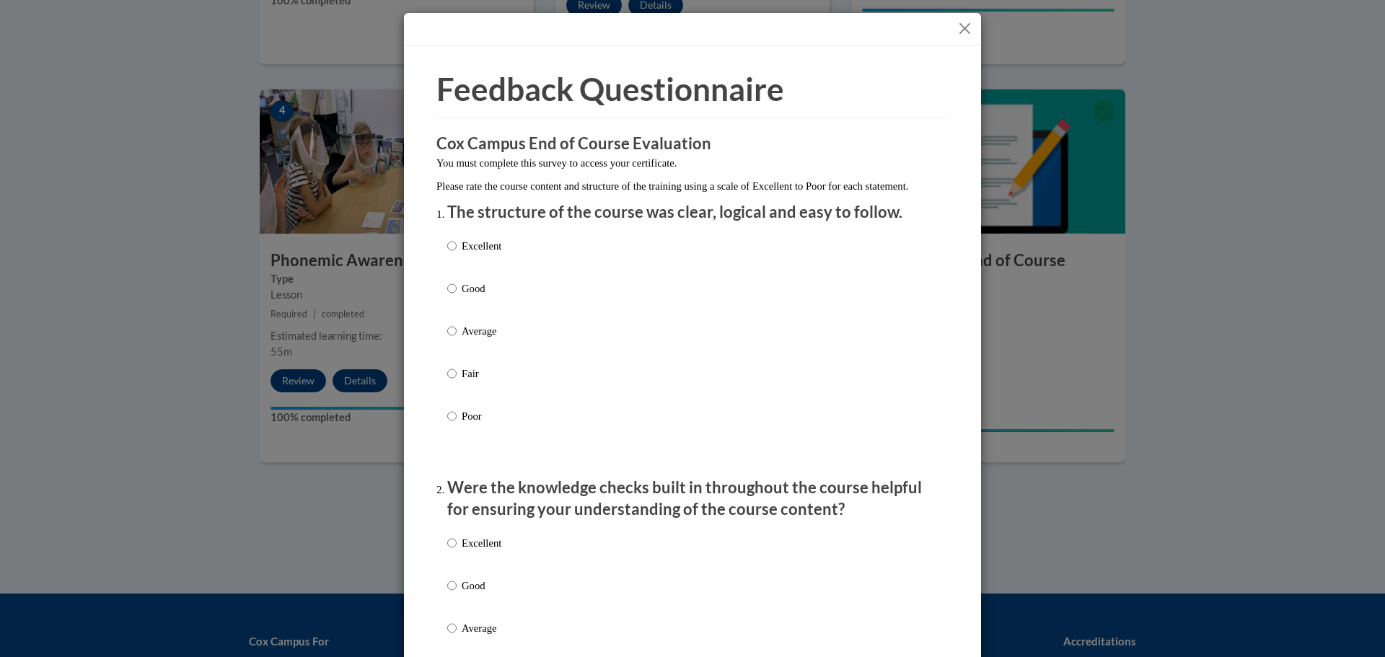
click at [481, 294] on div "Excellent Good Average Fair Poor" at bounding box center [474, 343] width 54 height 224
click at [474, 297] on p "Good" at bounding box center [482, 289] width 40 height 16
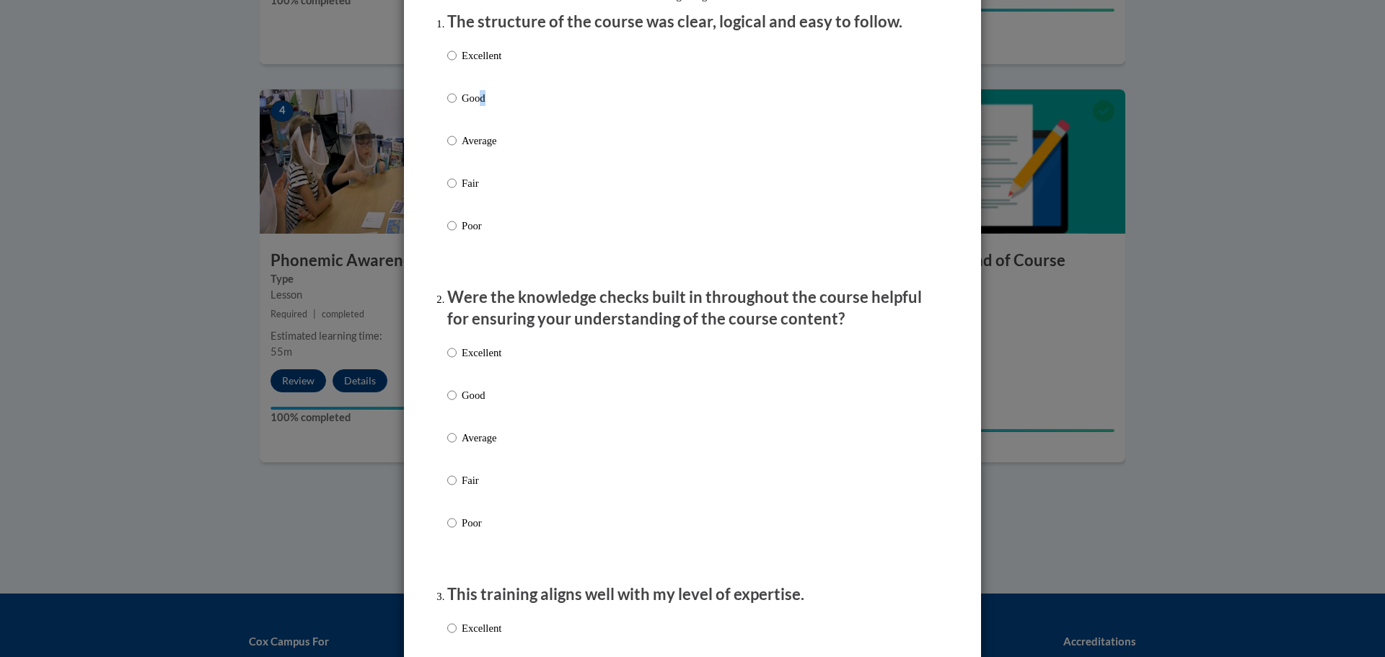
scroll to position [216, 0]
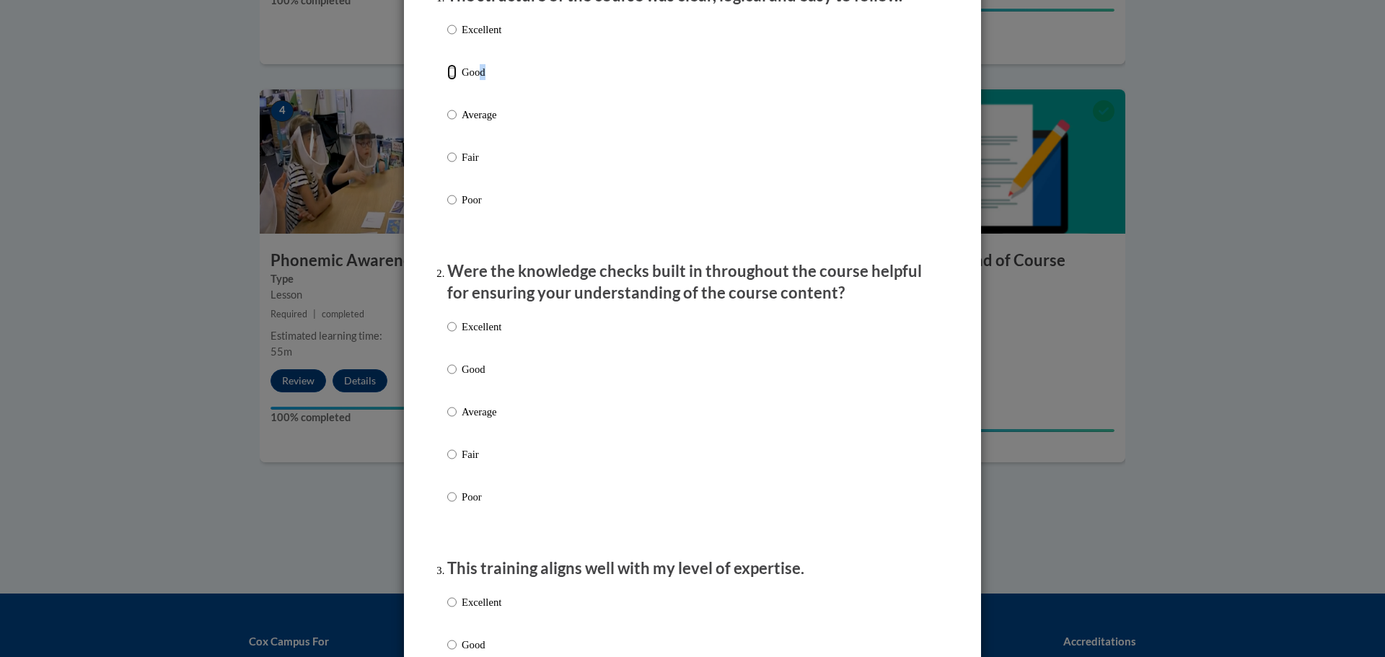
drag, startPoint x: 444, startPoint y: 79, endPoint x: 444, endPoint y: 89, distance: 10.1
click at [447, 80] on input "Good" at bounding box center [451, 72] width 9 height 16
radio input "true"
click at [447, 80] on input "Good" at bounding box center [451, 72] width 9 height 16
click at [447, 377] on input "Good" at bounding box center [451, 369] width 9 height 16
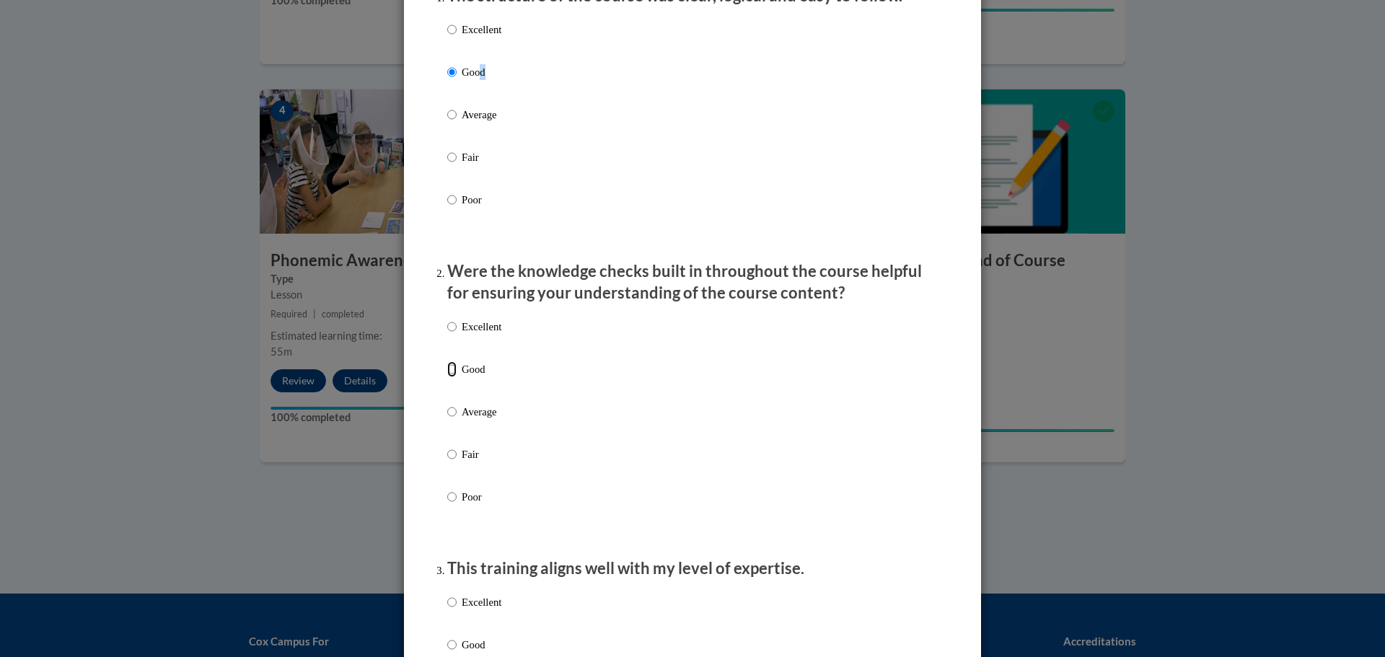
radio input "true"
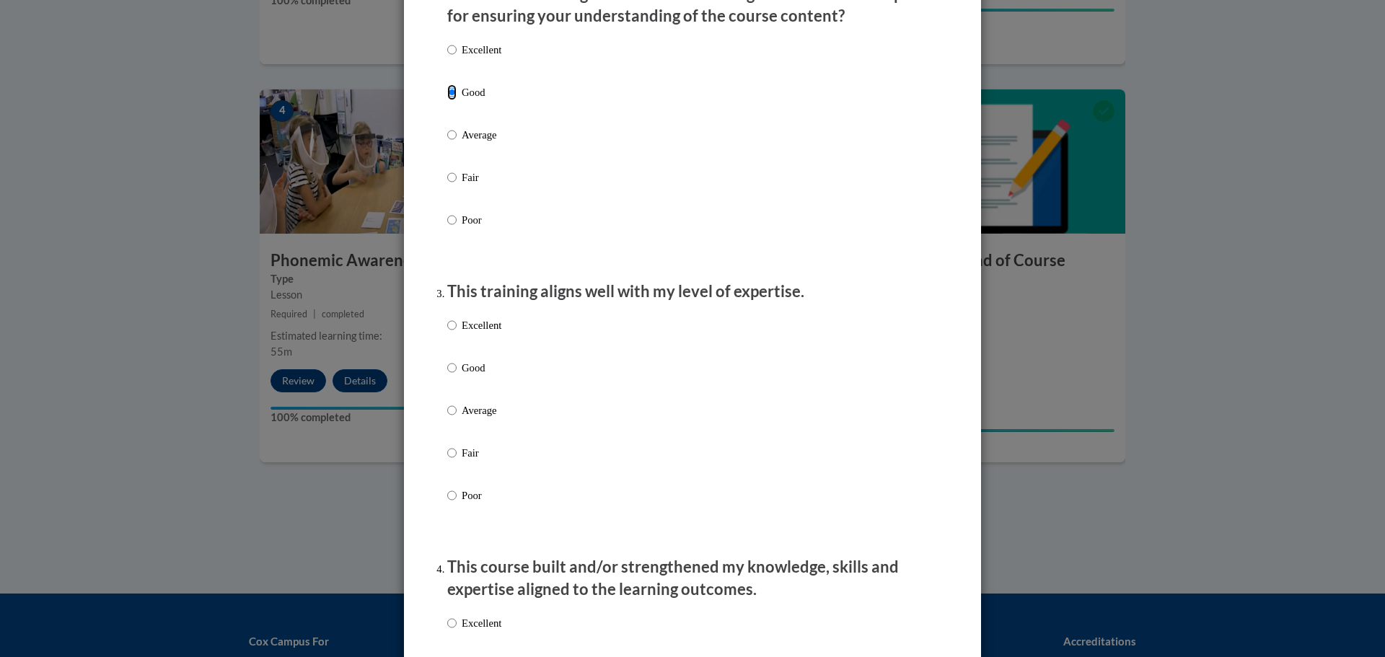
scroll to position [505, 0]
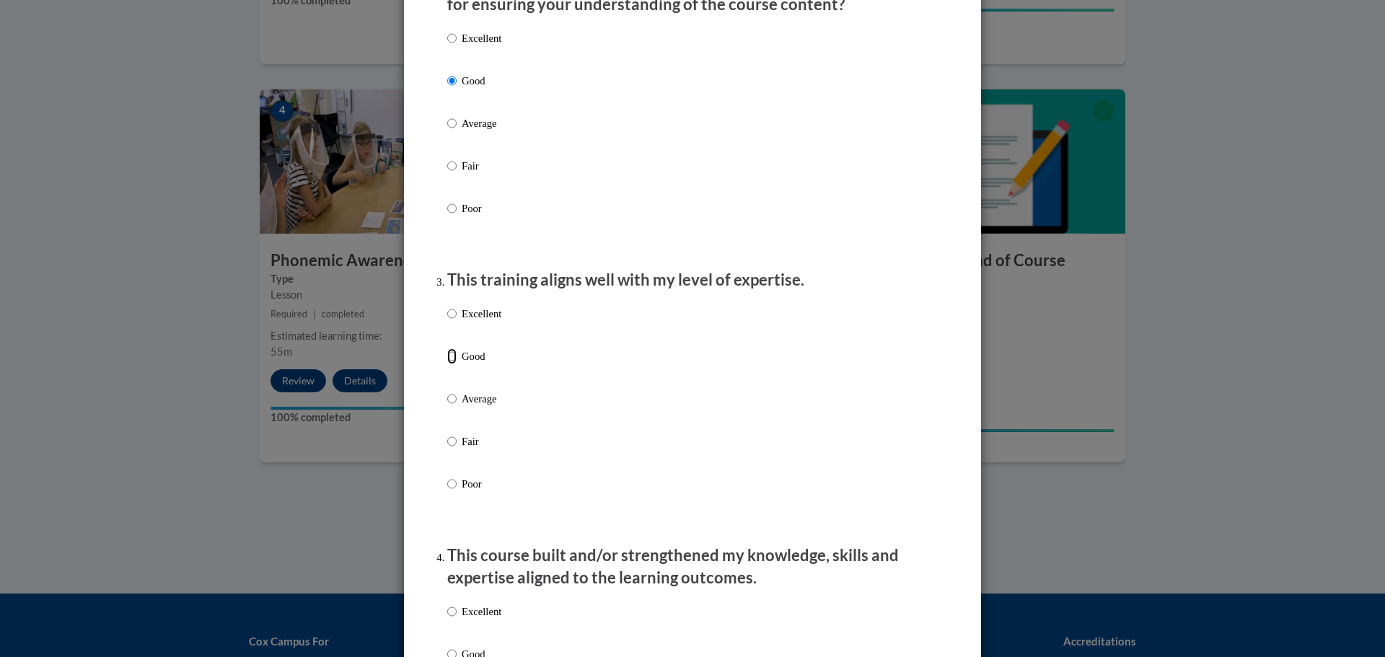
click at [451, 364] on input "Good" at bounding box center [451, 356] width 9 height 16
radio input "true"
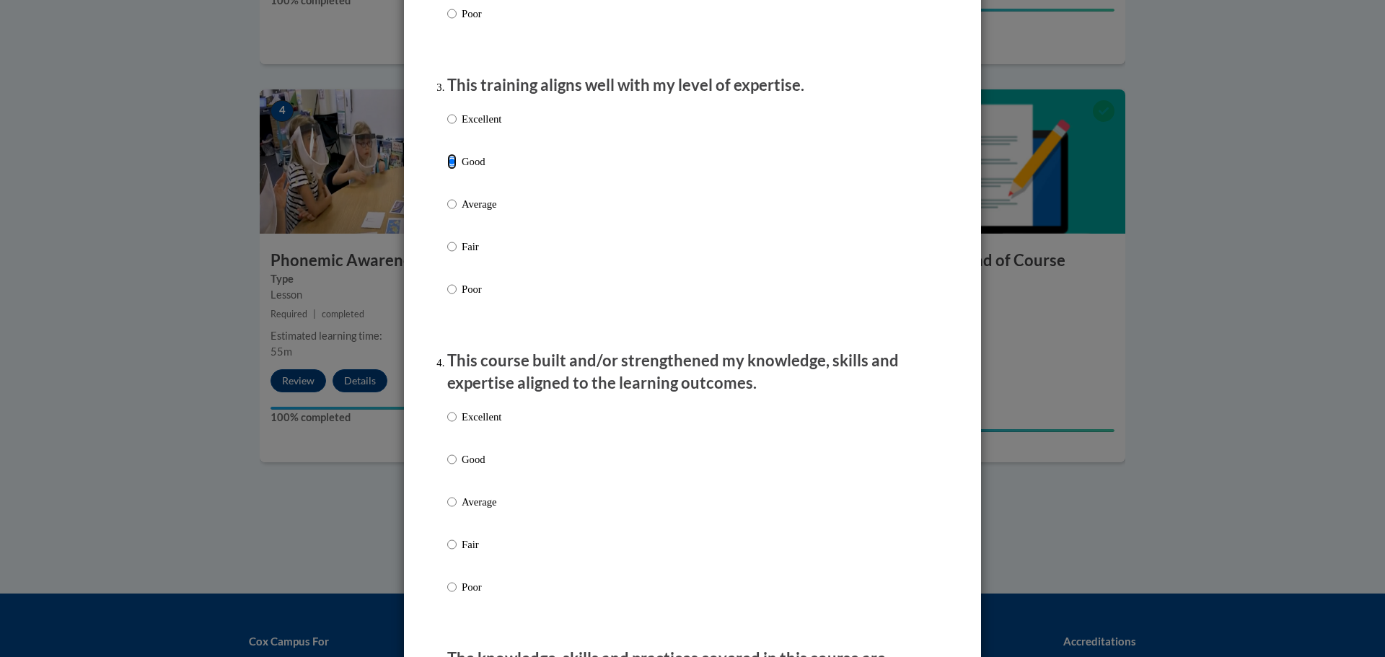
scroll to position [721, 0]
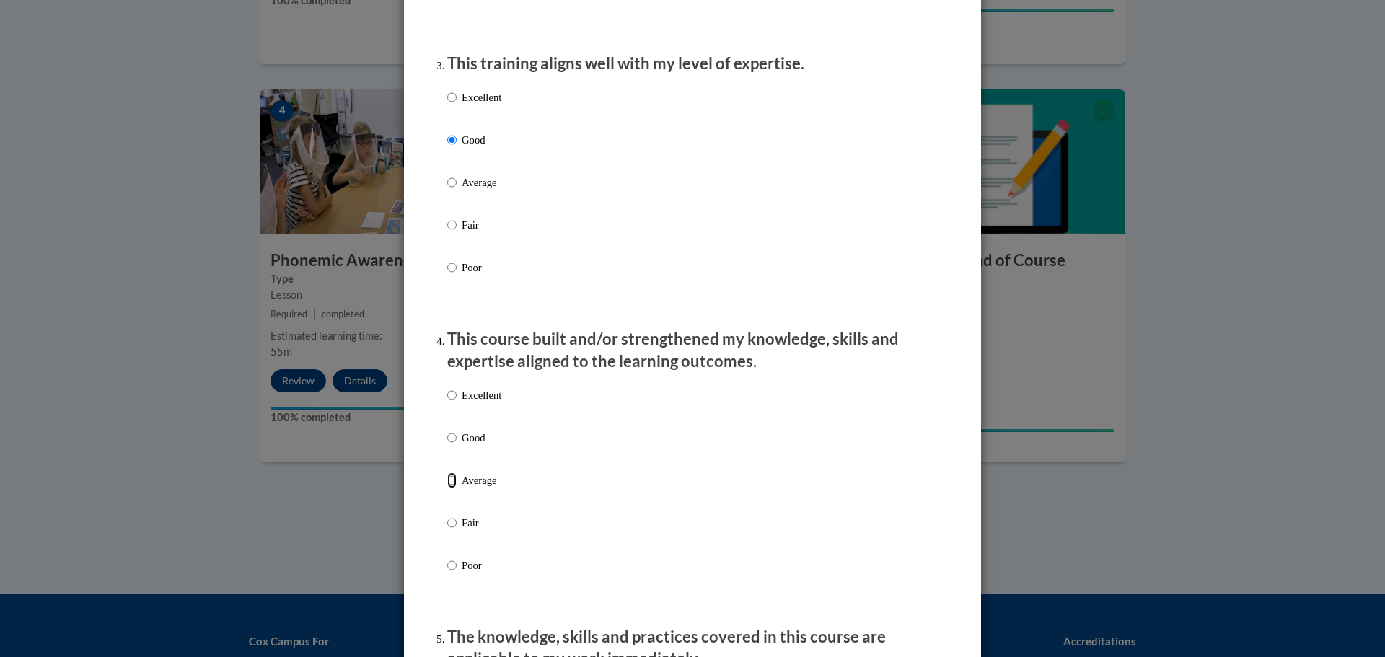
click at [447, 488] on input "Average" at bounding box center [451, 481] width 9 height 16
radio input "true"
click at [452, 460] on label "Good" at bounding box center [474, 449] width 54 height 39
click at [452, 446] on input "Good" at bounding box center [451, 438] width 9 height 16
radio input "true"
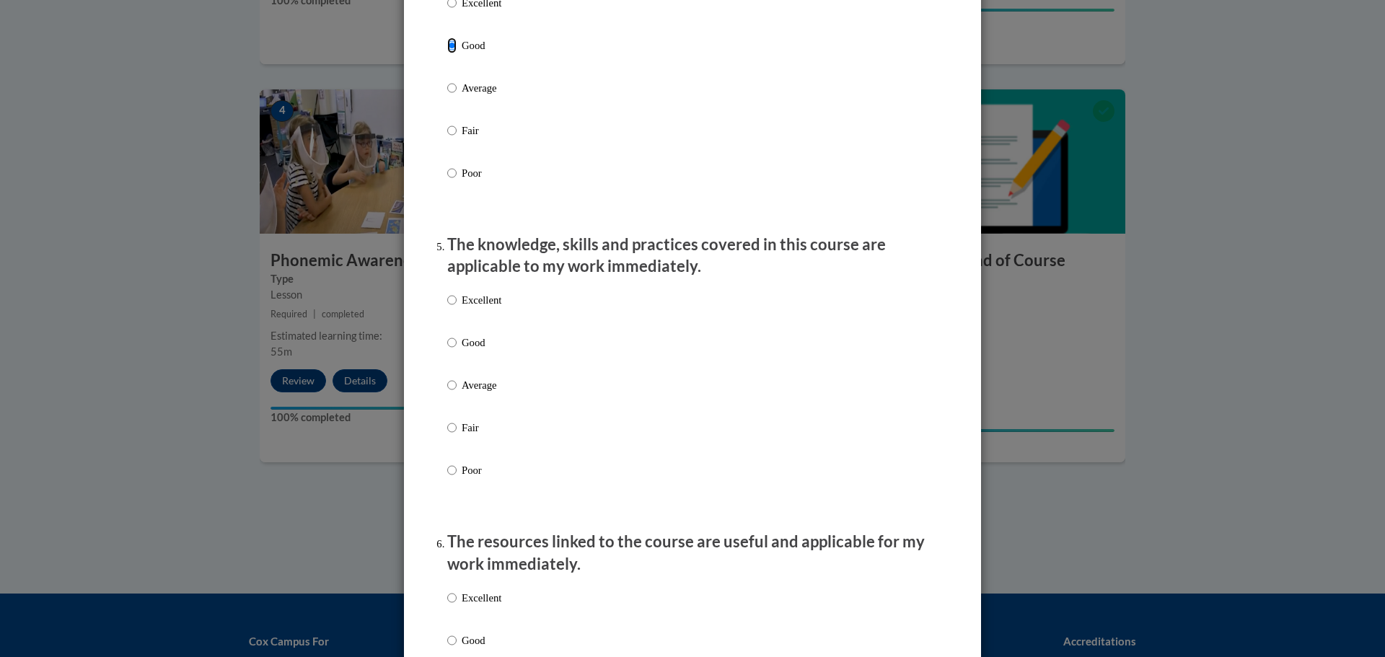
scroll to position [1154, 0]
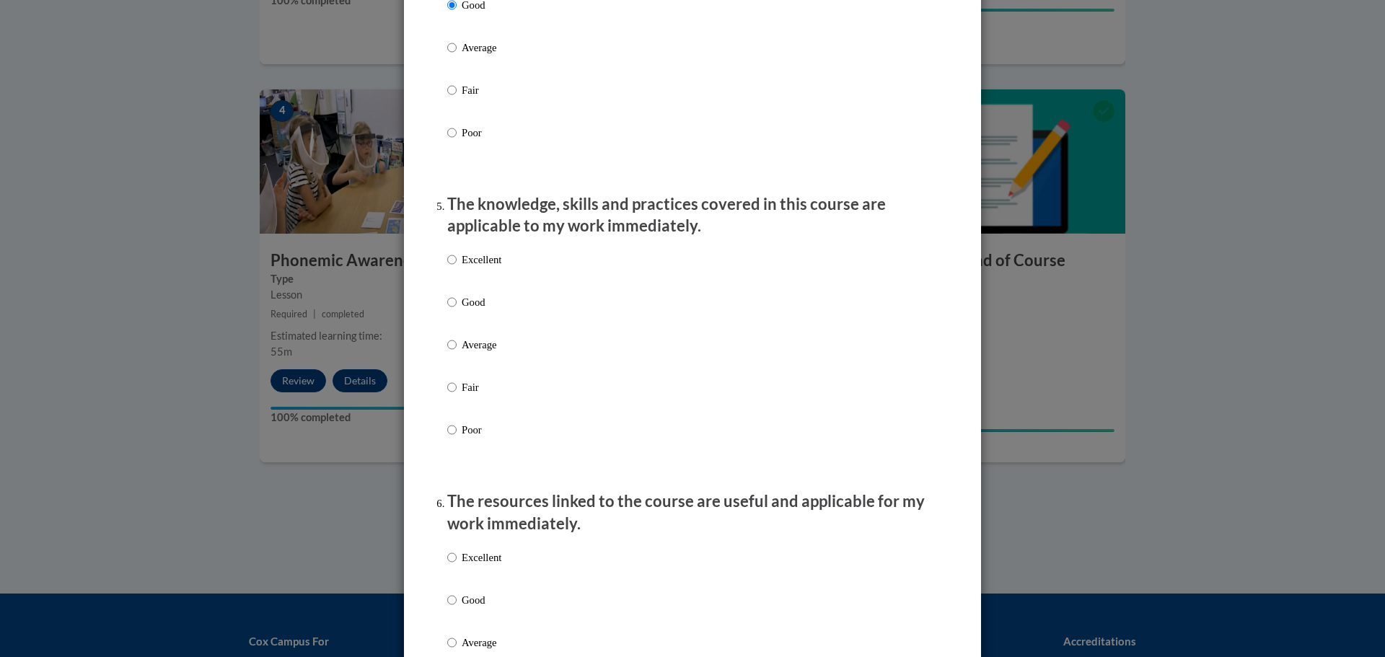
click at [468, 353] on p "Average" at bounding box center [482, 345] width 40 height 16
click at [457, 353] on input "Average" at bounding box center [451, 345] width 9 height 16
radio input "true"
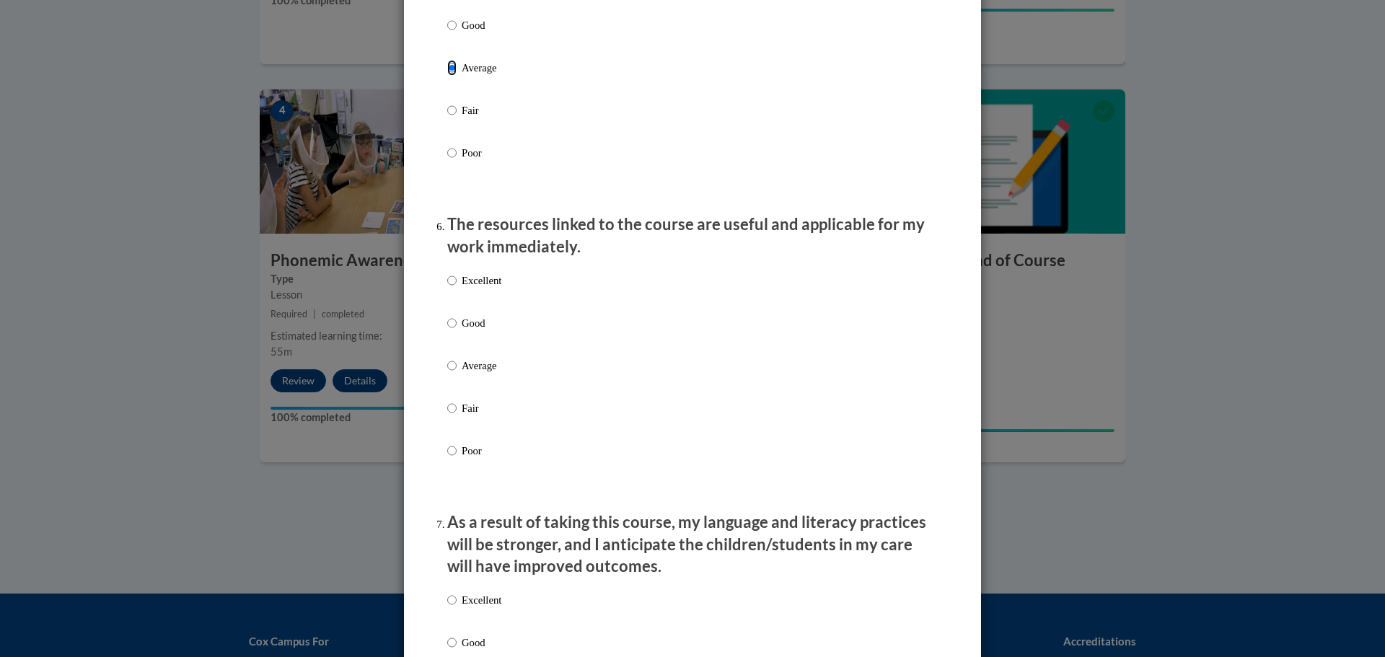
scroll to position [1443, 0]
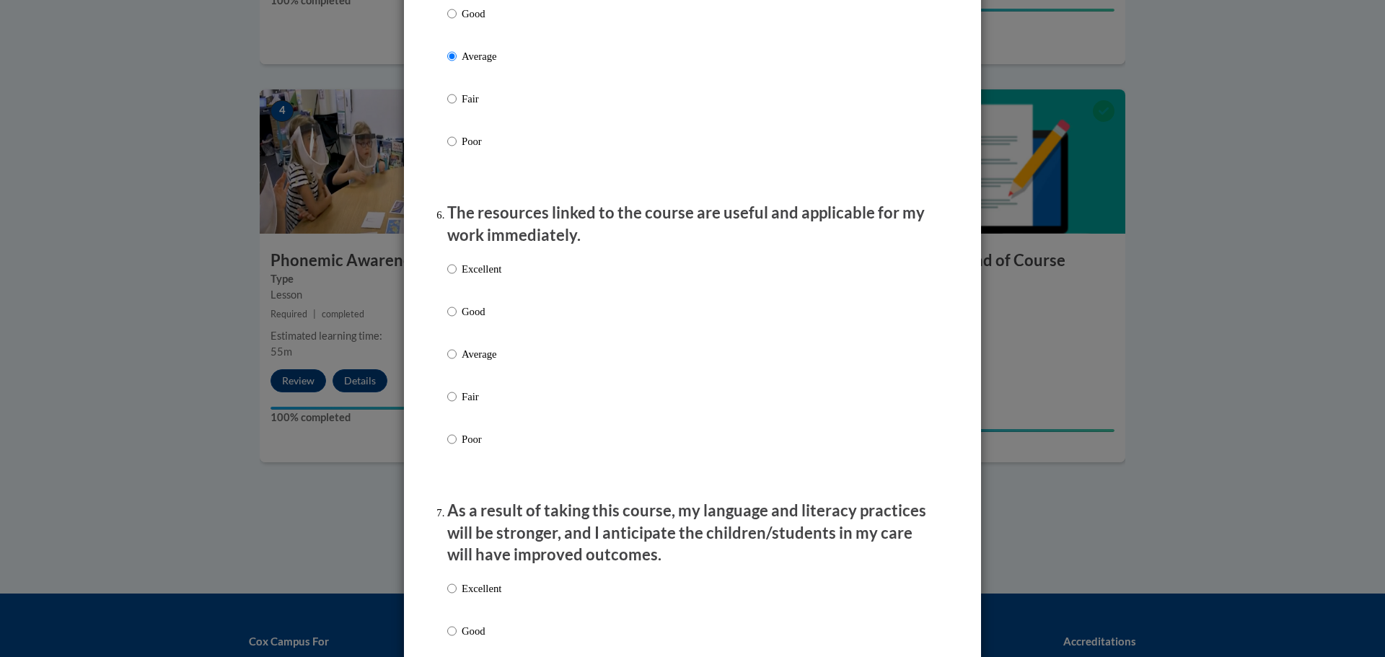
click at [483, 361] on p "Average" at bounding box center [482, 354] width 40 height 16
click at [457, 361] on input "Average" at bounding box center [451, 354] width 9 height 16
radio input "true"
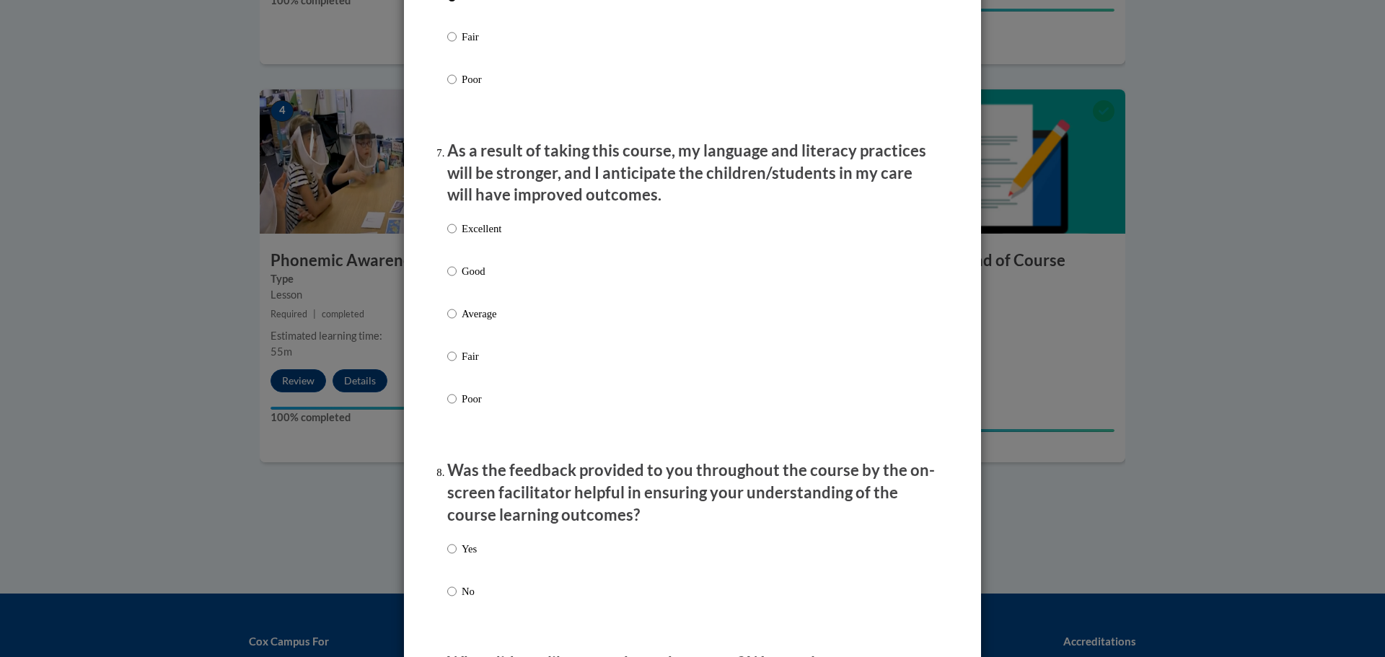
scroll to position [1804, 0]
click at [462, 278] on p "Good" at bounding box center [482, 271] width 40 height 16
click at [457, 278] on input "Good" at bounding box center [451, 271] width 9 height 16
radio input "true"
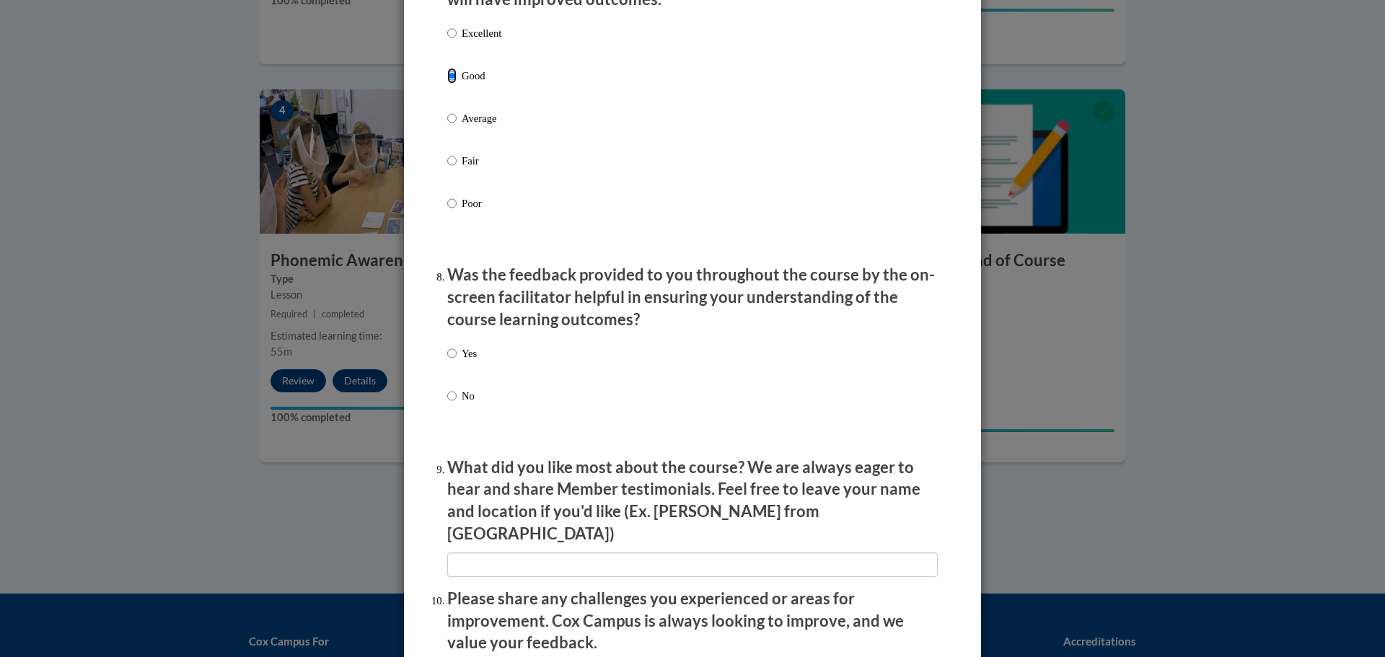
scroll to position [2020, 0]
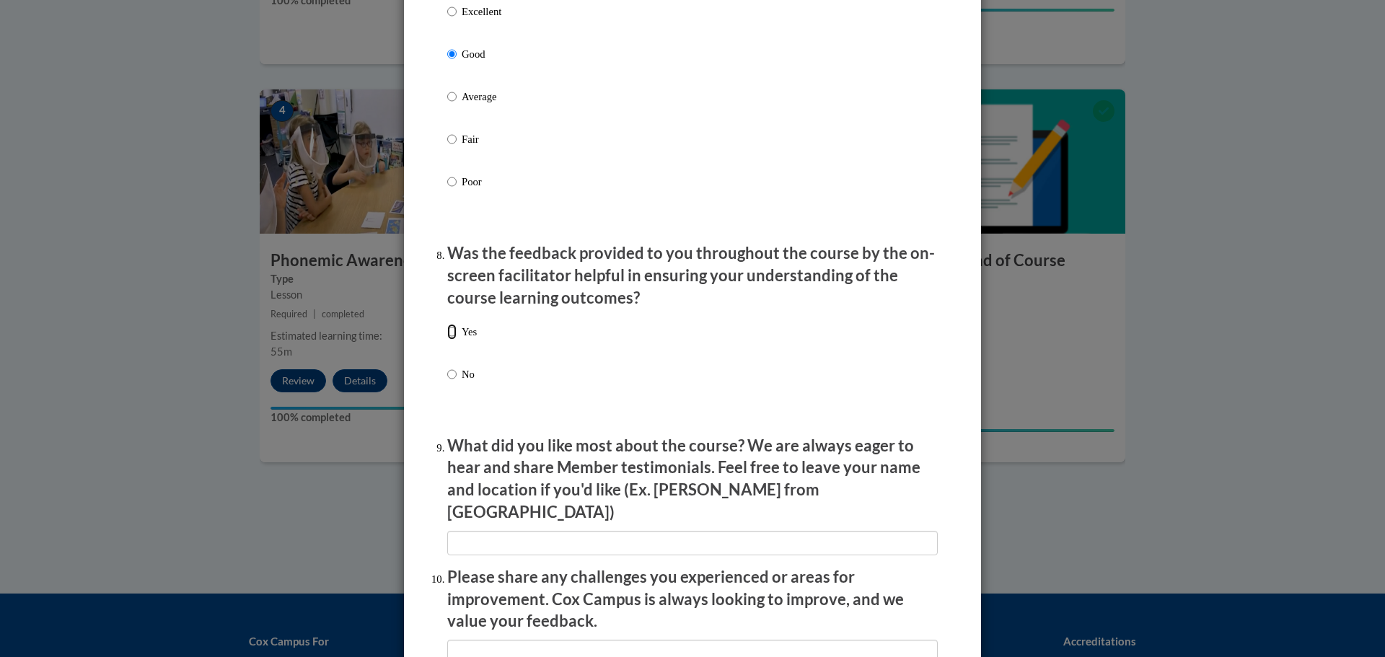
click at [447, 340] on input "Yes" at bounding box center [451, 332] width 9 height 16
radio input "true"
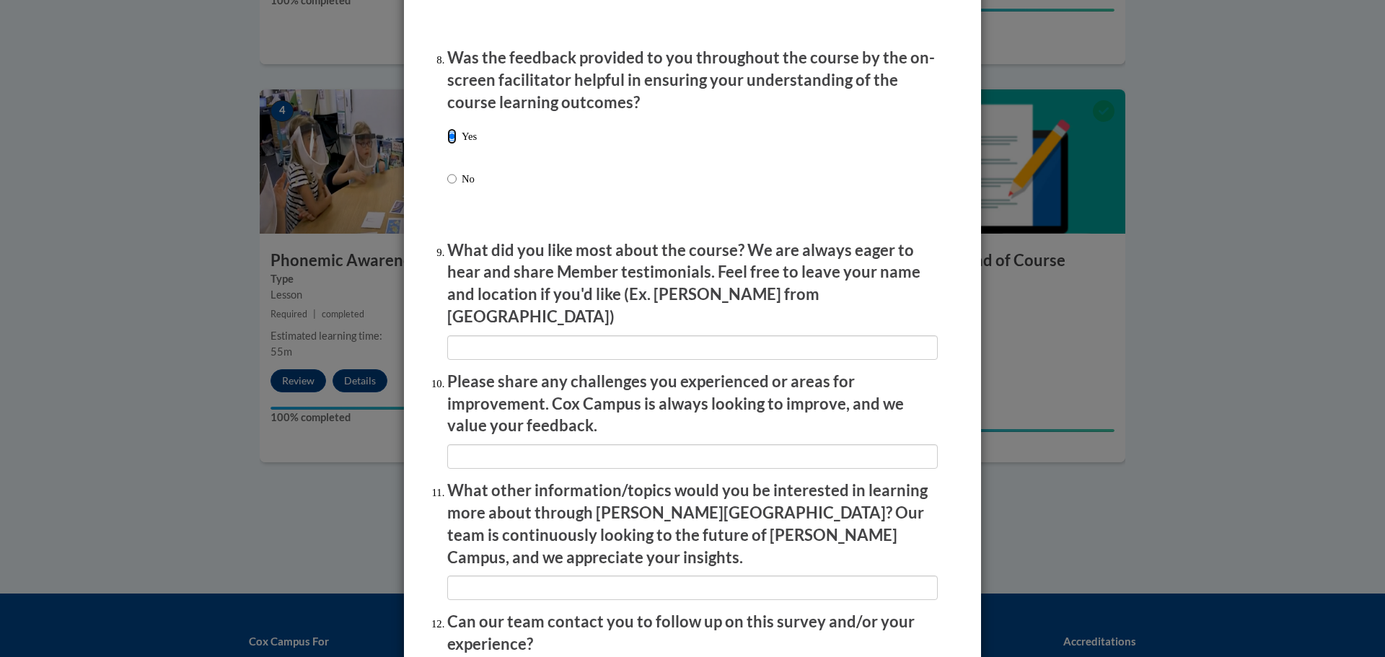
scroll to position [2237, 0]
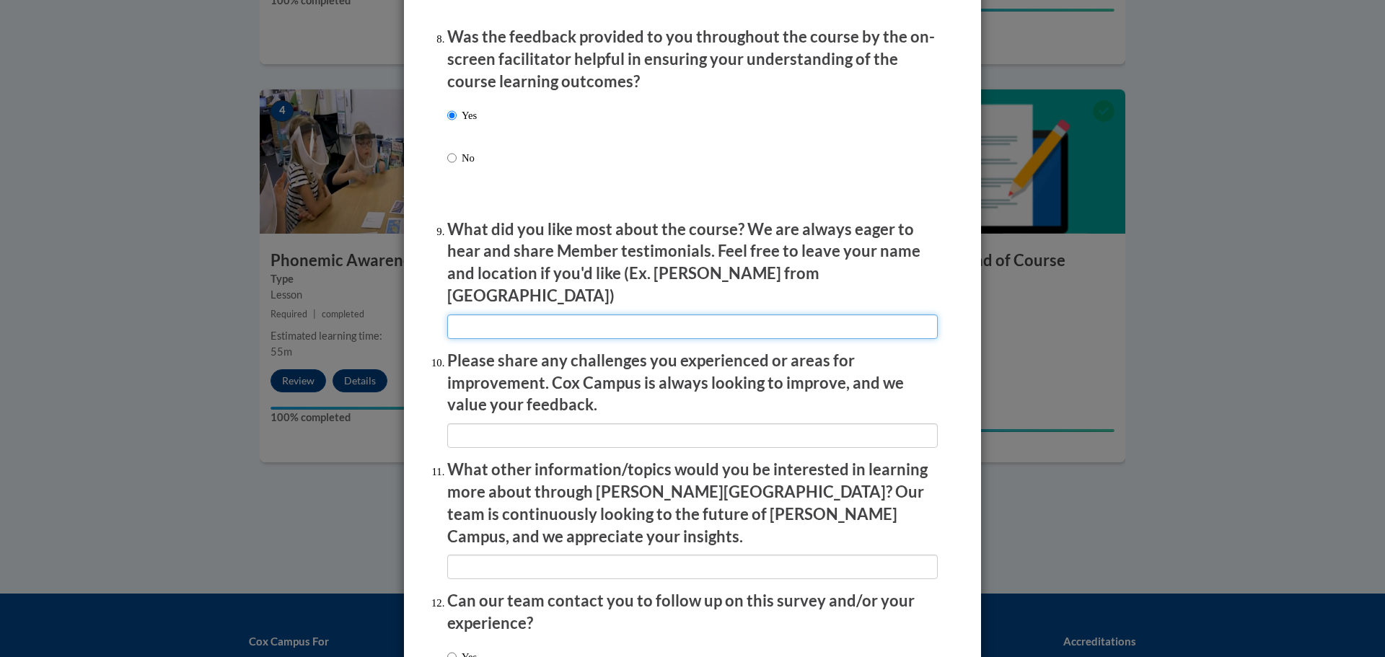
click at [473, 320] on input "textbox" at bounding box center [692, 327] width 491 height 25
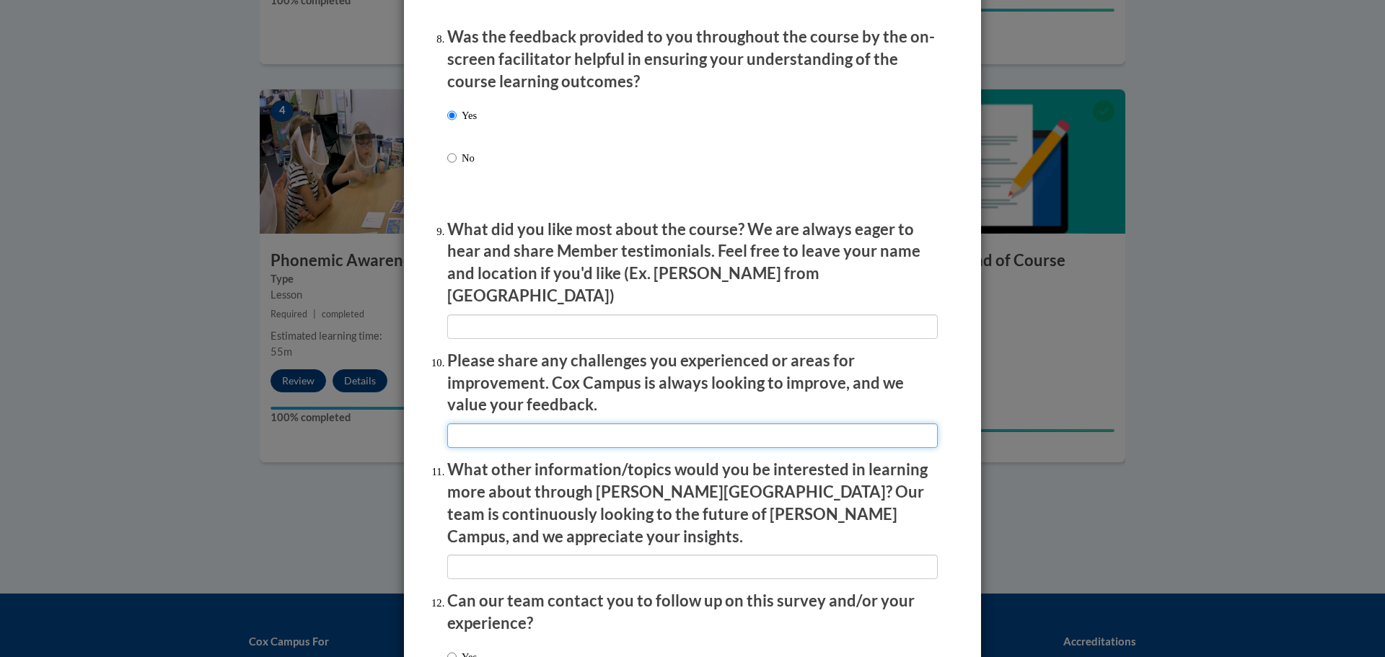
click at [538, 424] on input "textbox" at bounding box center [692, 436] width 491 height 25
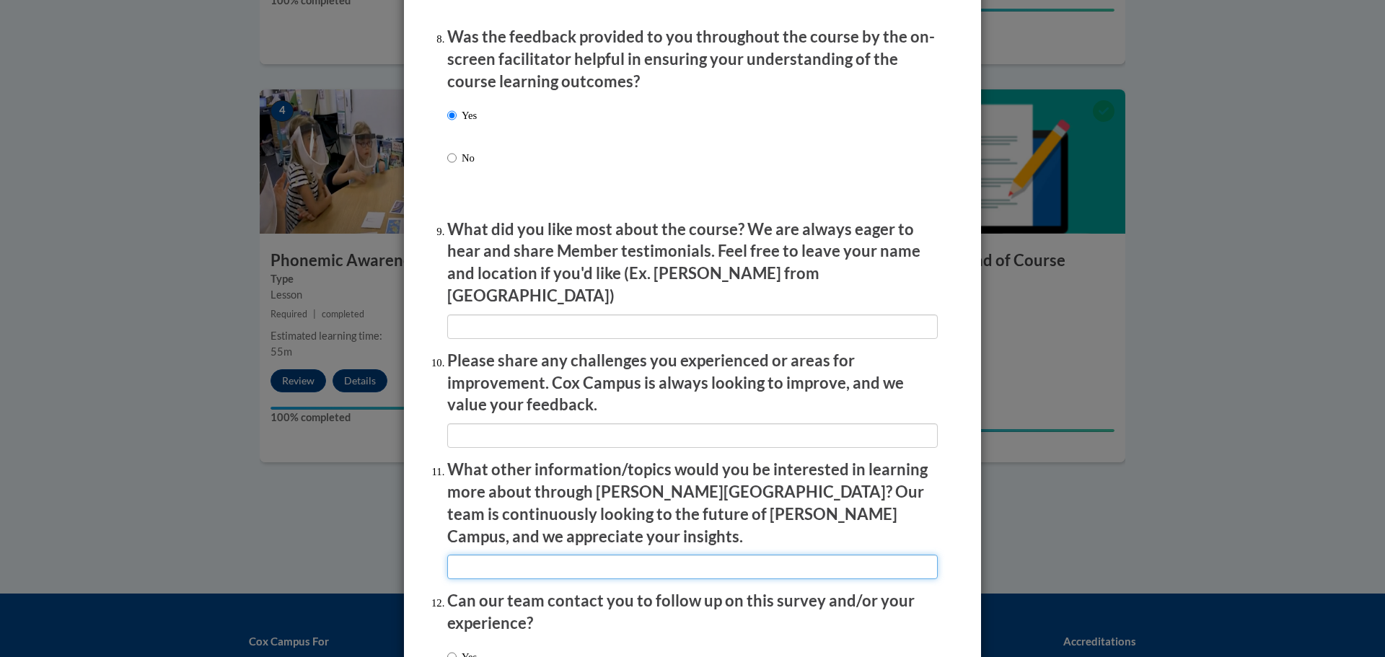
click at [571, 555] on input "textbox" at bounding box center [692, 567] width 491 height 25
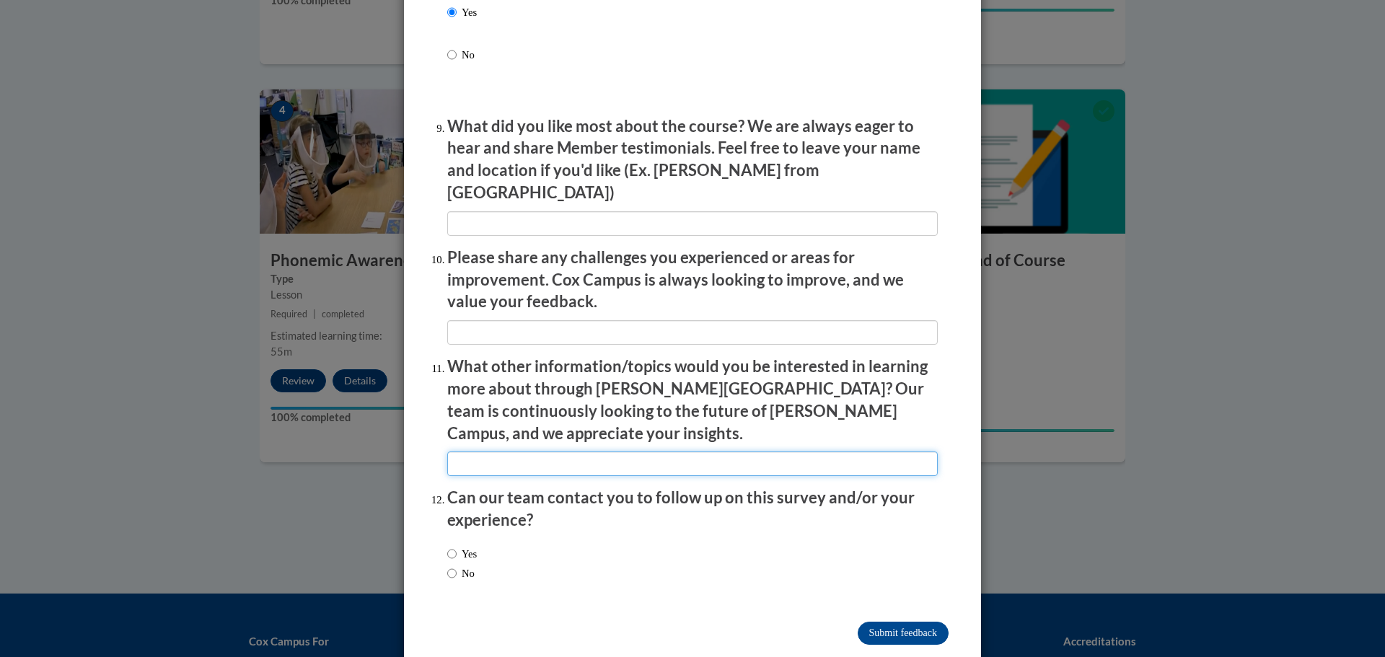
scroll to position [2340, 0]
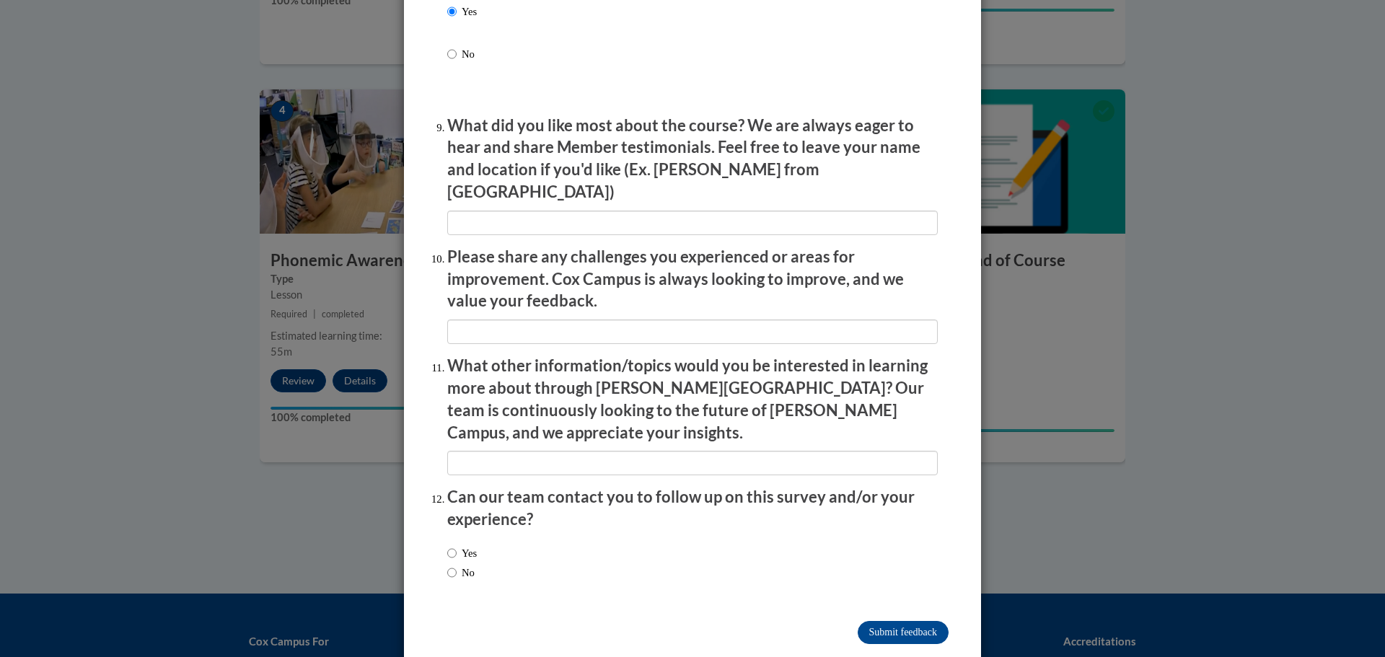
click at [468, 565] on label "No" at bounding box center [460, 573] width 27 height 16
click at [457, 565] on input "No" at bounding box center [451, 573] width 9 height 16
radio input "true"
click at [896, 621] on input "Submit feedback" at bounding box center [903, 632] width 91 height 23
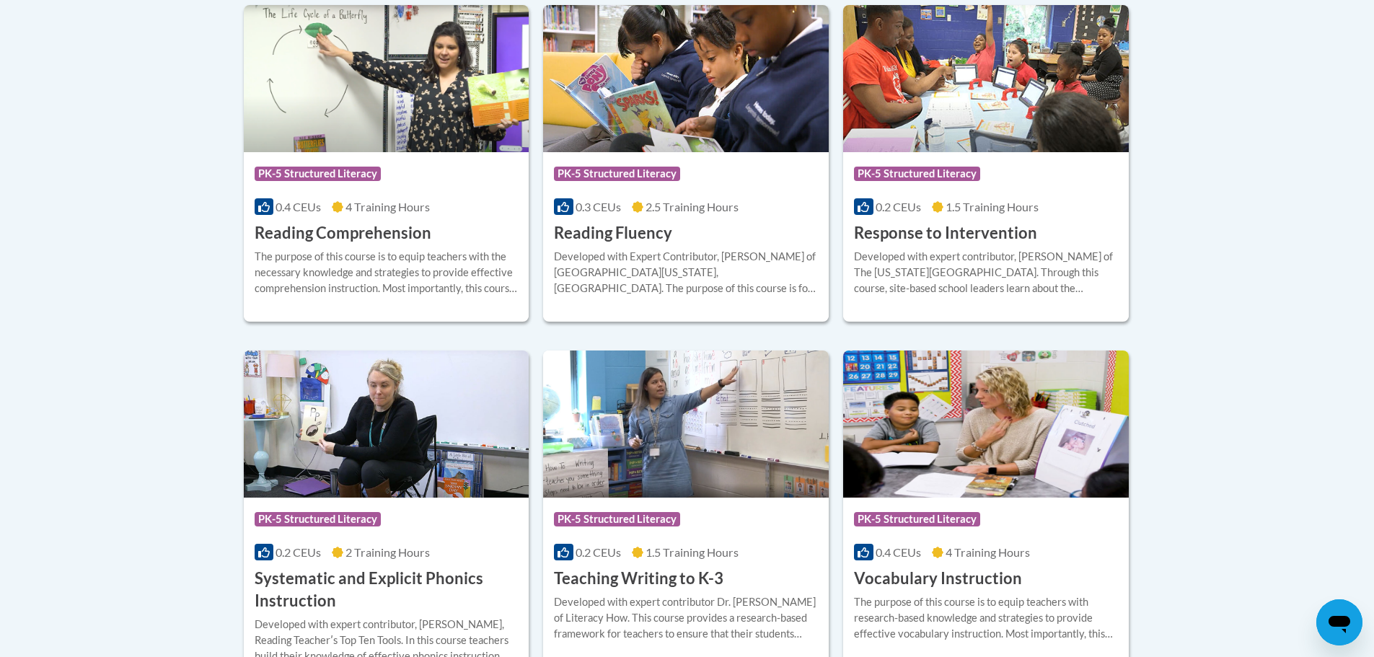
scroll to position [1441, 0]
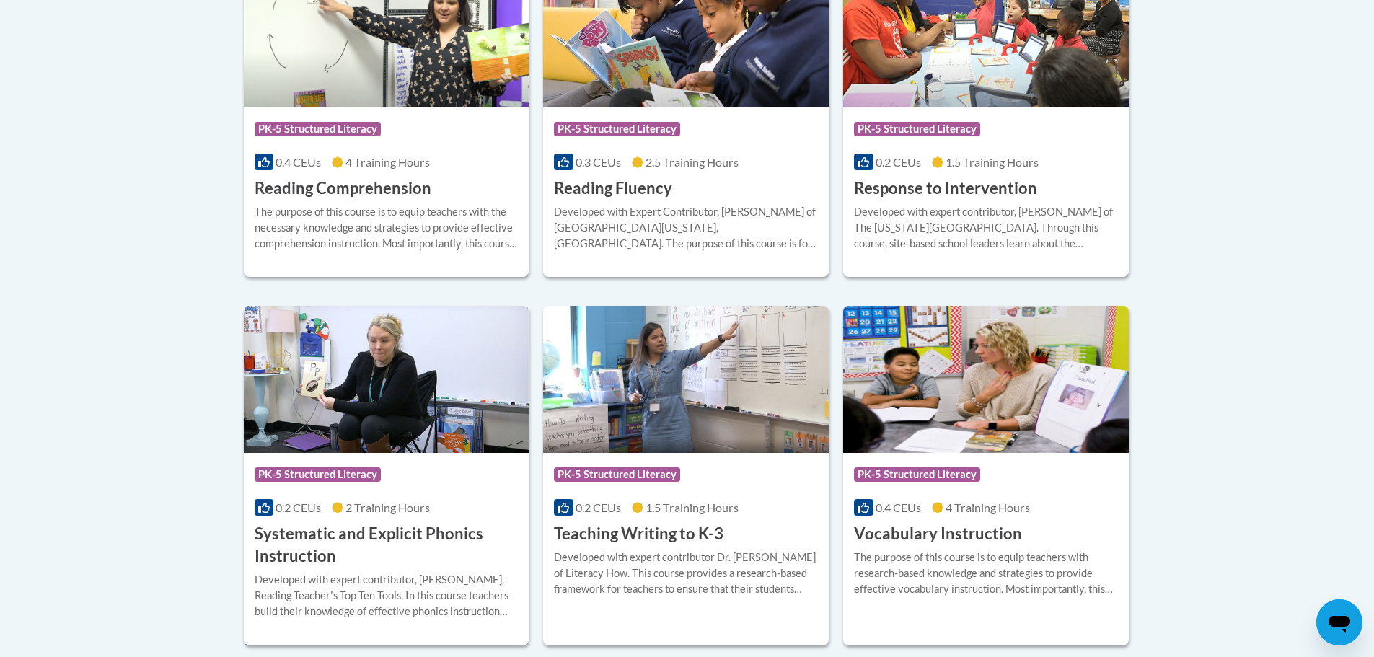
click at [384, 384] on img at bounding box center [387, 379] width 286 height 147
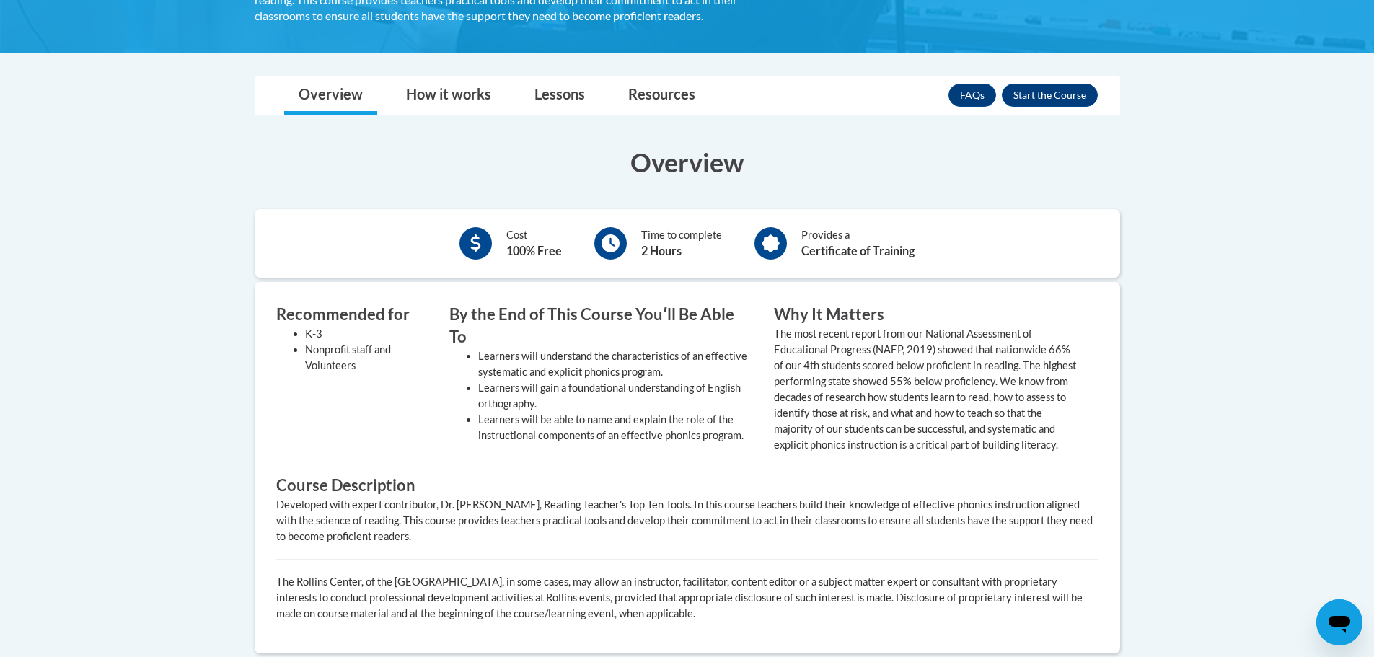
scroll to position [72, 0]
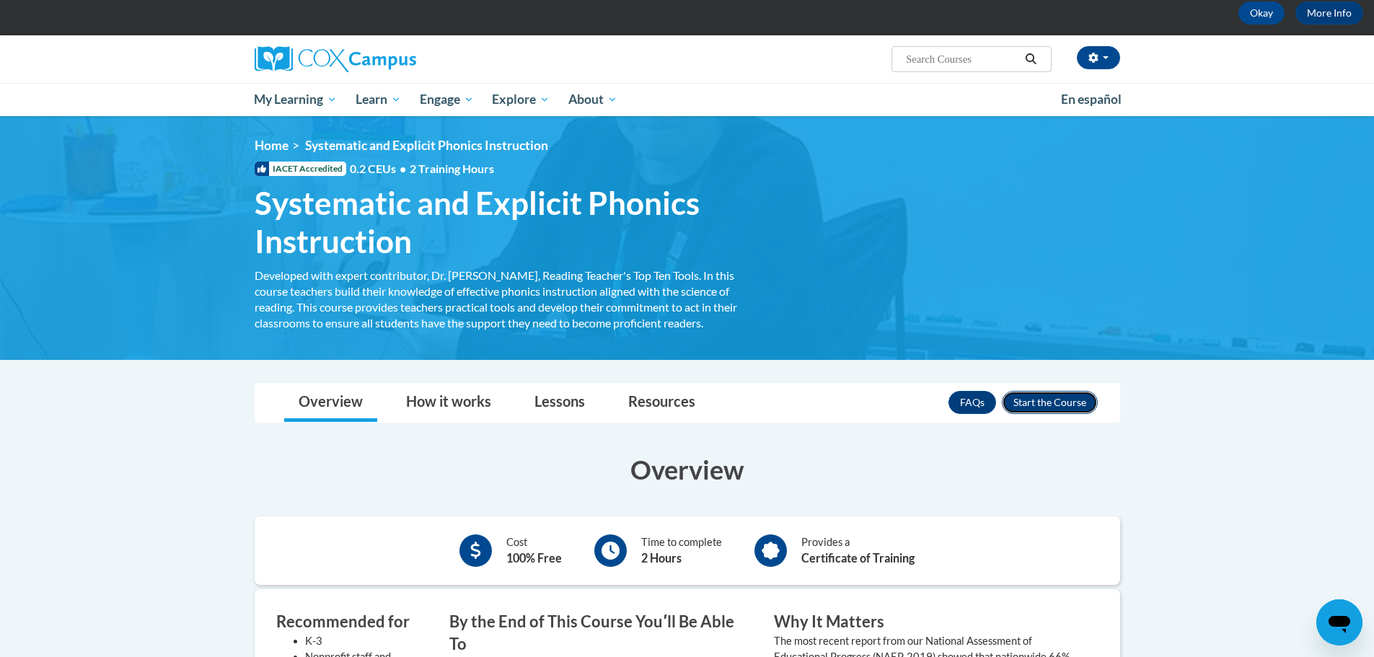
click at [1052, 395] on button "Enroll" at bounding box center [1050, 402] width 96 height 23
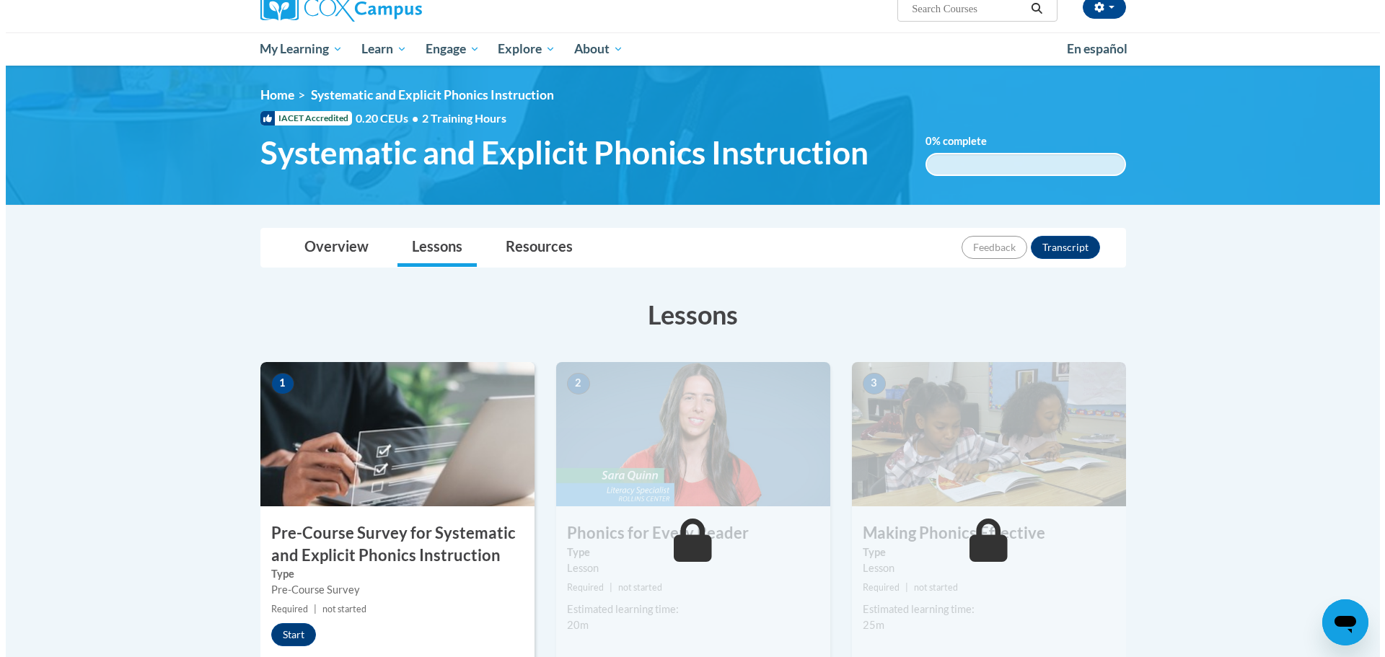
scroll to position [361, 0]
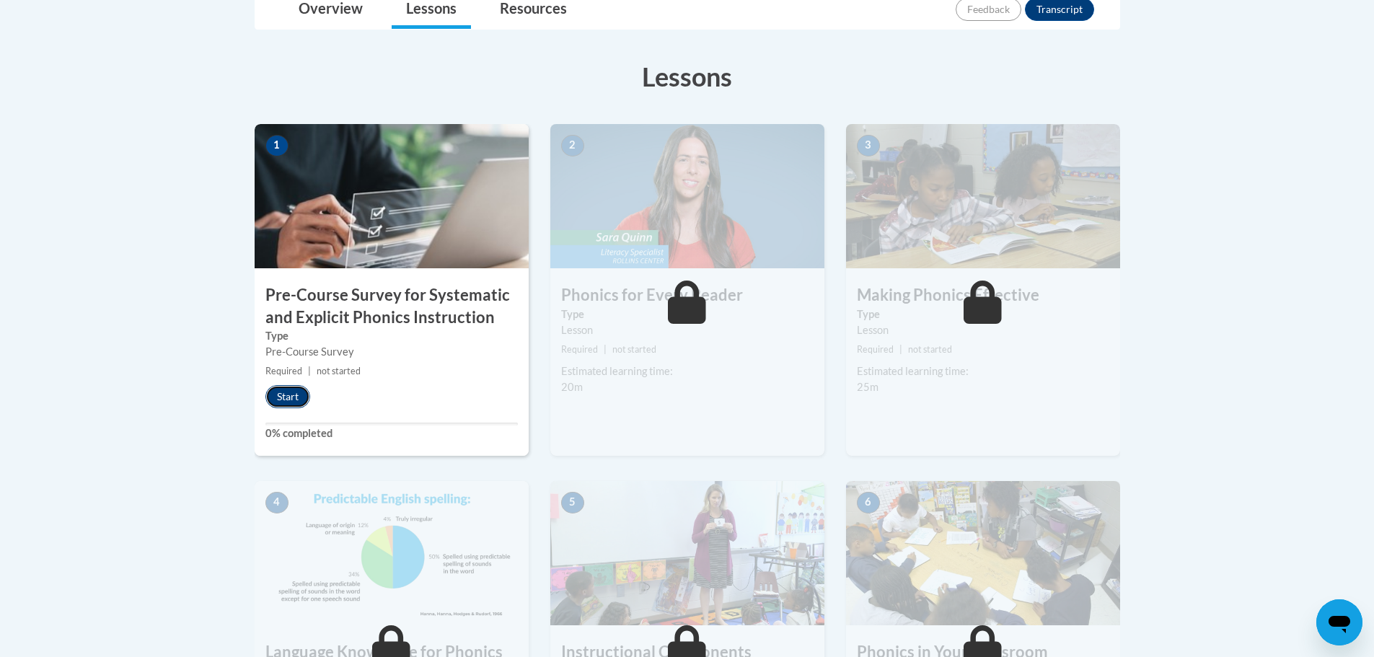
click at [284, 392] on button "Start" at bounding box center [288, 396] width 45 height 23
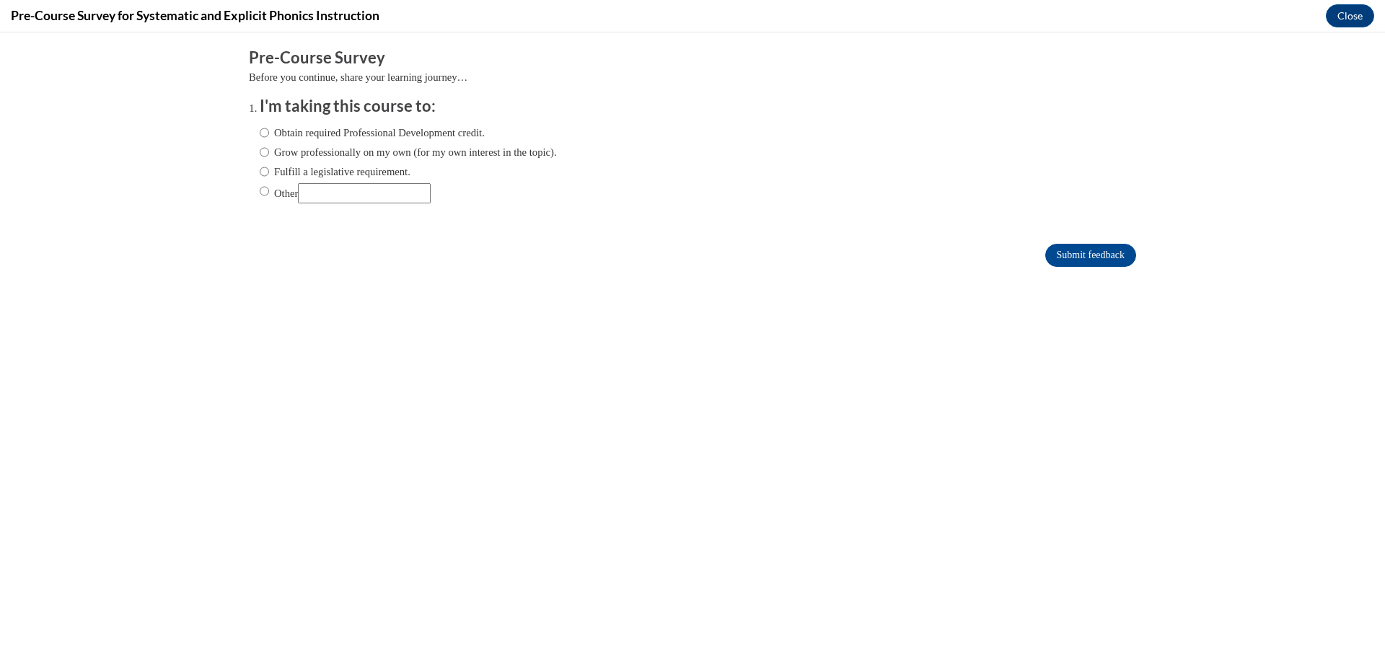
scroll to position [0, 0]
click at [370, 121] on div "Obtain required Professional Development credit. Grow professionally on my own …" at bounding box center [408, 164] width 297 height 93
click at [384, 136] on label "Obtain required Professional Development credit." at bounding box center [372, 133] width 225 height 16
click at [269, 136] on input "Obtain required Professional Development credit." at bounding box center [264, 133] width 9 height 16
radio input "true"
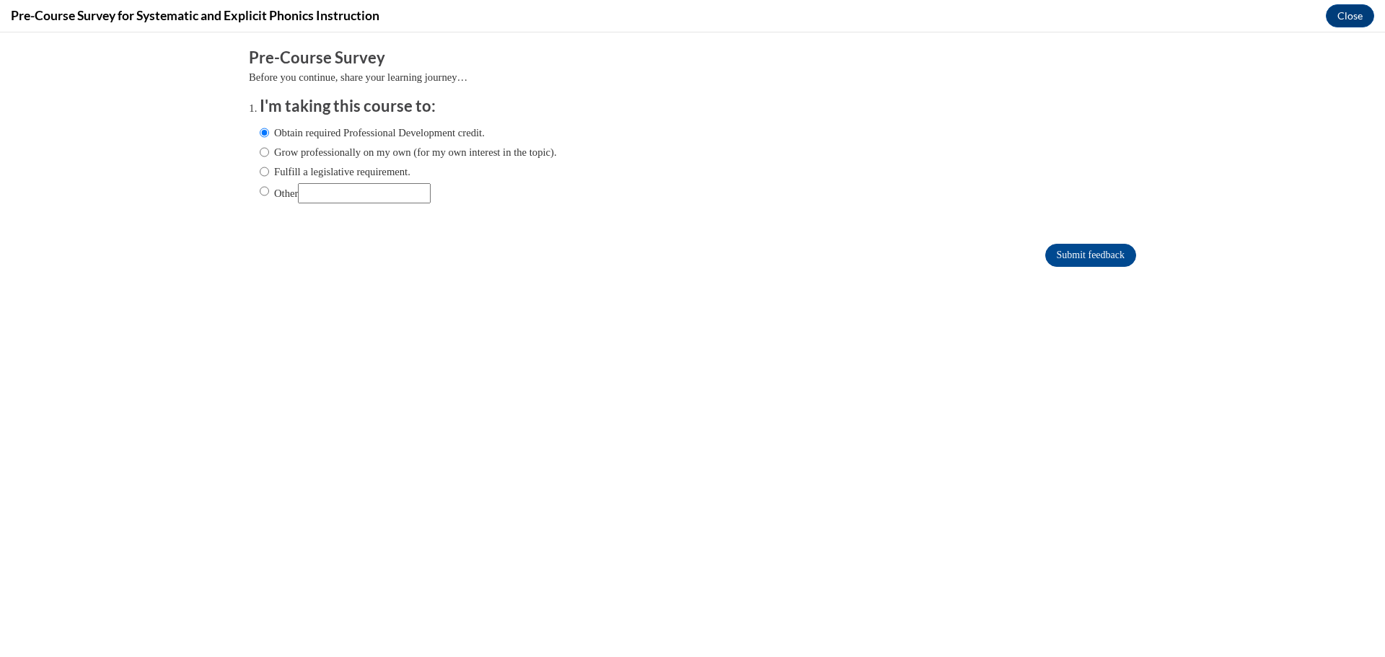
click at [1076, 242] on form "Pre-Course Survey Before you continue, share your learning journey… I'm taking …" at bounding box center [692, 164] width 887 height 235
click at [1076, 250] on input "Submit feedback" at bounding box center [1090, 255] width 91 height 23
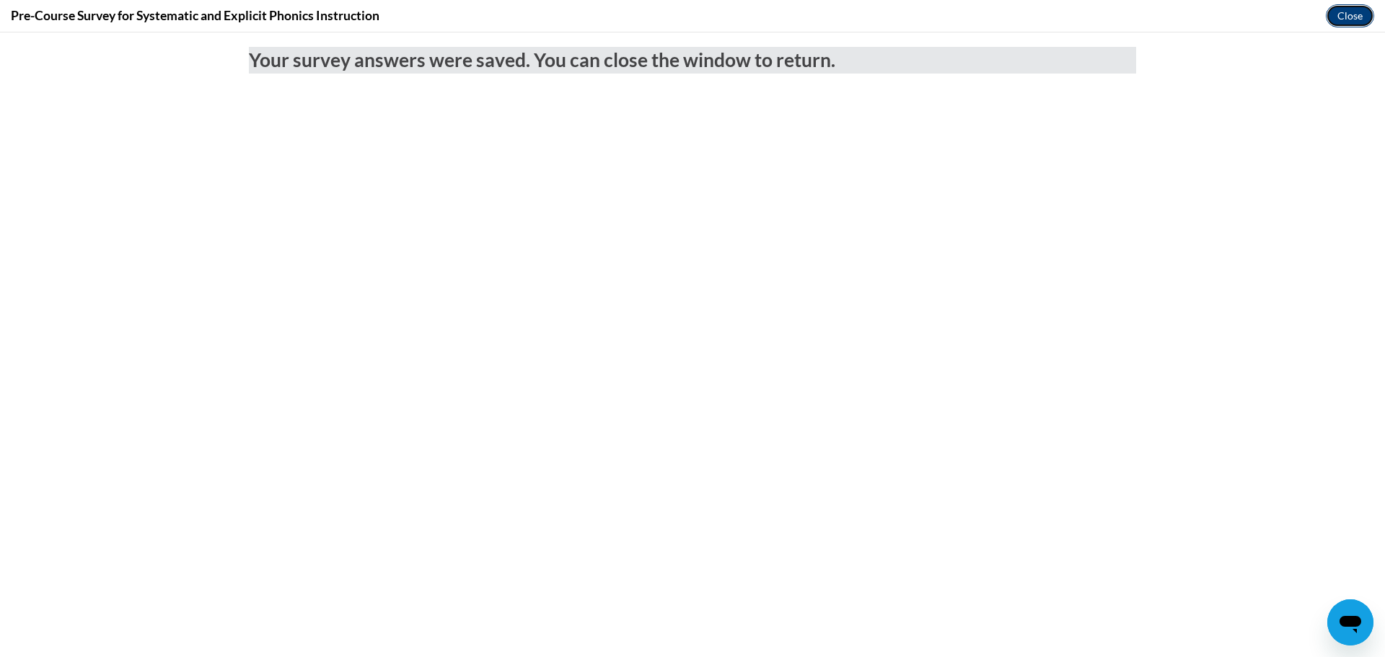
click at [1331, 24] on button "Close" at bounding box center [1350, 15] width 48 height 23
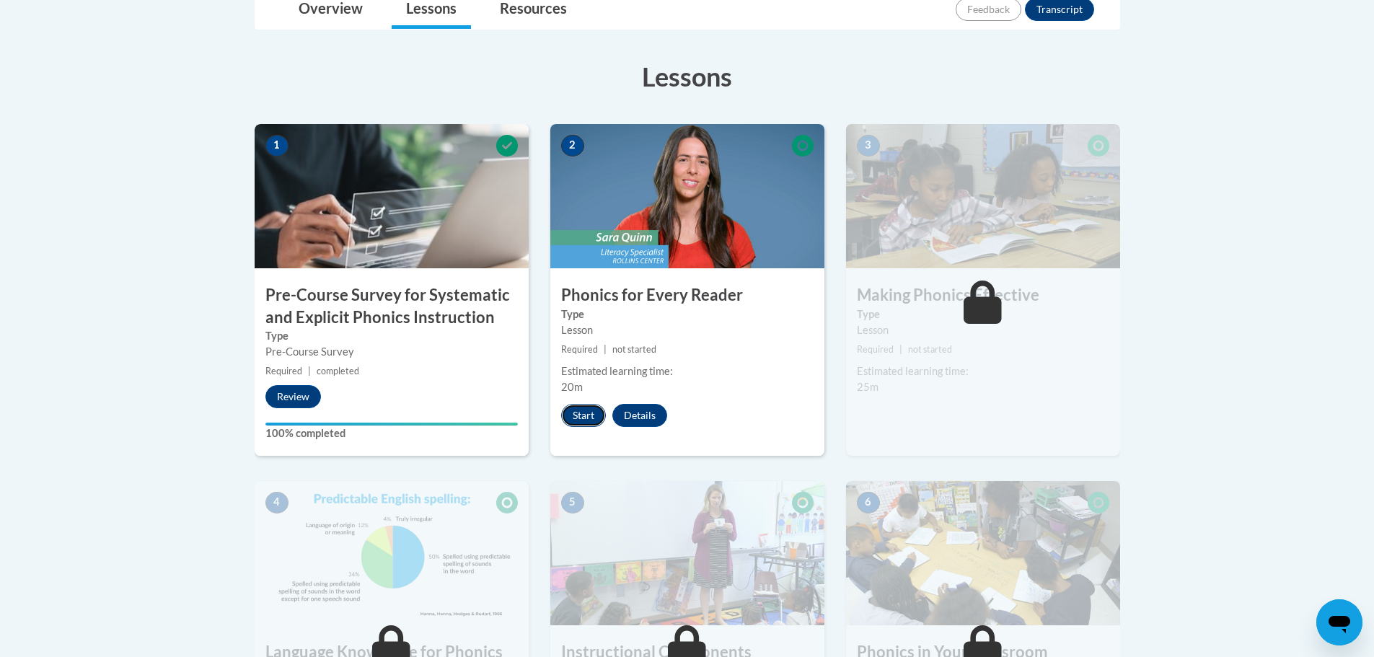
click at [584, 417] on button "Start" at bounding box center [583, 415] width 45 height 23
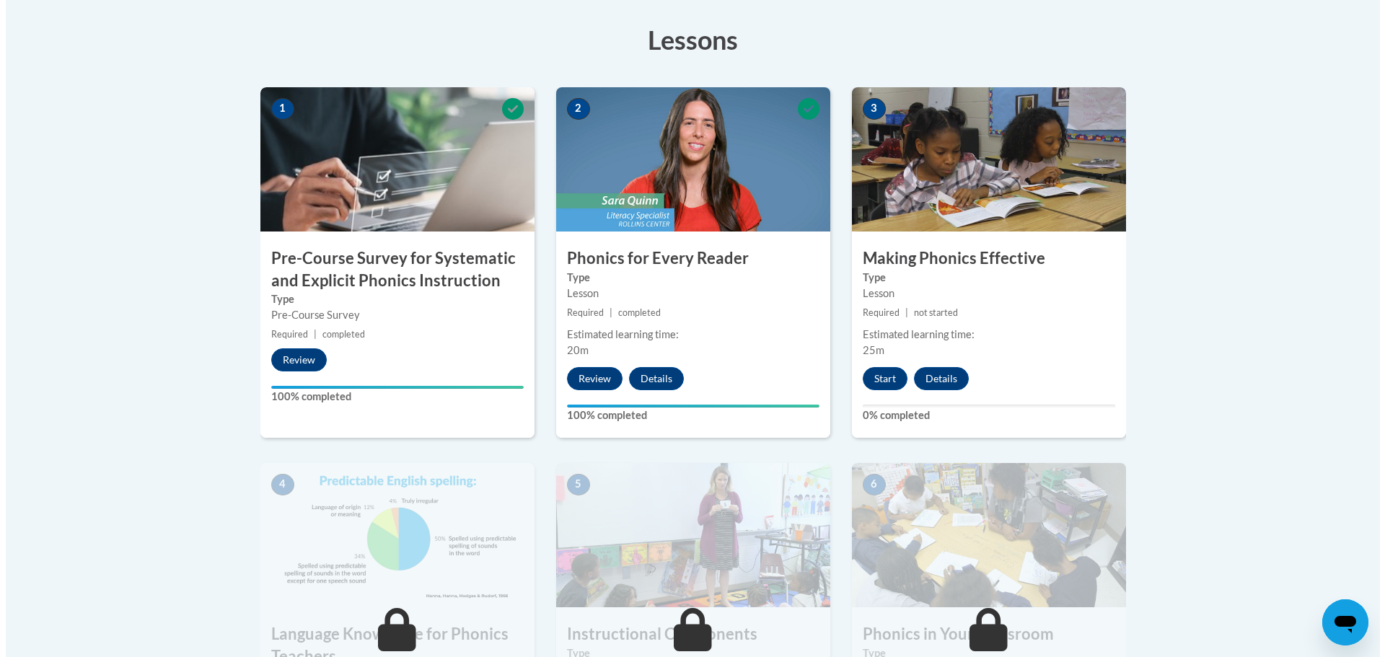
scroll to position [433, 0]
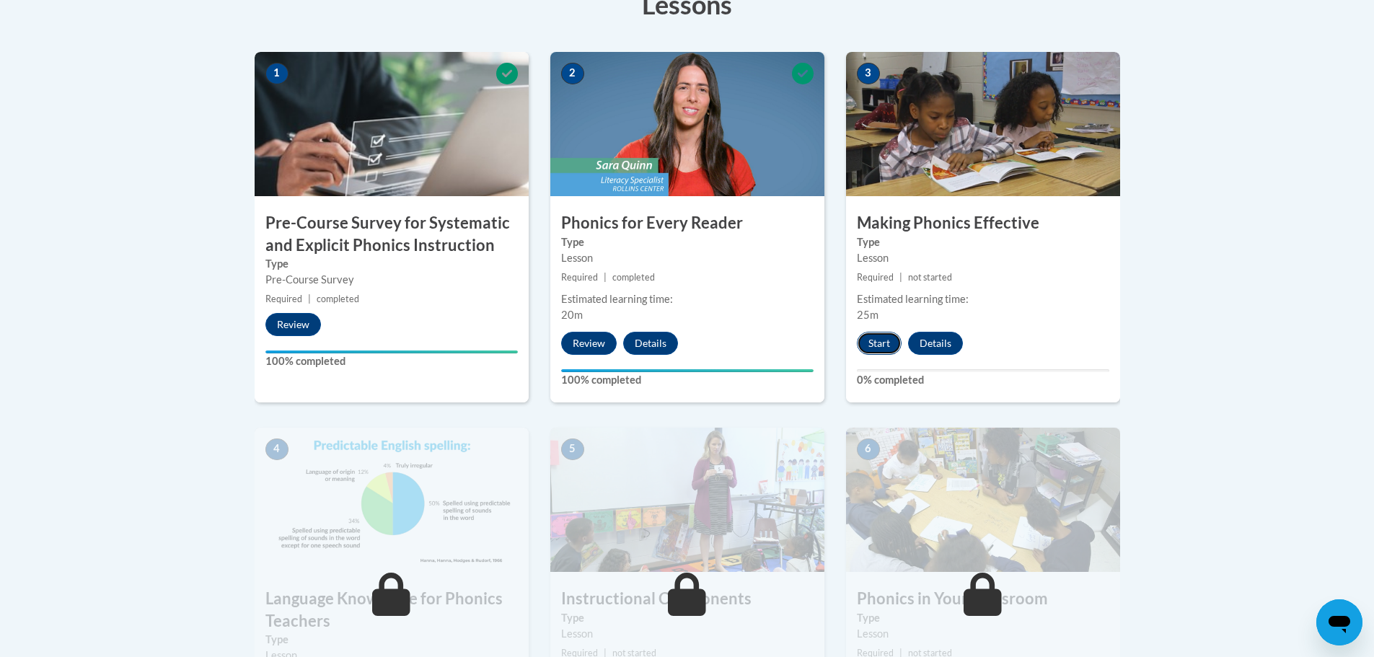
click at [882, 341] on button "Start" at bounding box center [879, 343] width 45 height 23
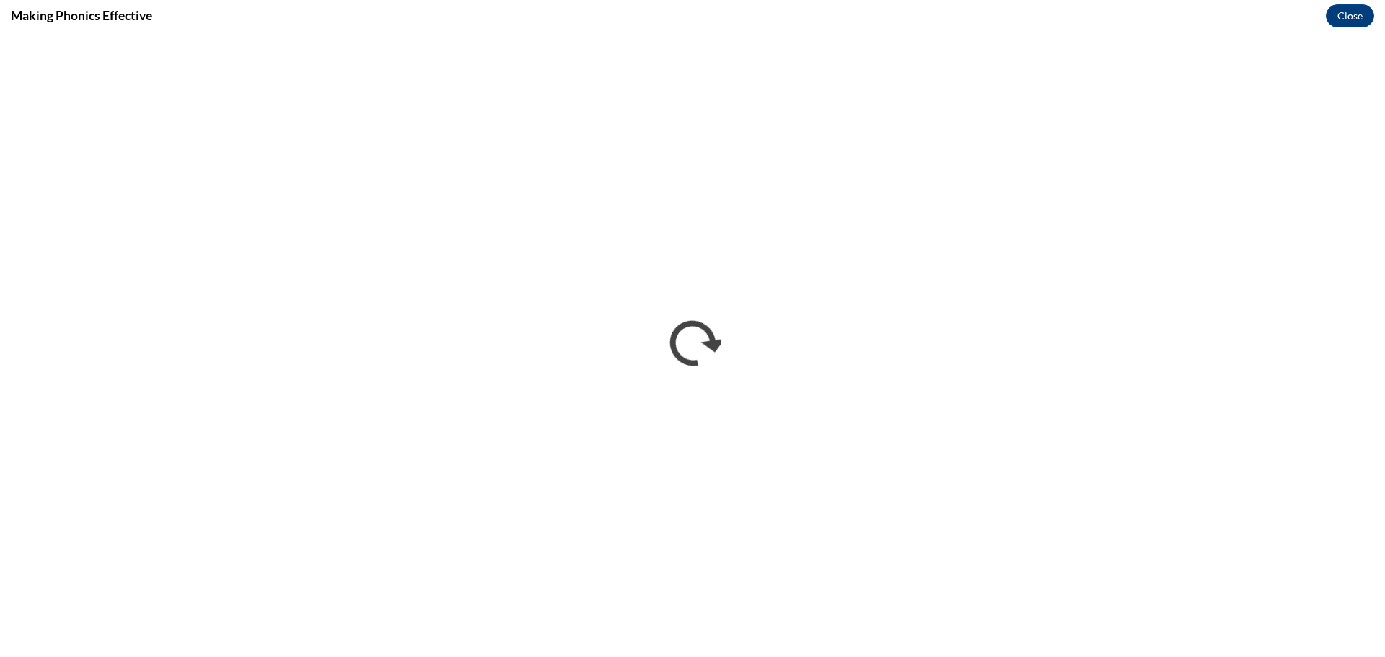
scroll to position [0, 0]
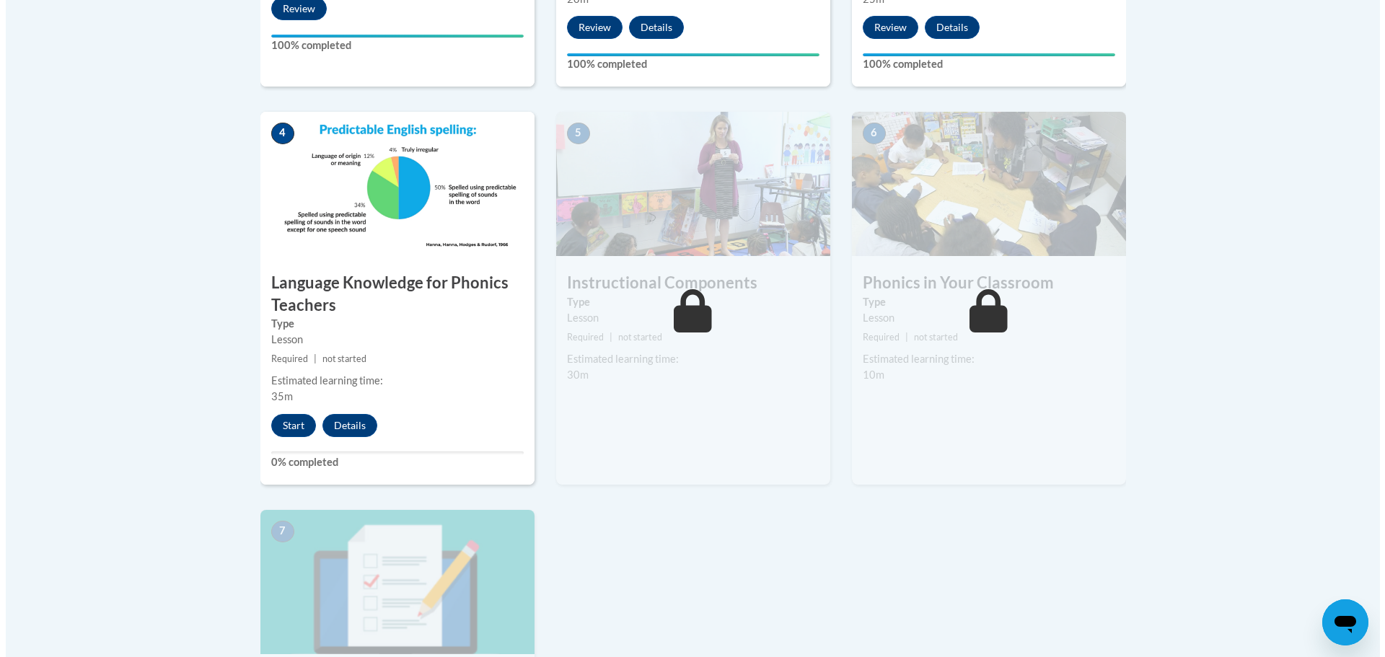
scroll to position [794, 0]
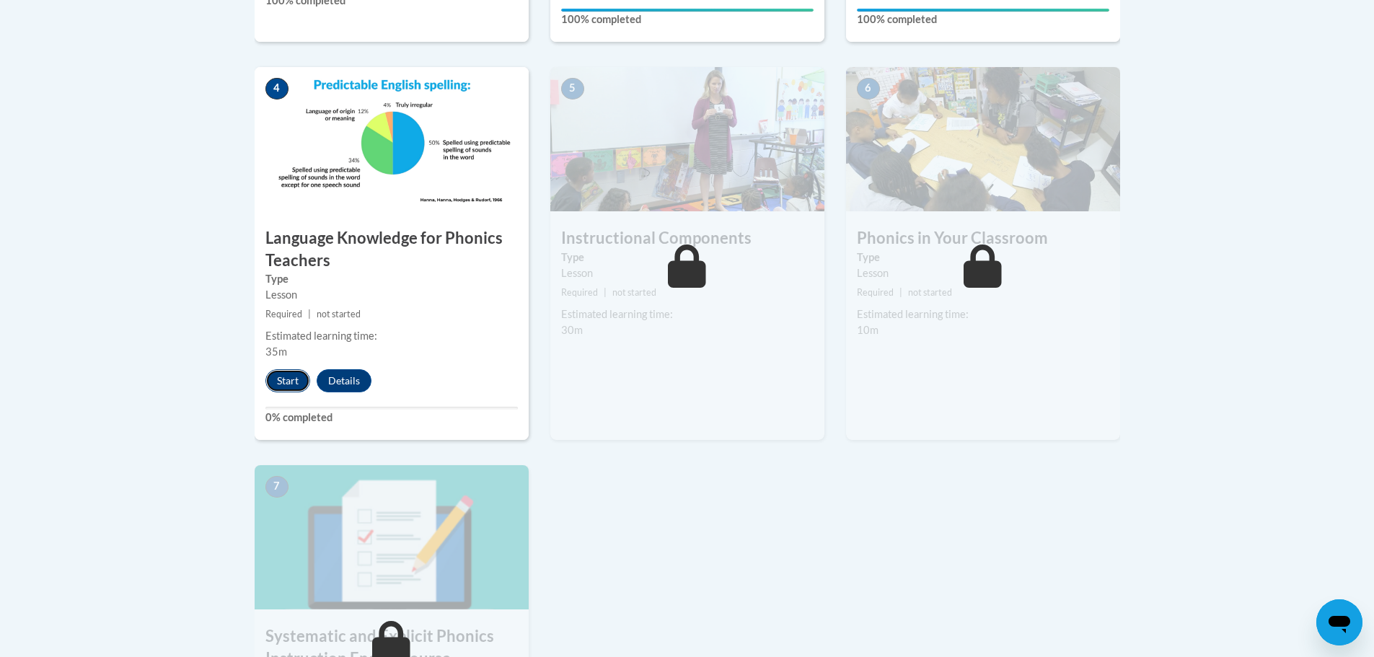
click at [285, 385] on button "Start" at bounding box center [288, 380] width 45 height 23
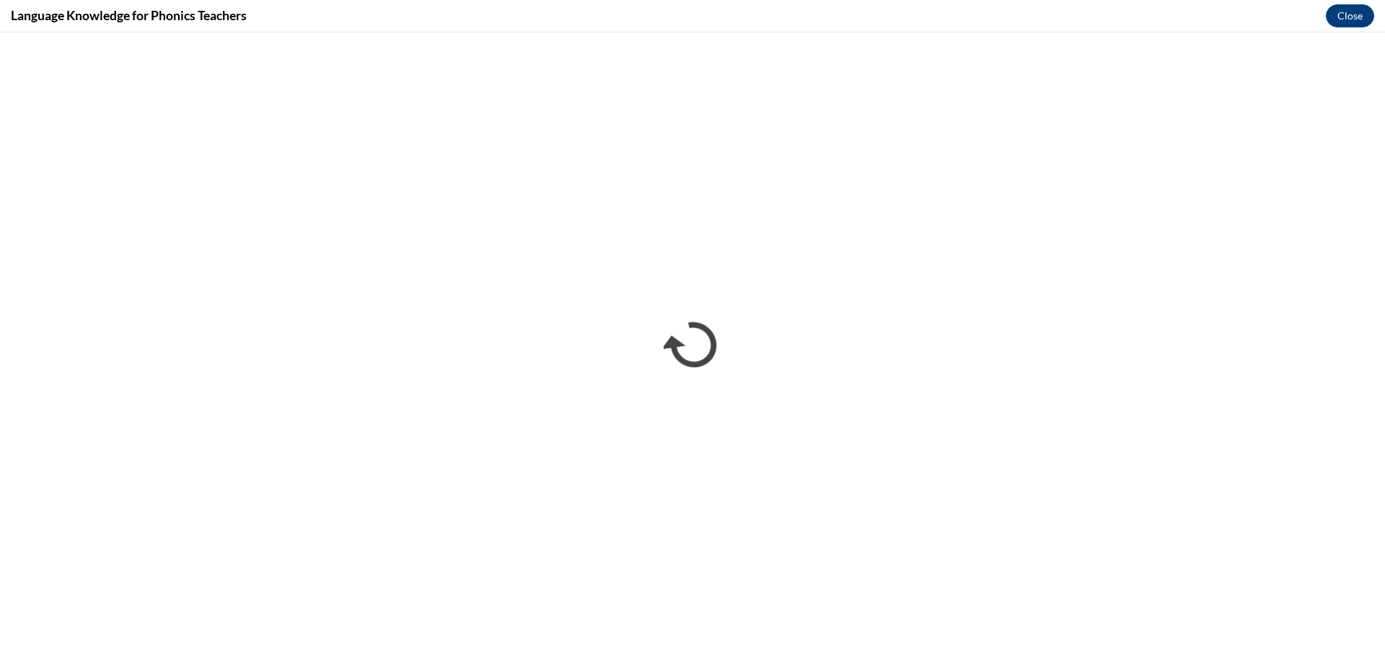
scroll to position [0, 0]
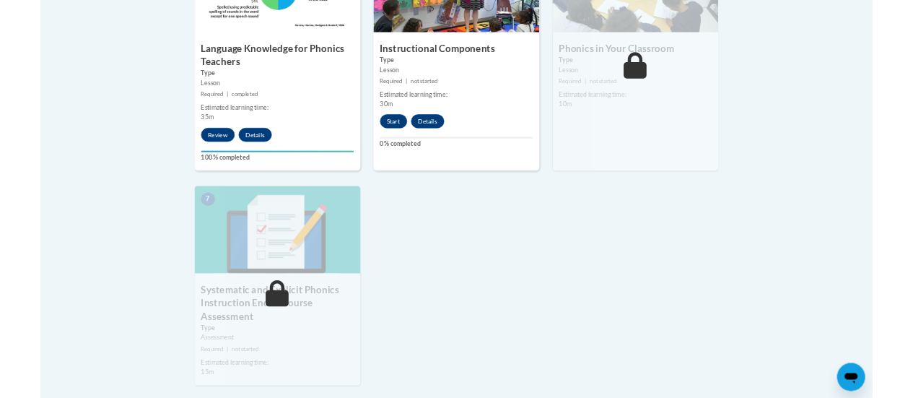
scroll to position [794, 0]
